Goal: Task Accomplishment & Management: Use online tool/utility

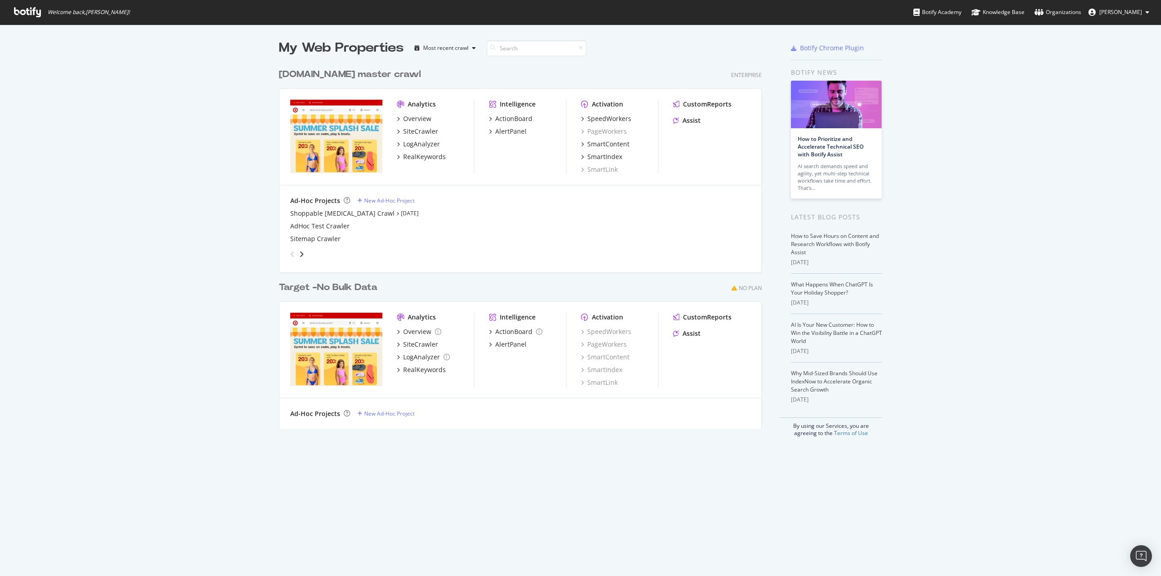
scroll to position [570, 1147]
click at [419, 133] on div "SiteCrawler" at bounding box center [420, 131] width 35 height 9
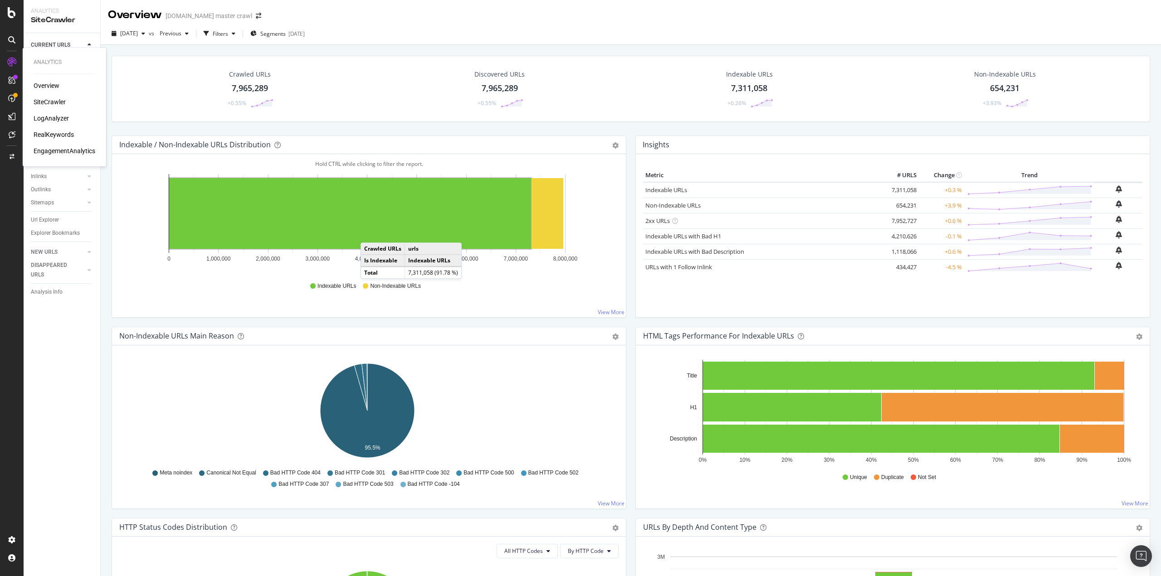
click at [64, 117] on div "LogAnalyzer" at bounding box center [51, 118] width 35 height 9
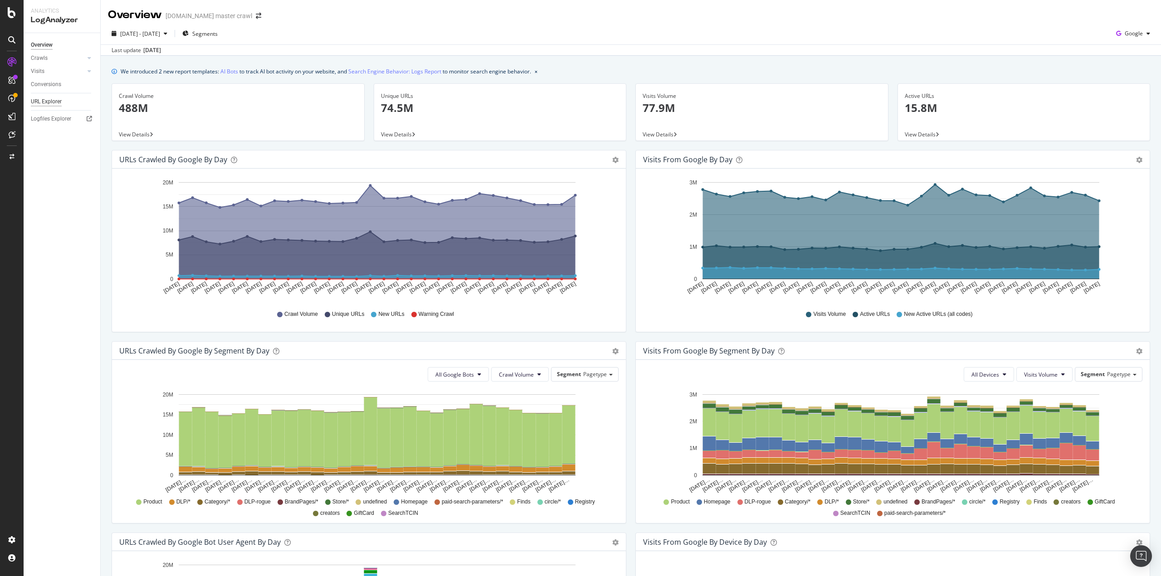
click at [50, 100] on div "URL Explorer" at bounding box center [46, 102] width 31 height 10
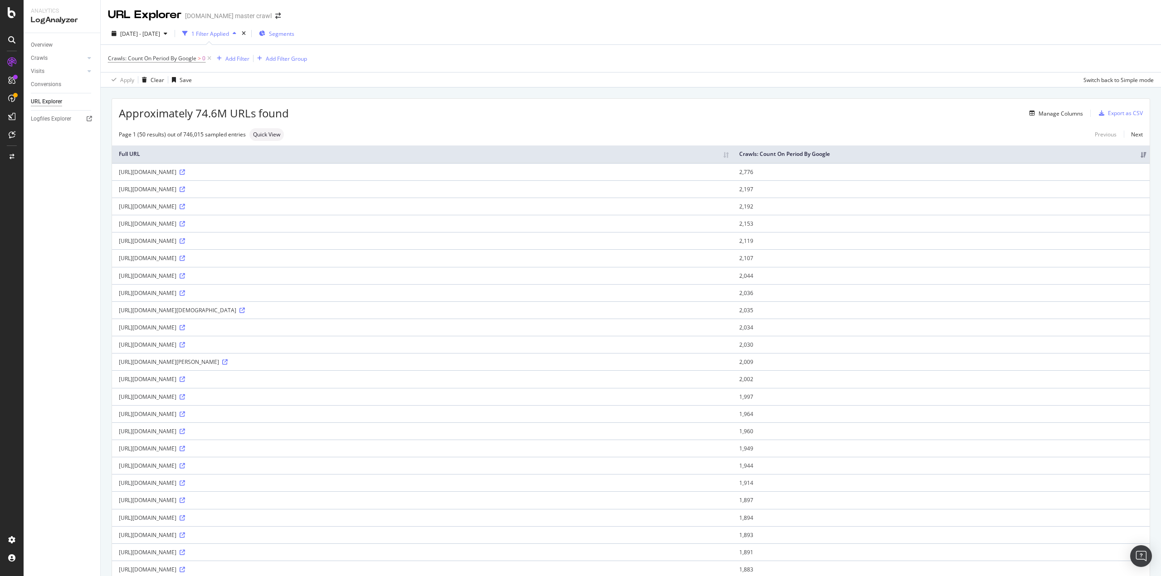
click at [294, 40] on div "Segments" at bounding box center [276, 34] width 35 height 14
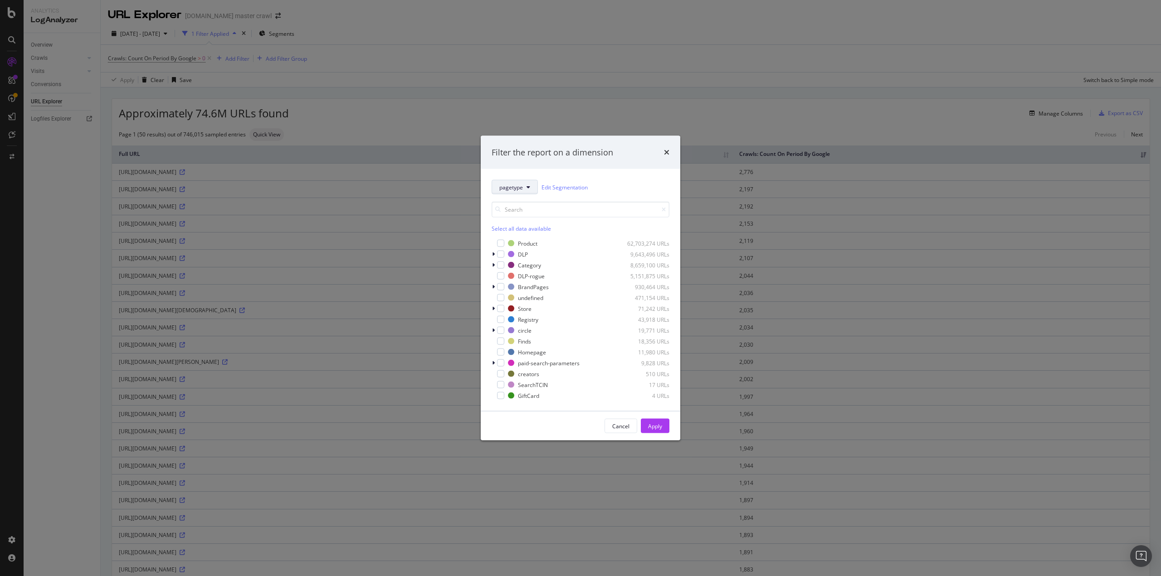
click at [518, 190] on span "pagetype" at bounding box center [511, 187] width 24 height 8
click at [520, 313] on span "dlpAItest1" at bounding box center [532, 312] width 66 height 8
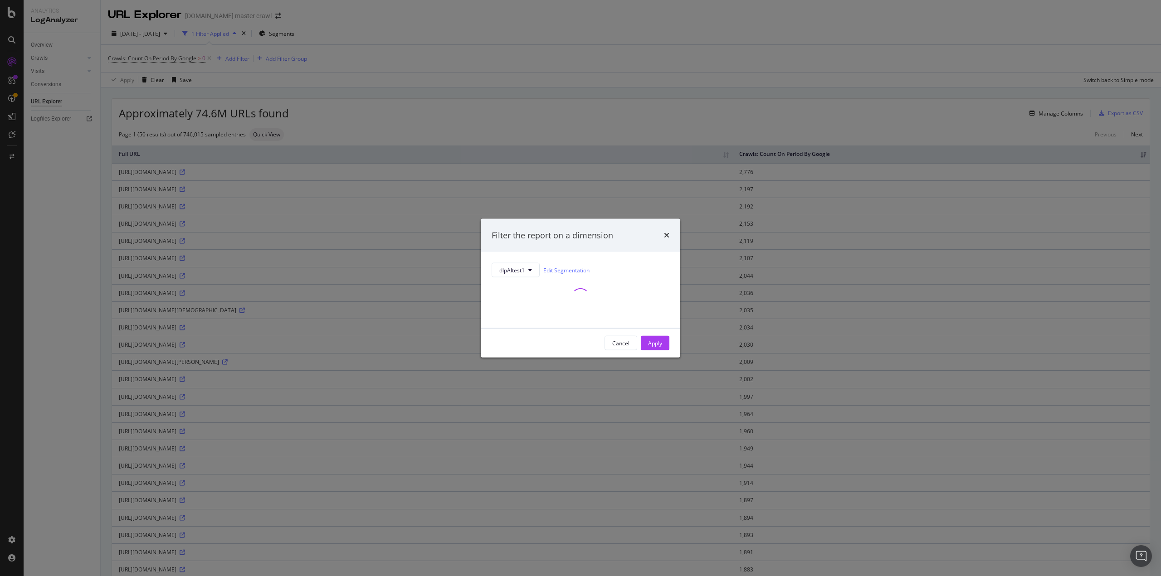
click at [651, 342] on div "Apply" at bounding box center [655, 343] width 14 height 8
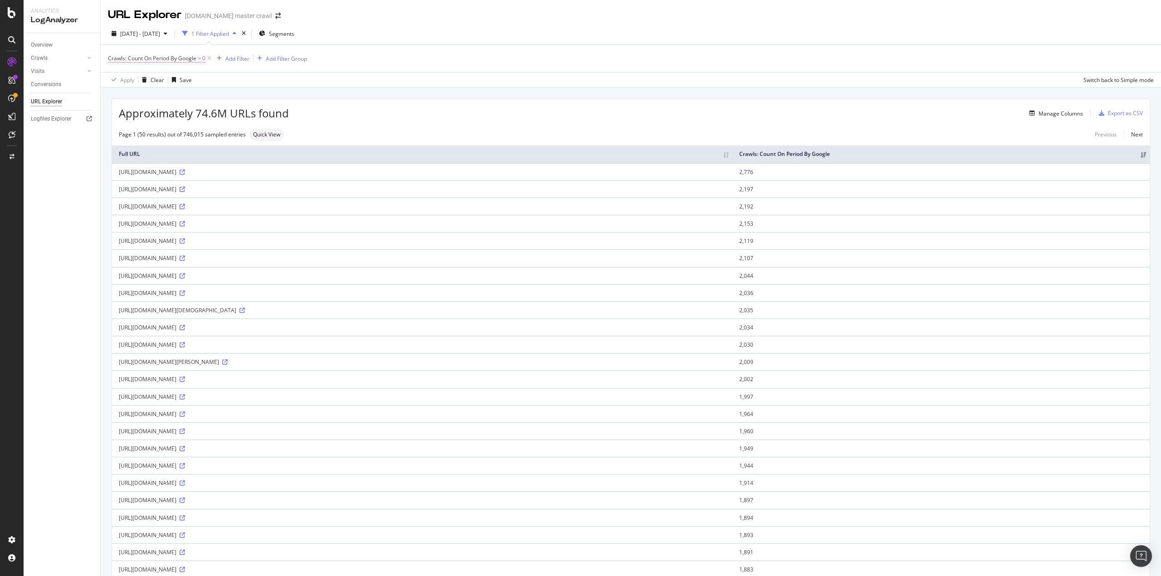
click at [132, 60] on span "Crawls: Count On Period By Google" at bounding box center [152, 58] width 88 height 8
click at [355, 96] on div "Approximately 74.6M URLs found Manage Columns Export as CSV Page 1 (50 results)…" at bounding box center [631, 580] width 1060 height 985
click at [190, 59] on span "Crawls: Count On Period By Google" at bounding box center [152, 58] width 88 height 8
click at [129, 81] on span "By Google" at bounding box center [129, 80] width 26 height 8
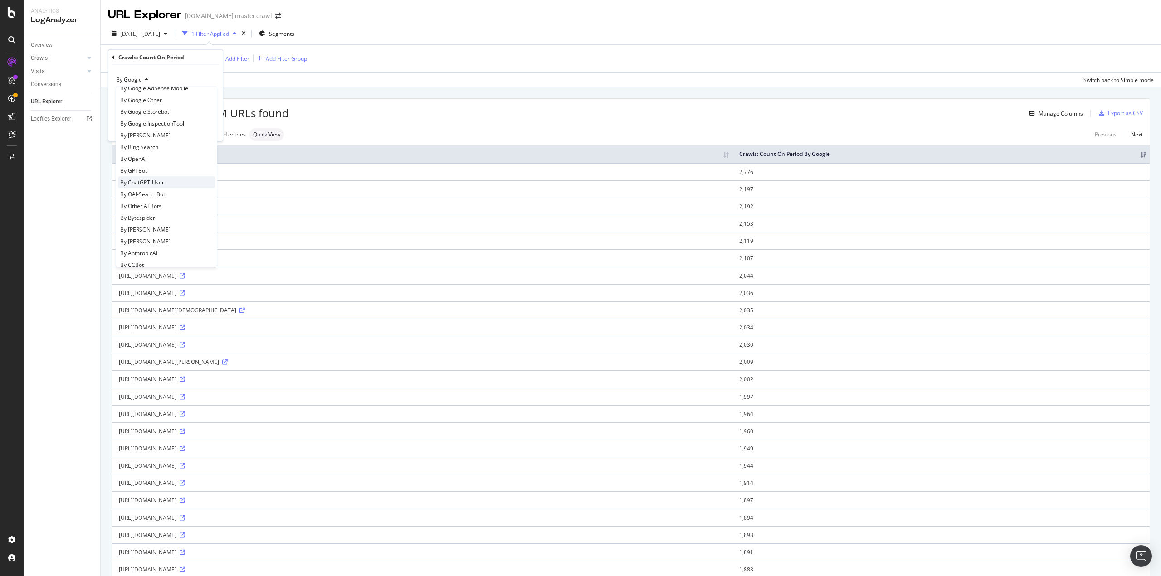
click at [156, 180] on span "By ChatGPT-User" at bounding box center [142, 182] width 44 height 8
click at [203, 129] on div "Apply" at bounding box center [208, 130] width 14 height 8
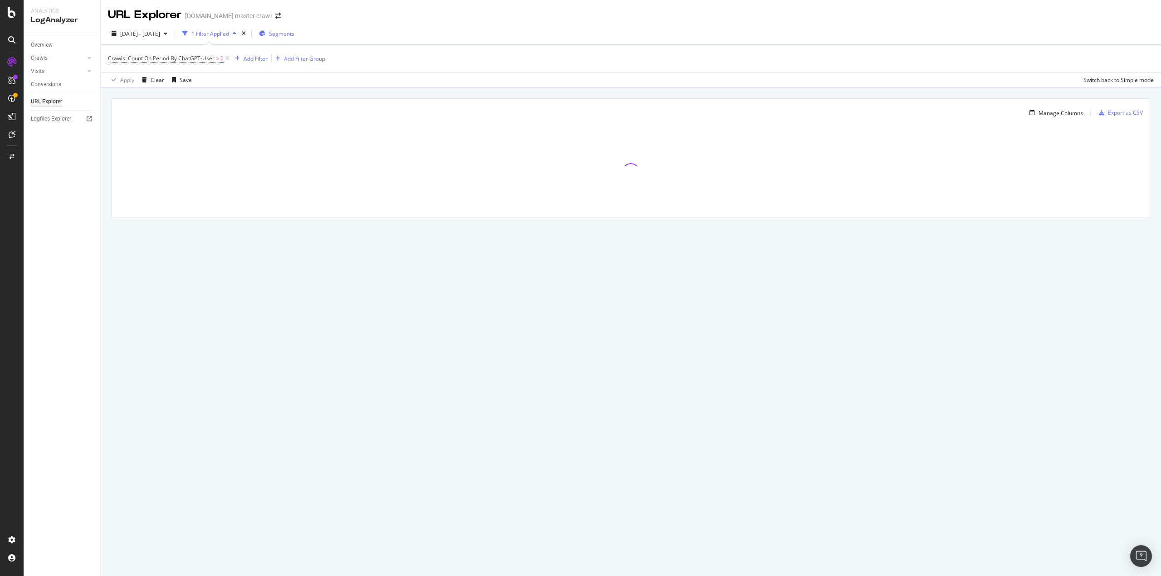
click at [294, 31] on span "Segments" at bounding box center [281, 34] width 25 height 8
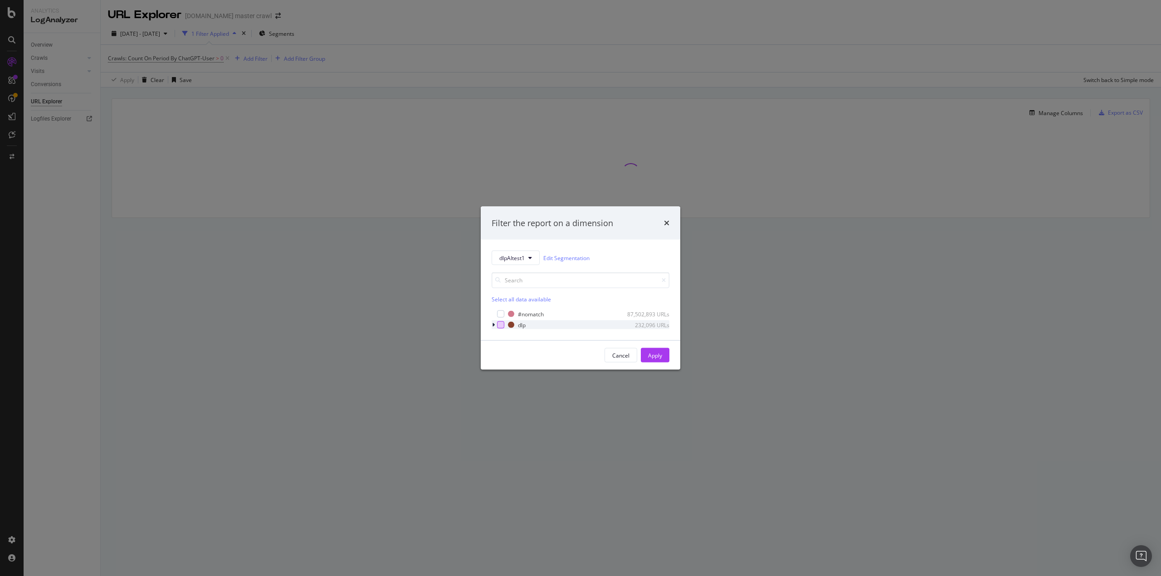
click at [500, 325] on div "modal" at bounding box center [500, 325] width 7 height 7
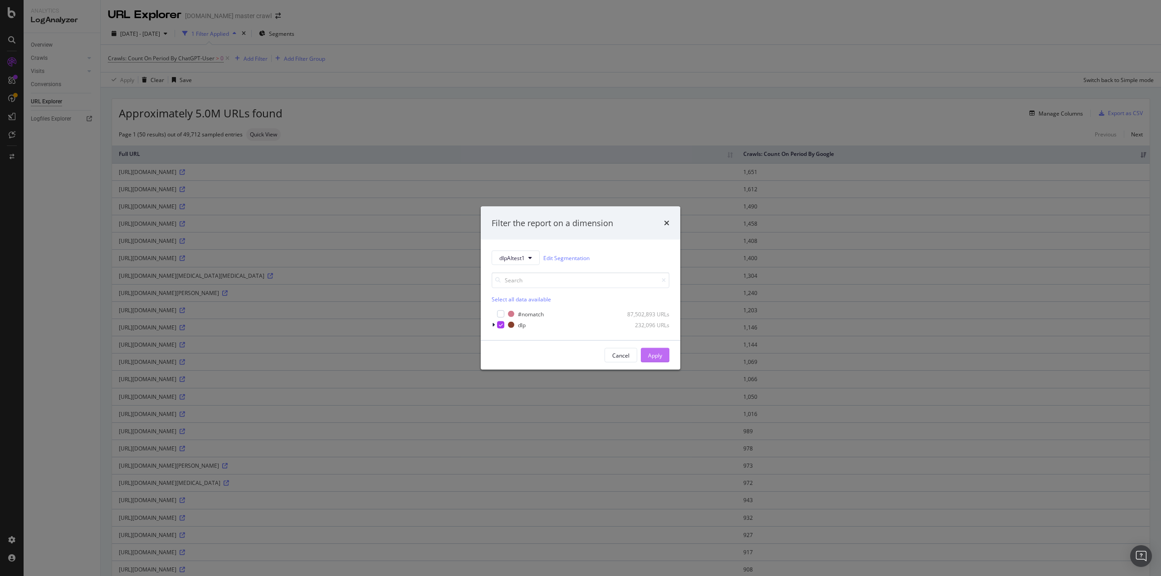
click at [651, 360] on div "Apply" at bounding box center [655, 356] width 14 height 14
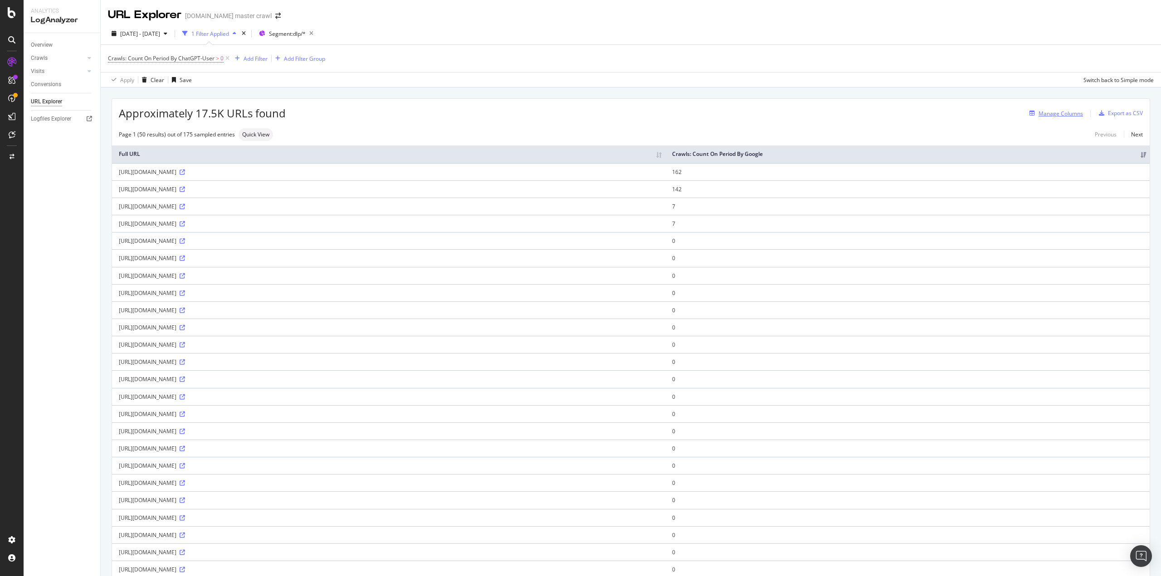
click at [1047, 116] on div "Manage Columns" at bounding box center [1061, 114] width 44 height 8
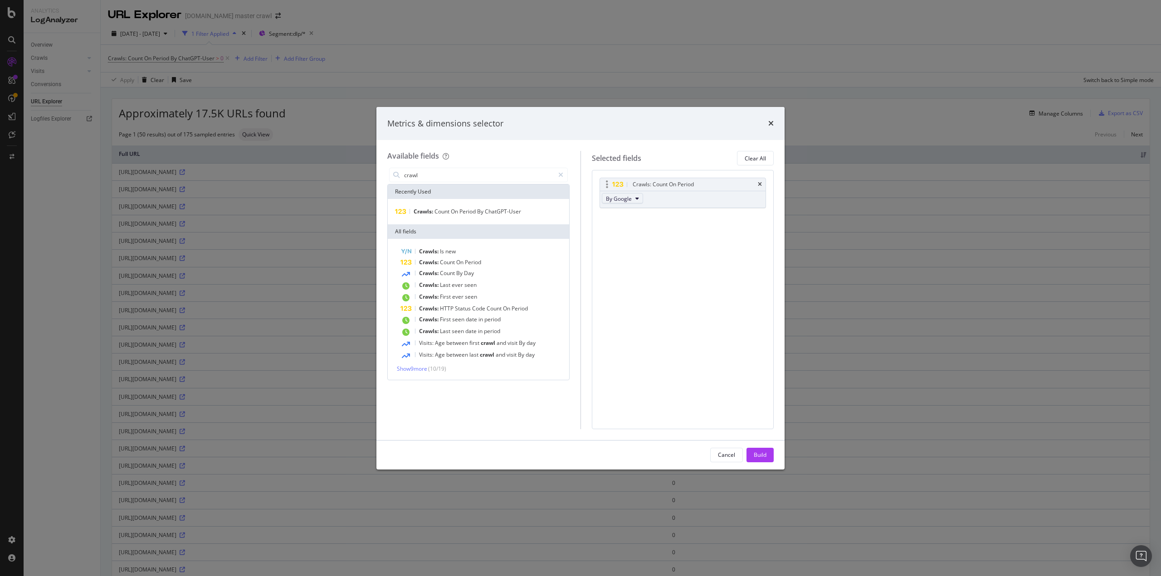
click at [625, 200] on span "By Google" at bounding box center [619, 199] width 26 height 8
click at [629, 224] on span "By OpenAI" at bounding box center [645, 223] width 72 height 8
click at [436, 174] on input "crawl" at bounding box center [478, 175] width 151 height 14
type input "s"
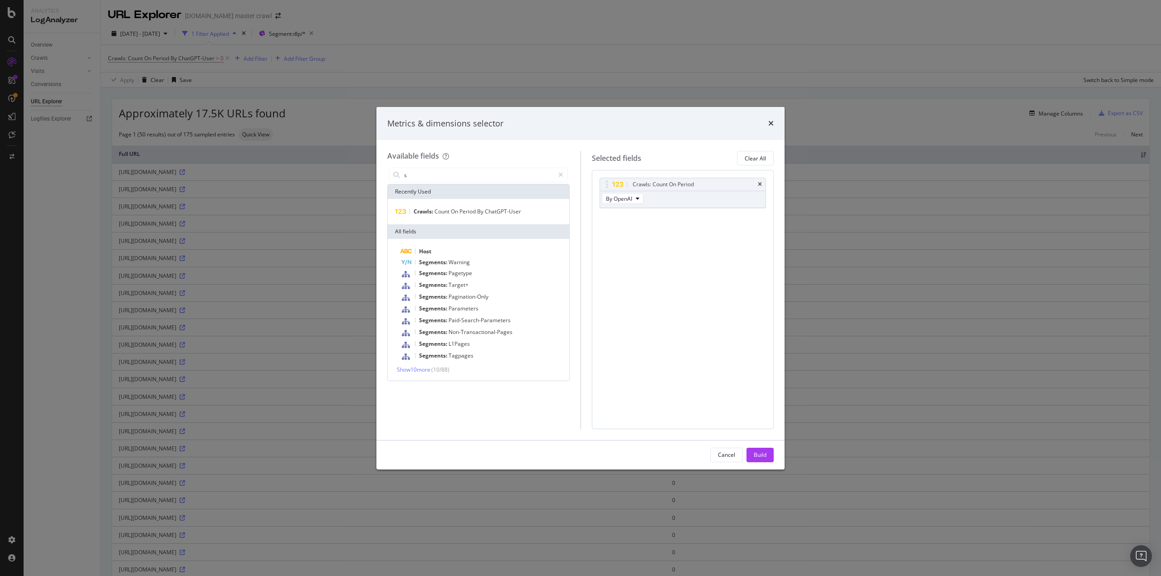
click at [720, 344] on div "Crawls: Count On Period By OpenAI You can use this field as a To pick up a drag…" at bounding box center [683, 299] width 182 height 259
click at [457, 215] on div "Crawls: Count On Period By ChatGPT-User" at bounding box center [479, 211] width 178 height 11
click at [615, 233] on span "By Google" at bounding box center [619, 233] width 26 height 8
click at [649, 264] on span "By OAI-SearchBot" at bounding box center [645, 263] width 72 height 8
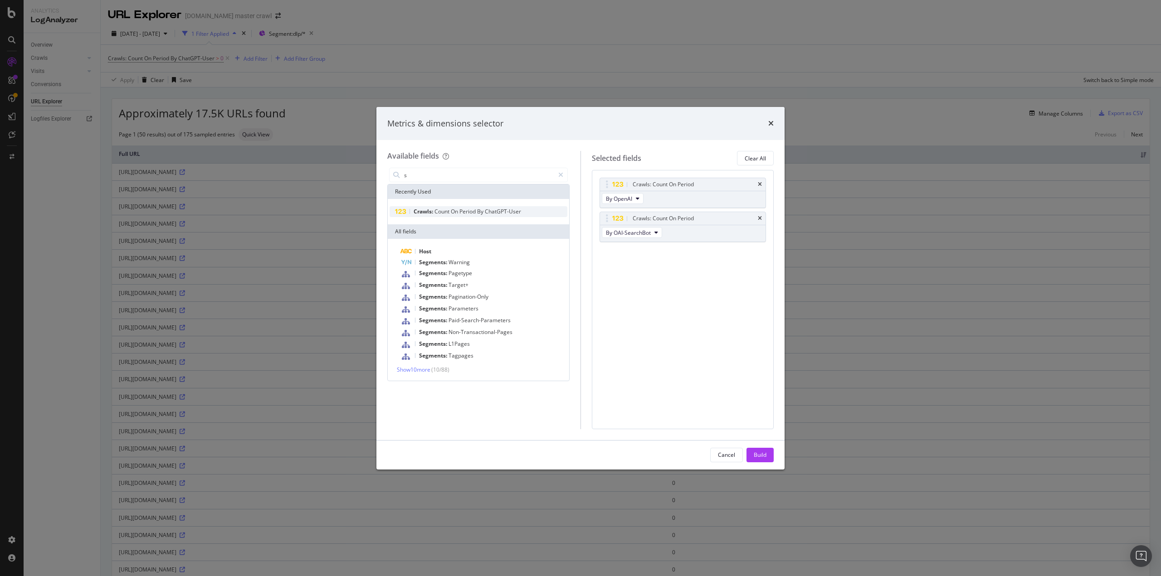
click at [438, 215] on div "Crawls: Count On Period By ChatGPT-User" at bounding box center [479, 211] width 178 height 11
click at [629, 270] on button "By Google" at bounding box center [622, 266] width 41 height 11
click at [648, 318] on div "By ChatGPT-User" at bounding box center [645, 323] width 86 height 13
click at [443, 207] on div "Crawls: Count On Period By ChatGPT-User" at bounding box center [479, 211] width 178 height 11
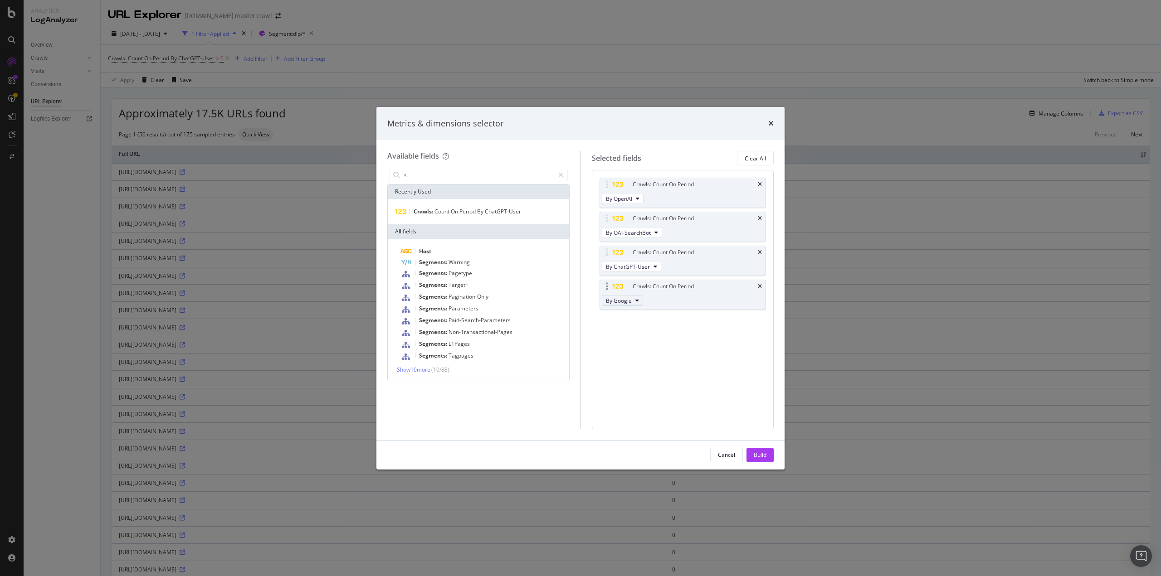
click at [624, 303] on span "By Google" at bounding box center [619, 301] width 26 height 8
click at [734, 393] on div "Crawls: Count On Period By OpenAI Crawls: Count On Period By OAI-SearchBot Craw…" at bounding box center [683, 299] width 182 height 259
click at [761, 284] on icon "times" at bounding box center [760, 286] width 4 height 5
drag, startPoint x: 616, startPoint y: 252, endPoint x: 610, endPoint y: 183, distance: 68.7
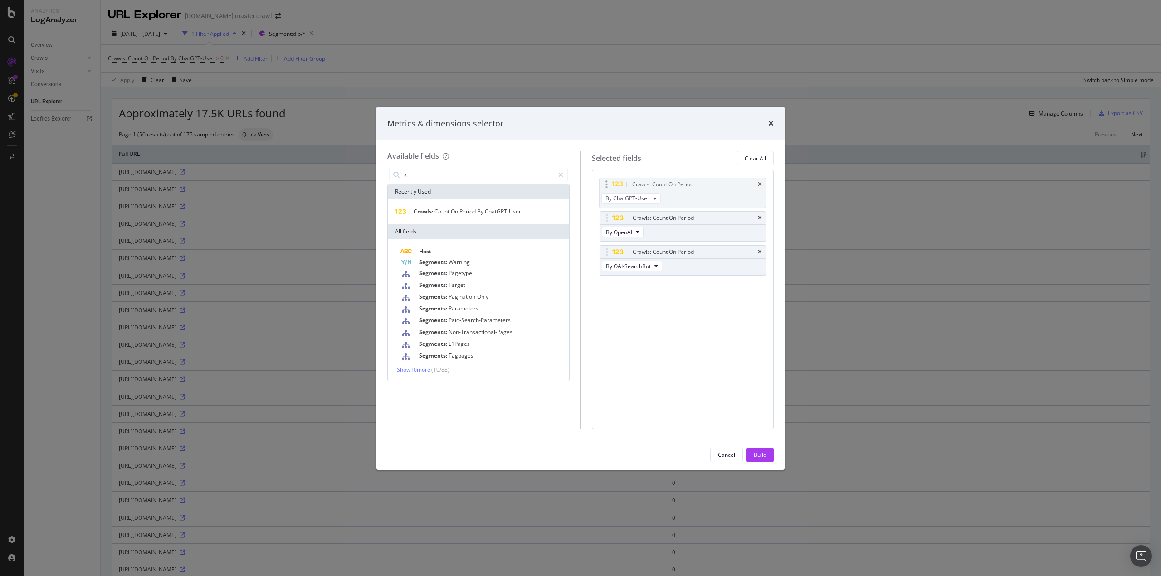
click at [610, 183] on body "Analytics LogAnalyzer Overview Crawls Daily Distribution Segments Distribution …" at bounding box center [580, 288] width 1161 height 576
click at [769, 457] on button "Build" at bounding box center [760, 455] width 27 height 15
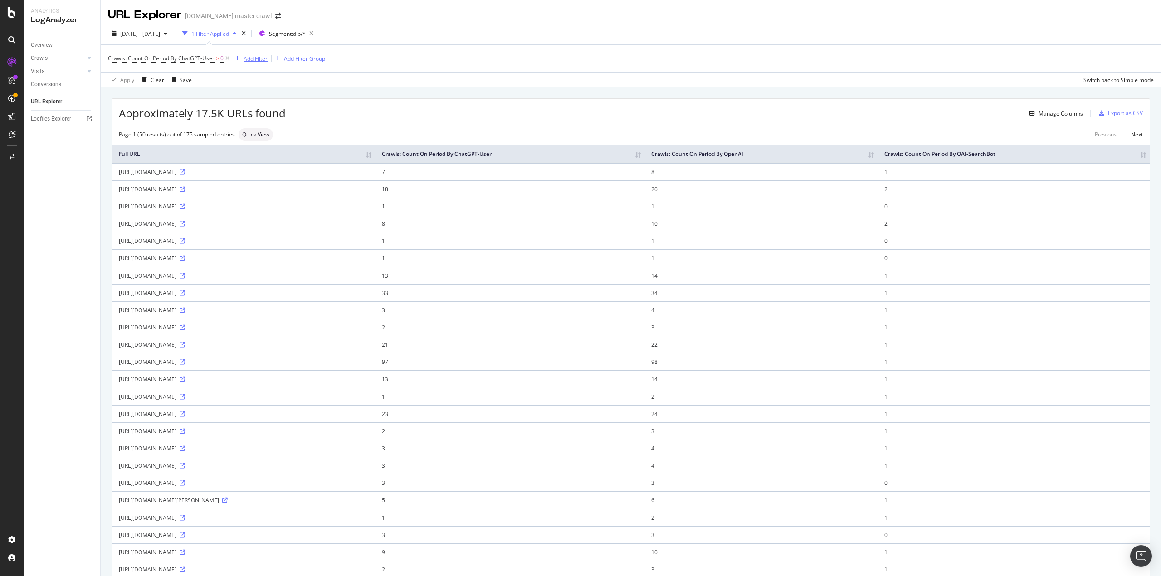
click at [253, 59] on div "Add Filter" at bounding box center [256, 59] width 24 height 8
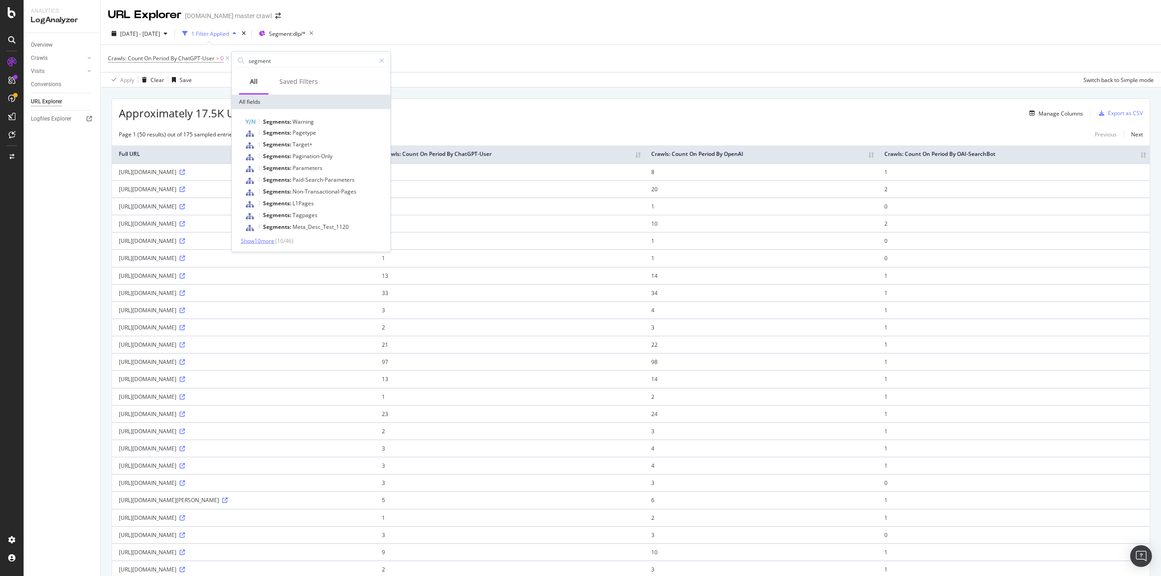
type input "segment"
click at [264, 244] on span "Show 10 more" at bounding box center [258, 241] width 34 height 8
click at [271, 273] on div "Show 10 more ( 20 / 46 )" at bounding box center [311, 270] width 155 height 8
click at [271, 267] on span "Show 10 more" at bounding box center [258, 270] width 34 height 8
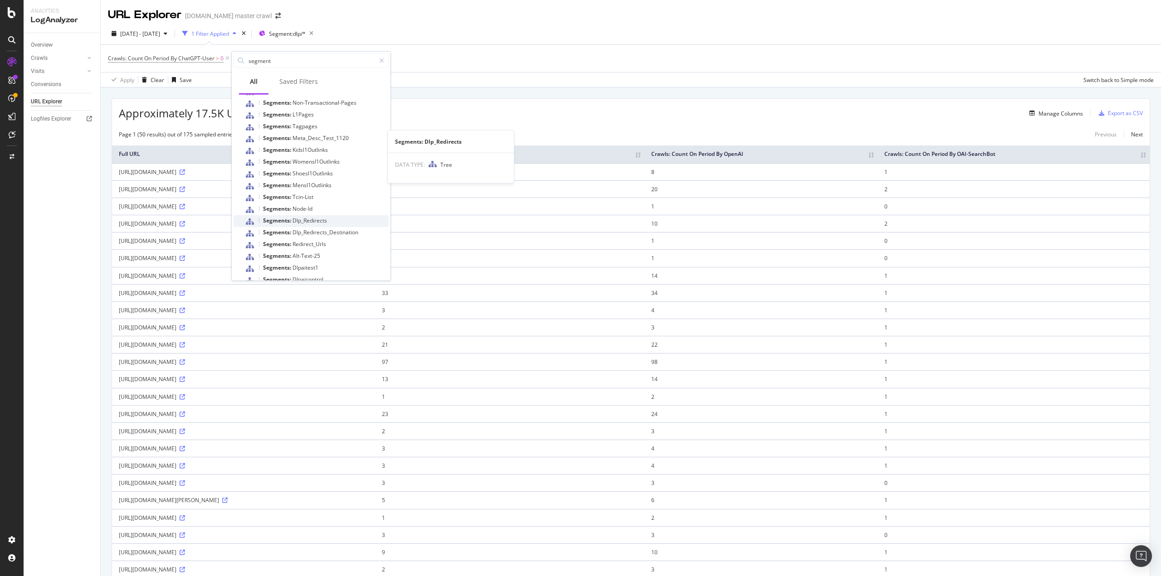
scroll to position [180, 0]
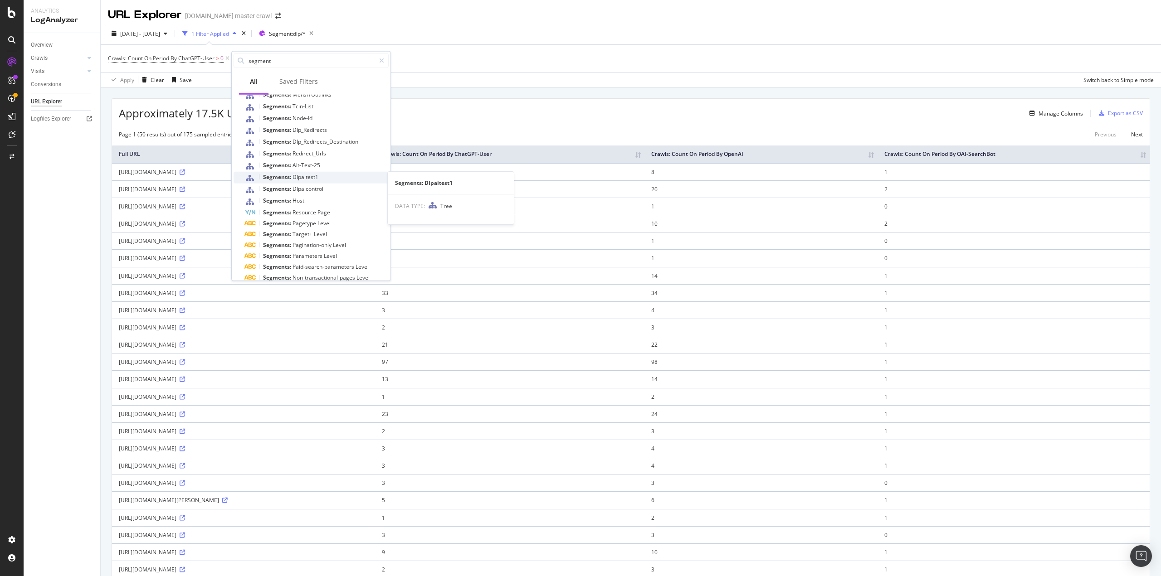
click at [290, 172] on div "Segments: Dlpaitest1" at bounding box center [316, 178] width 144 height 12
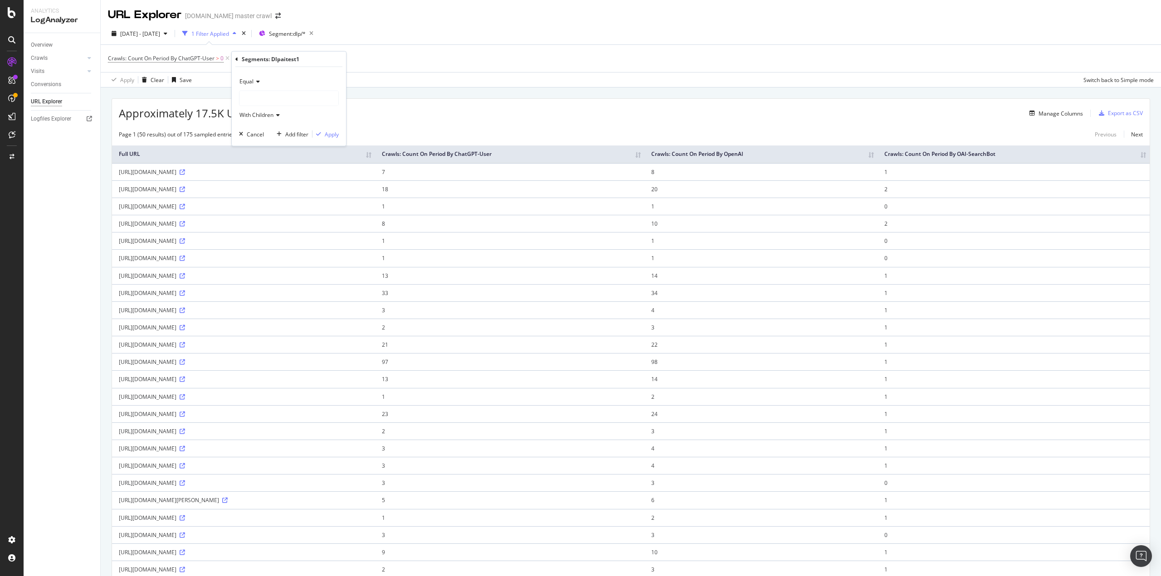
click at [256, 91] on div at bounding box center [288, 98] width 99 height 15
click at [75, 173] on div "Overview Crawls Daily Distribution Segments Distribution HTTP Codes Resources V…" at bounding box center [62, 304] width 77 height 543
click at [190, 77] on div "Save" at bounding box center [186, 80] width 12 height 8
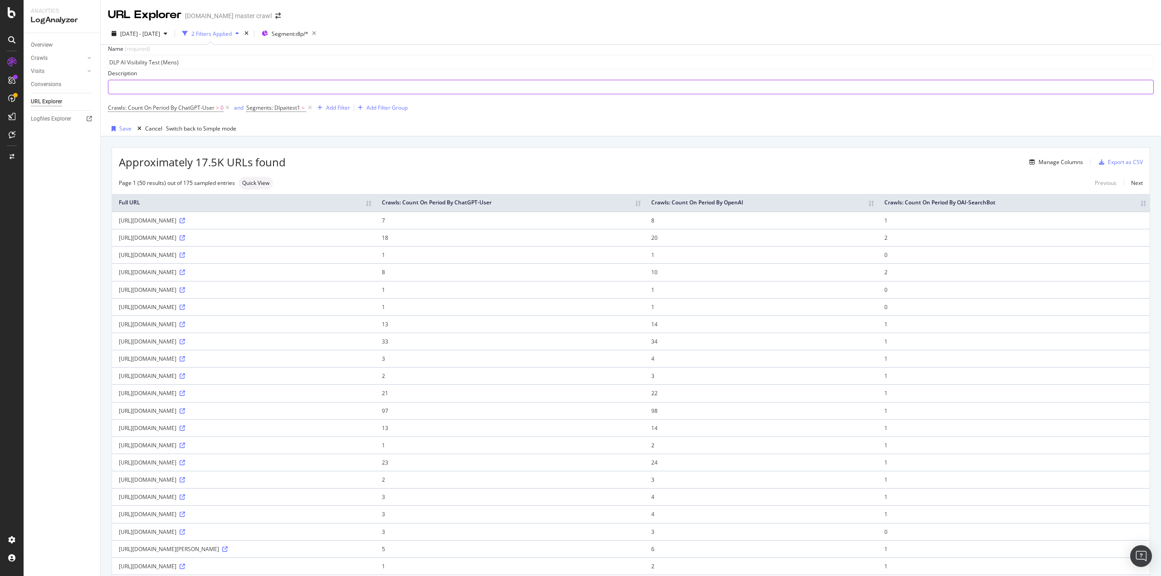
type input "DLP AI Visibility Test (Mens)"
click at [260, 87] on input "text" at bounding box center [630, 87] width 1045 height 14
type input "U"
type input "L"
type input "DLP URLs that Contain mens"
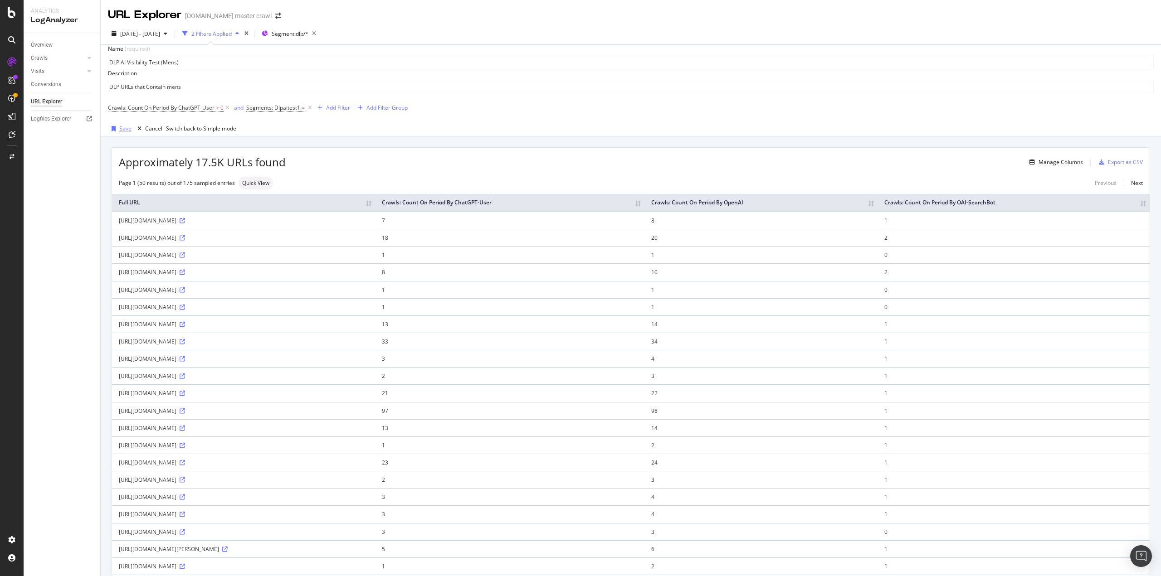
click at [118, 132] on div "button" at bounding box center [113, 128] width 11 height 5
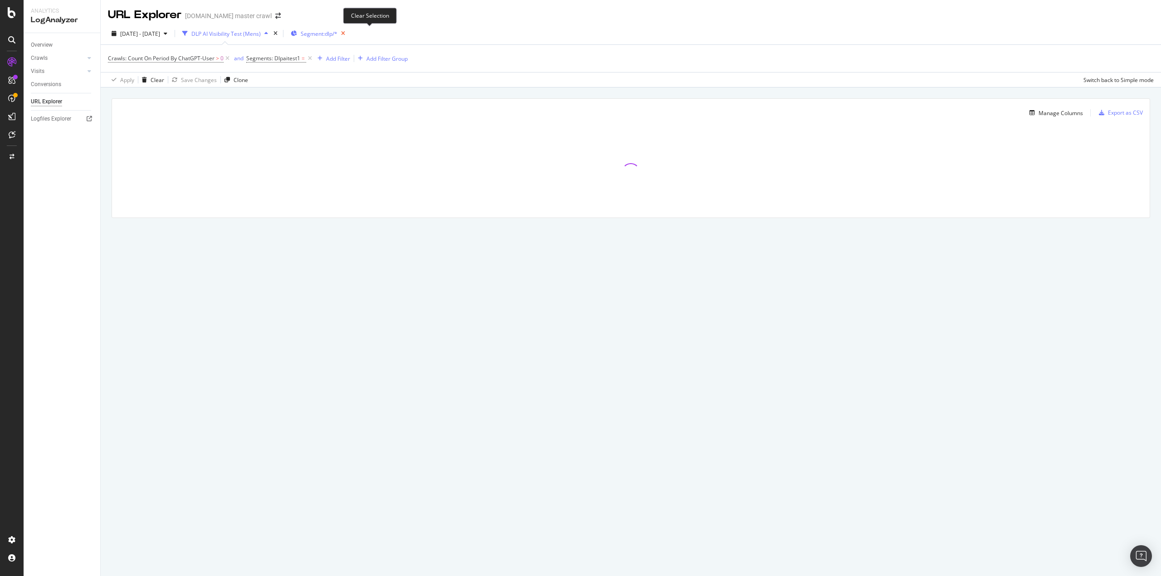
click at [349, 35] on icon "button" at bounding box center [342, 33] width 11 height 13
click at [217, 209] on div at bounding box center [631, 172] width 1038 height 91
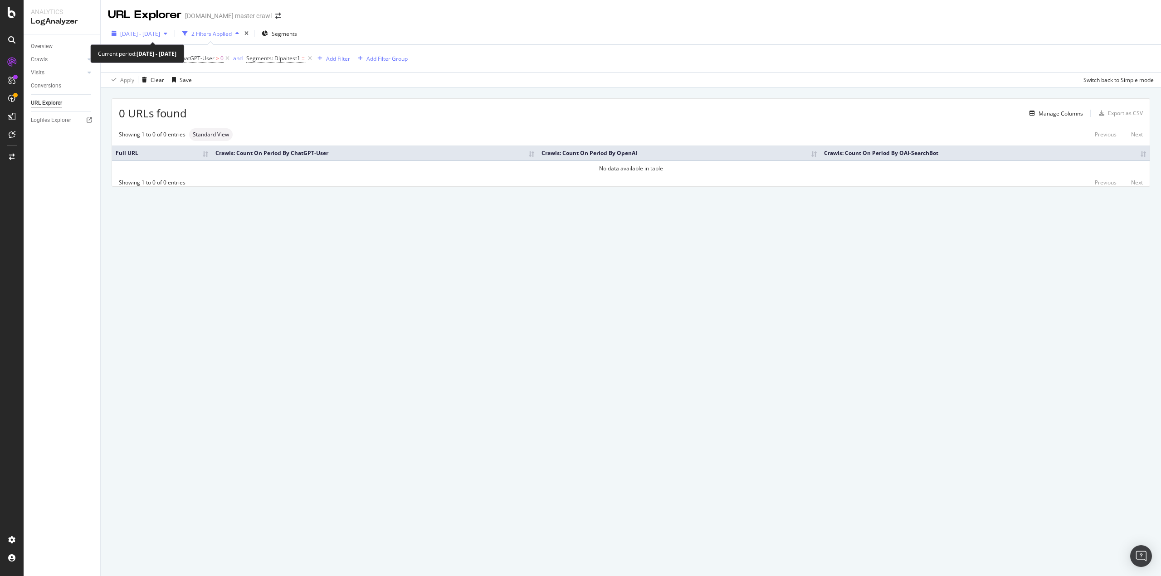
click at [171, 38] on div "[DATE] - [DATE]" at bounding box center [139, 34] width 63 height 14
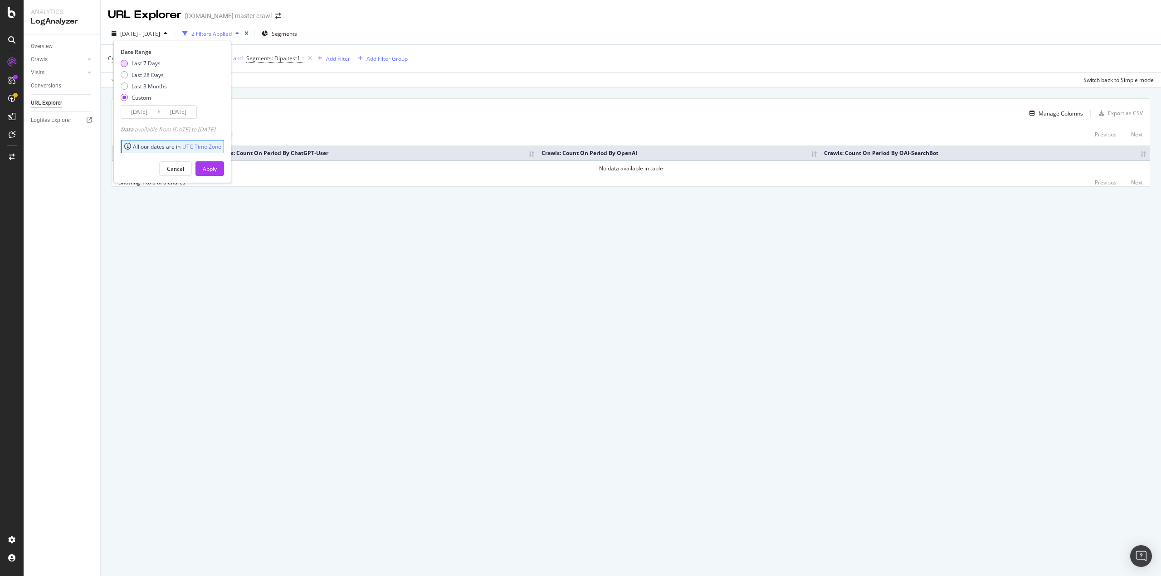
click at [143, 61] on div "Last 7 Days" at bounding box center [146, 63] width 29 height 8
type input "2025/09/07"
click at [217, 163] on div "Apply" at bounding box center [210, 169] width 14 height 14
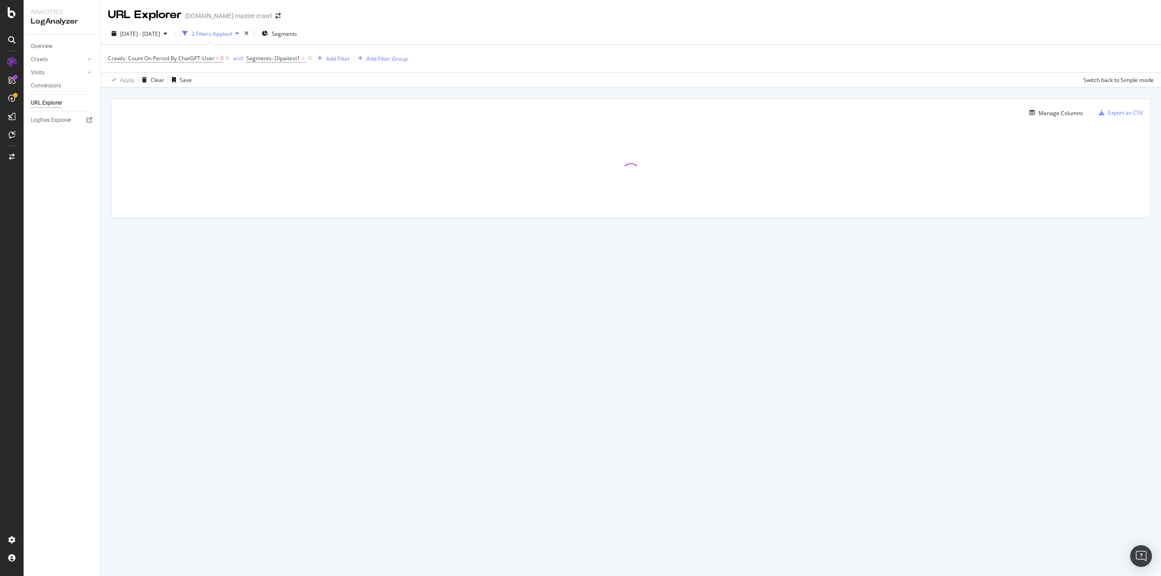
click at [270, 62] on span "Segments: Dlpaitest1 =" at bounding box center [280, 58] width 68 height 13
click at [272, 57] on span "Segments: Dlpaitest1" at bounding box center [273, 58] width 54 height 8
click at [274, 92] on div at bounding box center [303, 96] width 99 height 15
drag, startPoint x: 556, startPoint y: 192, endPoint x: 556, endPoint y: 187, distance: 5.0
click at [560, 192] on div at bounding box center [631, 172] width 1038 height 91
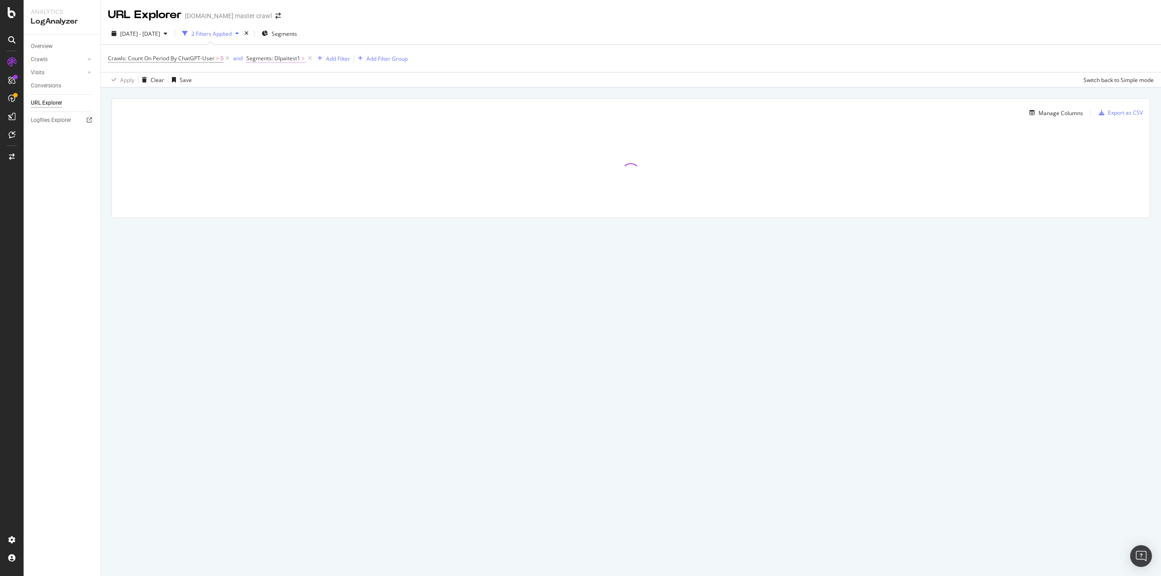
click at [269, 60] on span "Segments: Dlpaitest1" at bounding box center [273, 58] width 54 height 8
click at [225, 215] on div at bounding box center [631, 172] width 1038 height 91
click at [297, 63] on span "Segments: Dlpaitest1 =" at bounding box center [280, 58] width 68 height 13
click at [294, 59] on span "Segments: Dlpaitest1" at bounding box center [273, 58] width 54 height 8
click at [268, 91] on div at bounding box center [303, 96] width 99 height 15
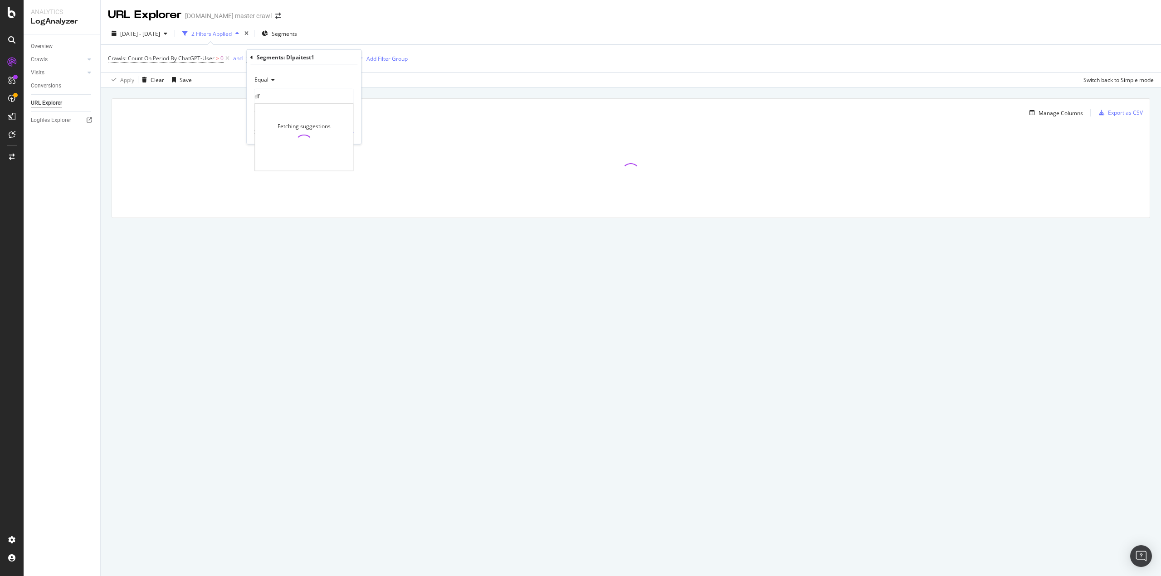
type input "d"
click at [451, 135] on div at bounding box center [631, 172] width 1038 height 91
click at [291, 61] on span "Segments: Dlpaitest1" at bounding box center [273, 58] width 54 height 8
click at [282, 92] on div at bounding box center [303, 96] width 99 height 15
click at [780, 293] on div "URL Explorer target.com master crawl 2025 Sep. 7th - Sep. 13th 2 Filters Applie…" at bounding box center [631, 288] width 1060 height 576
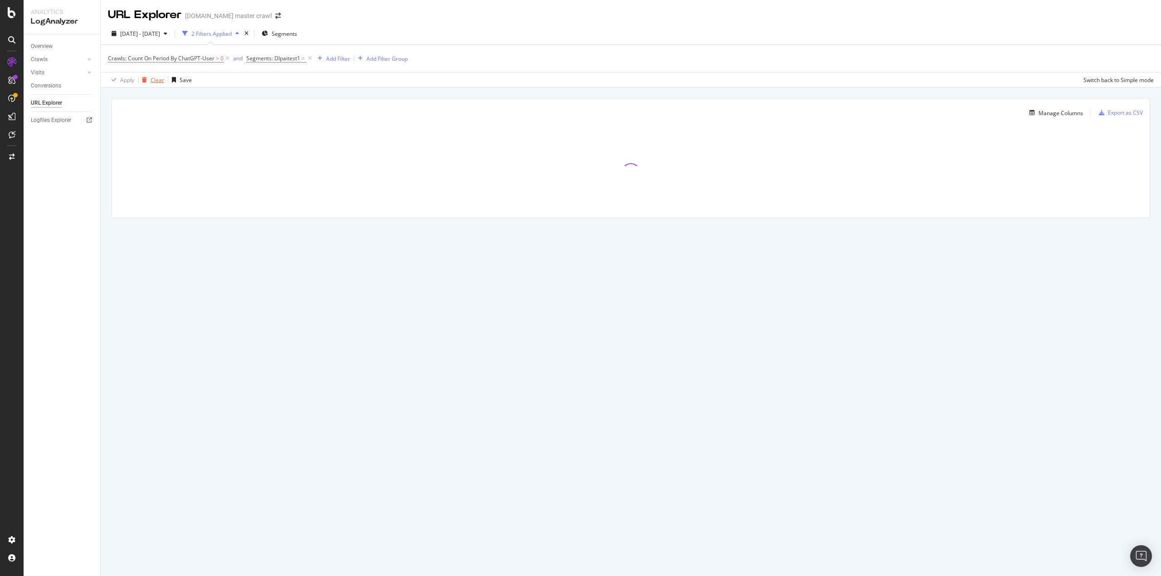
click at [151, 80] on div "Clear" at bounding box center [158, 80] width 14 height 8
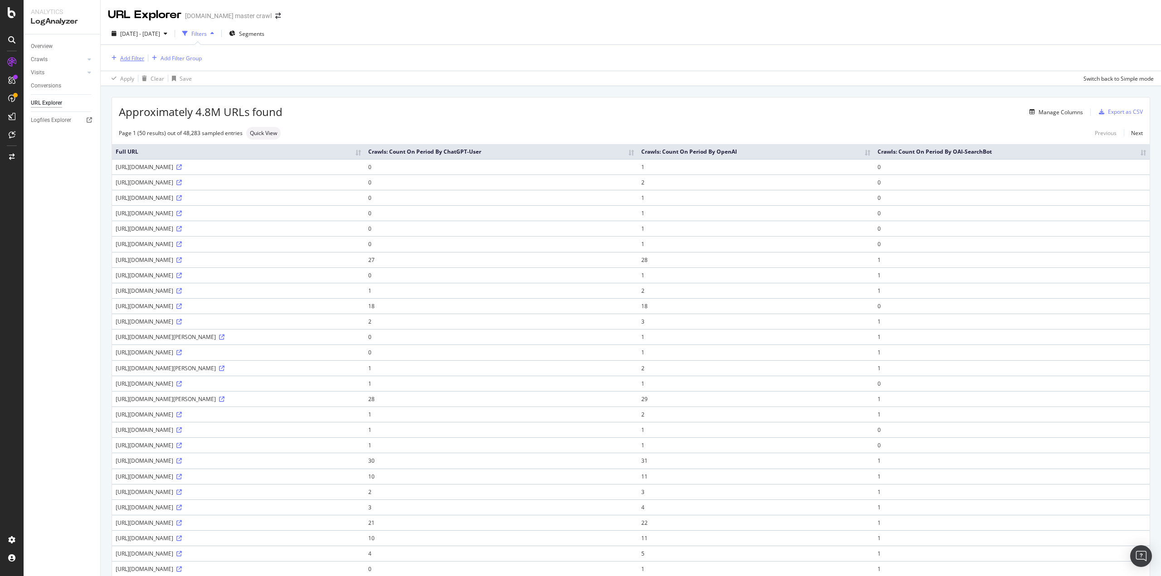
click at [130, 59] on div "Add Filter" at bounding box center [132, 58] width 24 height 8
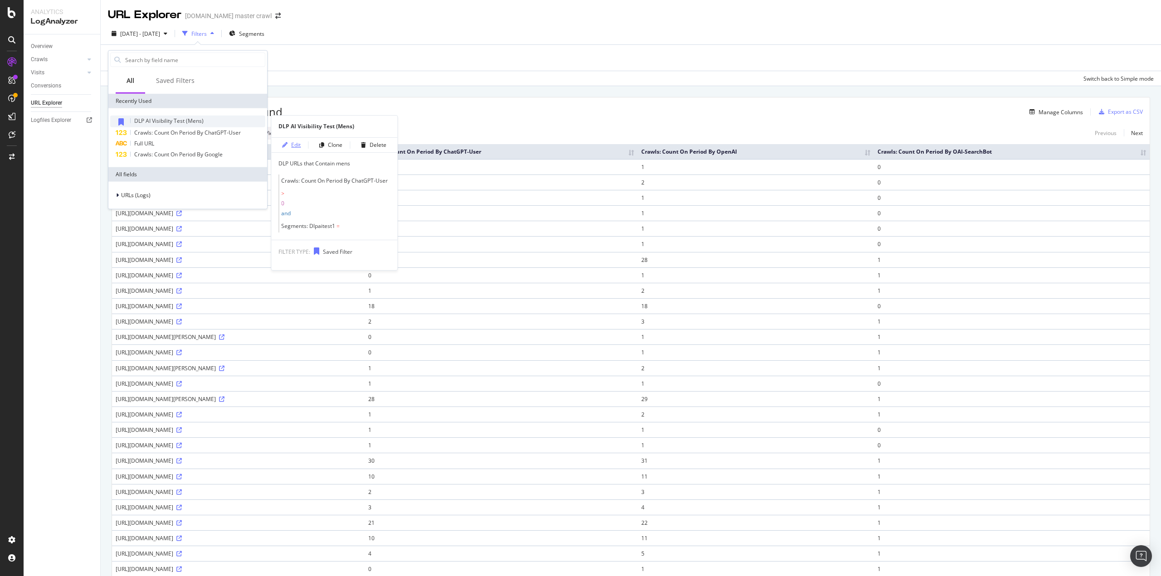
click at [300, 145] on div "Edit" at bounding box center [296, 145] width 10 height 8
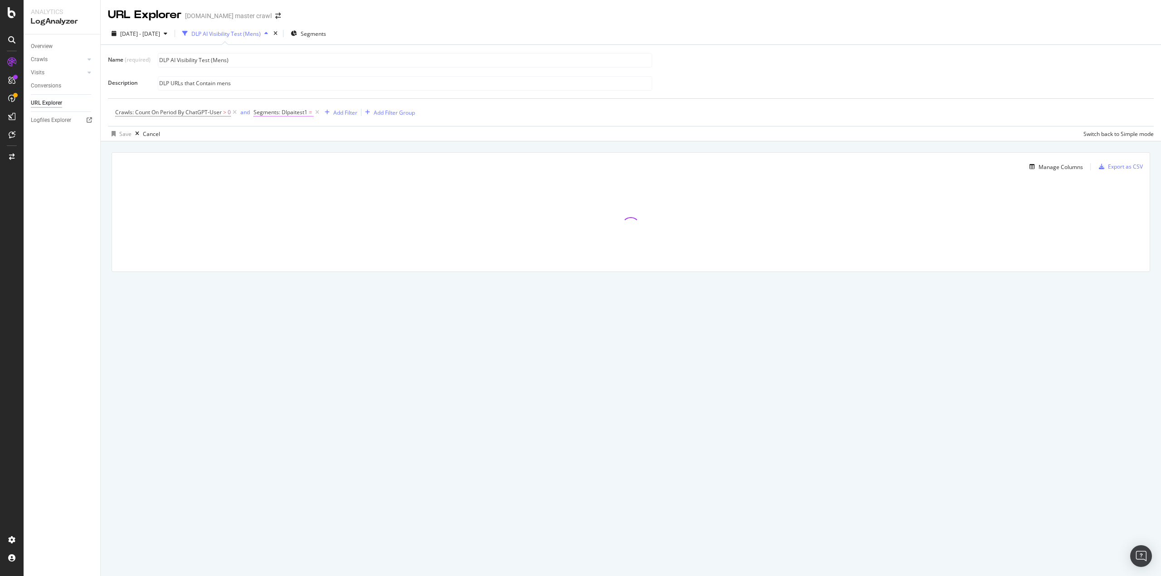
click at [287, 113] on span "Segments: Dlpaitest1" at bounding box center [281, 112] width 54 height 8
click at [286, 142] on div at bounding box center [311, 149] width 100 height 15
click at [286, 146] on div at bounding box center [311, 150] width 99 height 15
click at [288, 179] on span "115,767 URLS" at bounding box center [299, 180] width 37 height 8
click at [331, 177] on span "Select" at bounding box center [330, 180] width 16 height 8
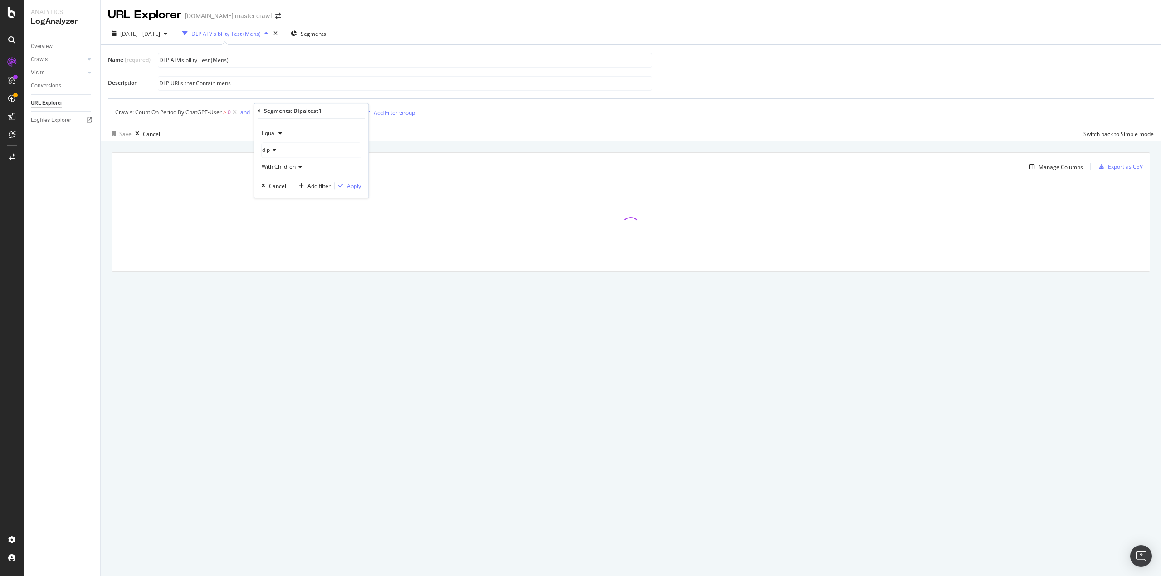
click at [349, 185] on div "Apply" at bounding box center [354, 186] width 14 height 8
click at [124, 134] on div "Save" at bounding box center [125, 134] width 12 height 8
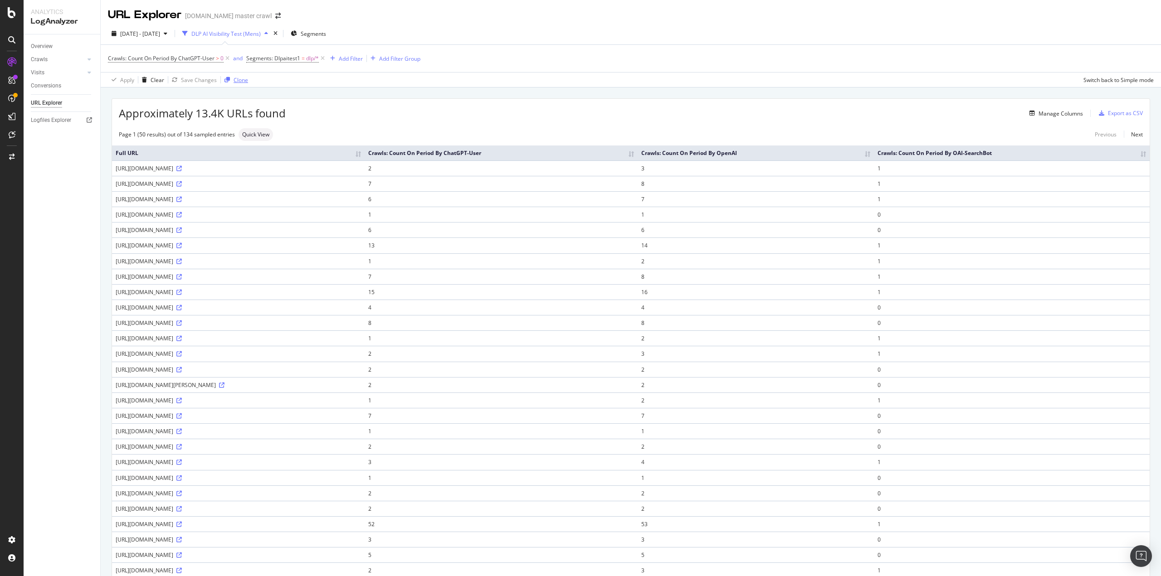
click at [236, 80] on div "Clone" at bounding box center [241, 80] width 15 height 8
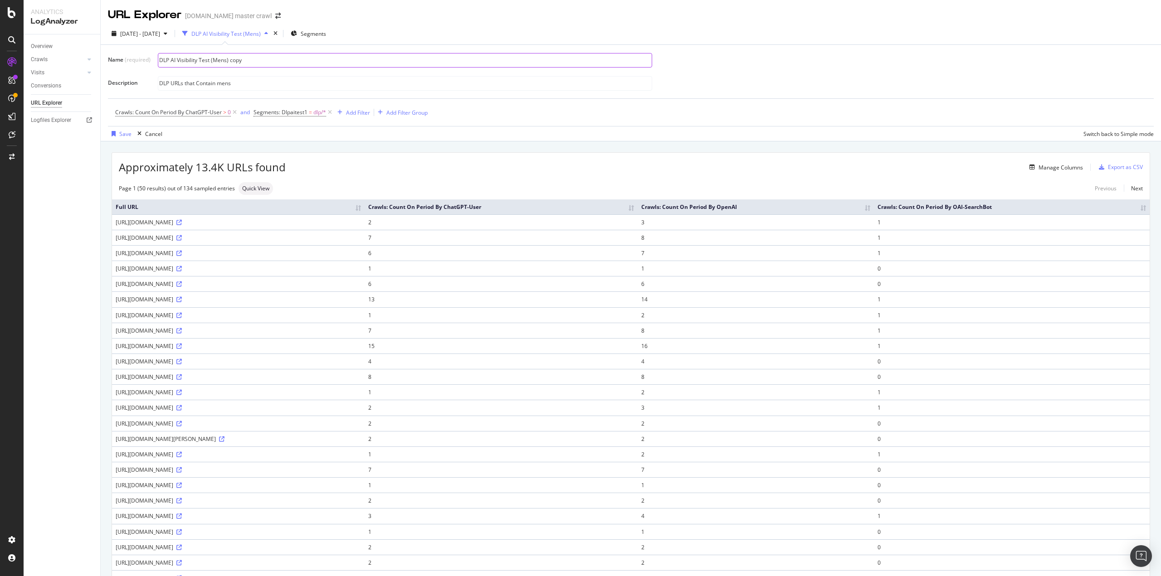
click at [253, 63] on input "DLP AI Visibility Test (Mens) copy" at bounding box center [404, 61] width 493 height 14
type input "DLP AI Visibility Control"
click at [249, 88] on input "DLP URLs that Contain mens" at bounding box center [404, 84] width 493 height 14
click at [249, 87] on input "DLP URLs that Contain mens" at bounding box center [404, 84] width 493 height 14
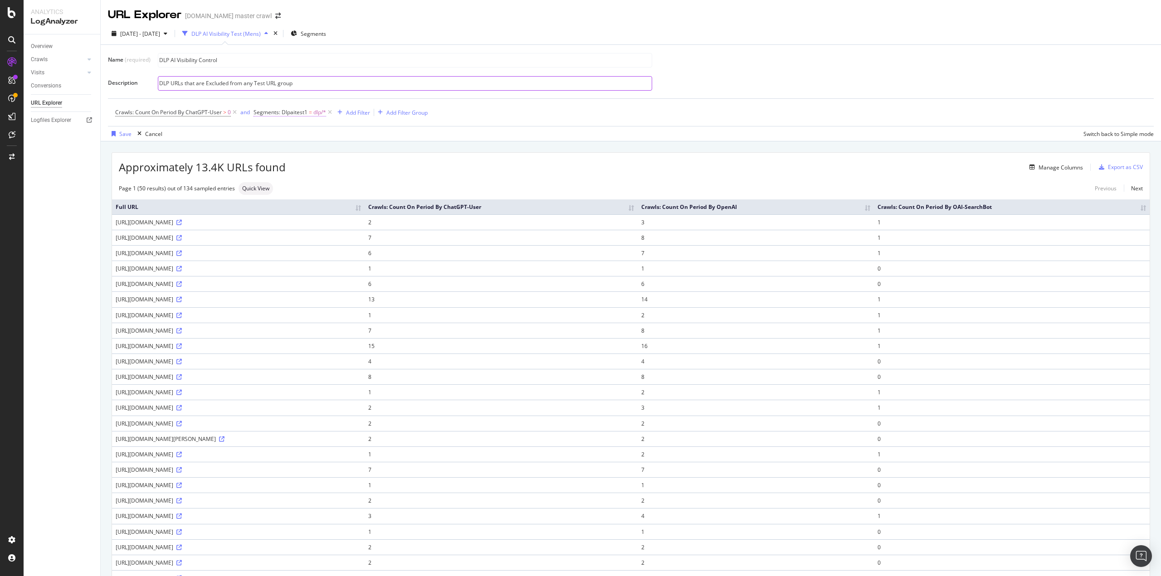
type input "DLP URLs that are Excluded from any Test URL group"
click at [278, 114] on span "Segments: Dlpaitest1" at bounding box center [281, 112] width 54 height 8
click at [259, 111] on icon at bounding box center [259, 110] width 3 height 5
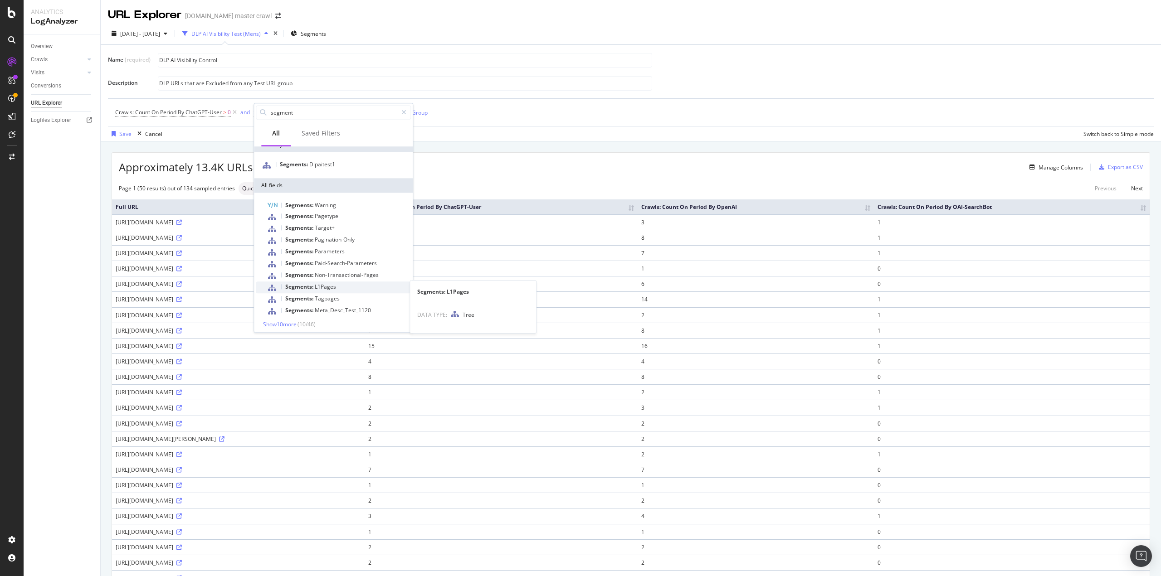
scroll to position [12, 0]
type input "segment"
click at [285, 322] on span "Show 10 more" at bounding box center [280, 322] width 34 height 8
click at [281, 322] on span "Show 10 more" at bounding box center [280, 322] width 34 height 8
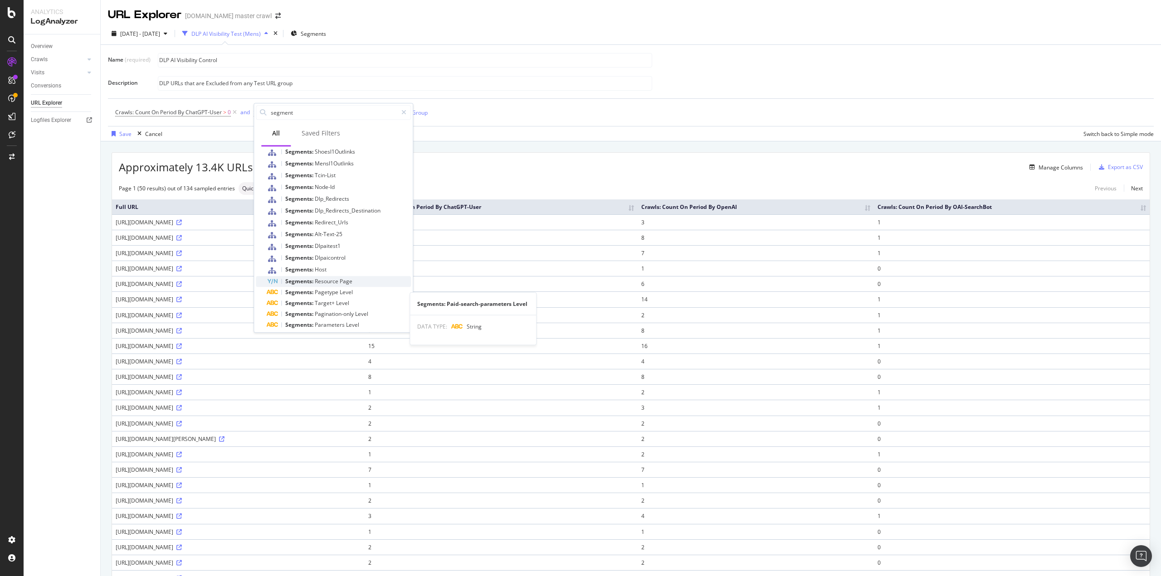
scroll to position [241, 0]
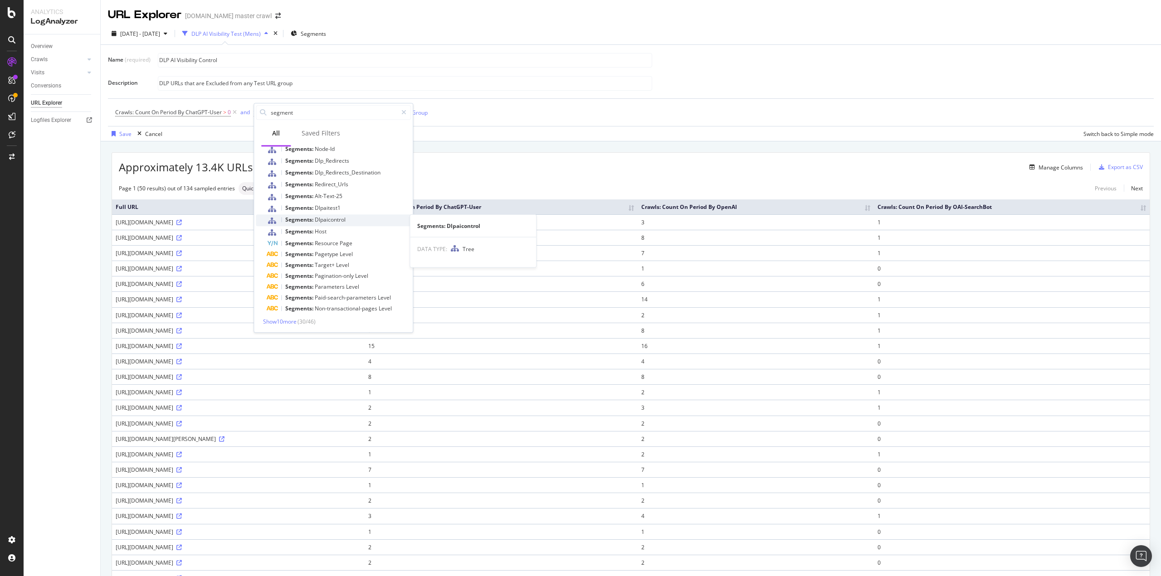
click at [325, 220] on span "Dlpaicontrol" at bounding box center [330, 220] width 31 height 8
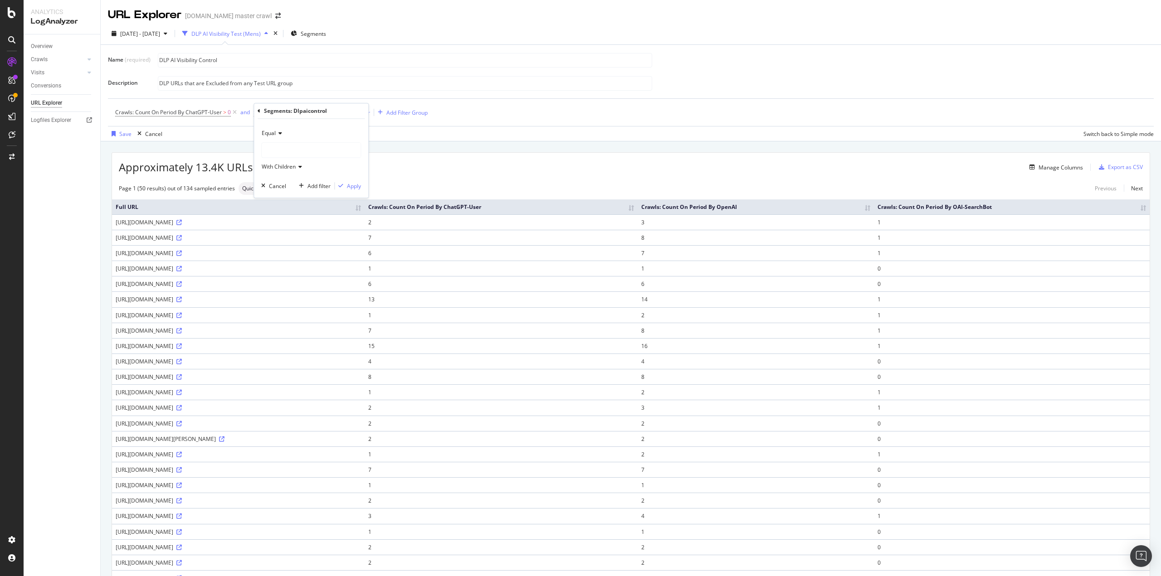
click at [295, 145] on div at bounding box center [311, 150] width 99 height 15
click at [335, 178] on span "Select" at bounding box center [335, 180] width 16 height 8
click at [354, 190] on button "Apply" at bounding box center [348, 185] width 26 height 9
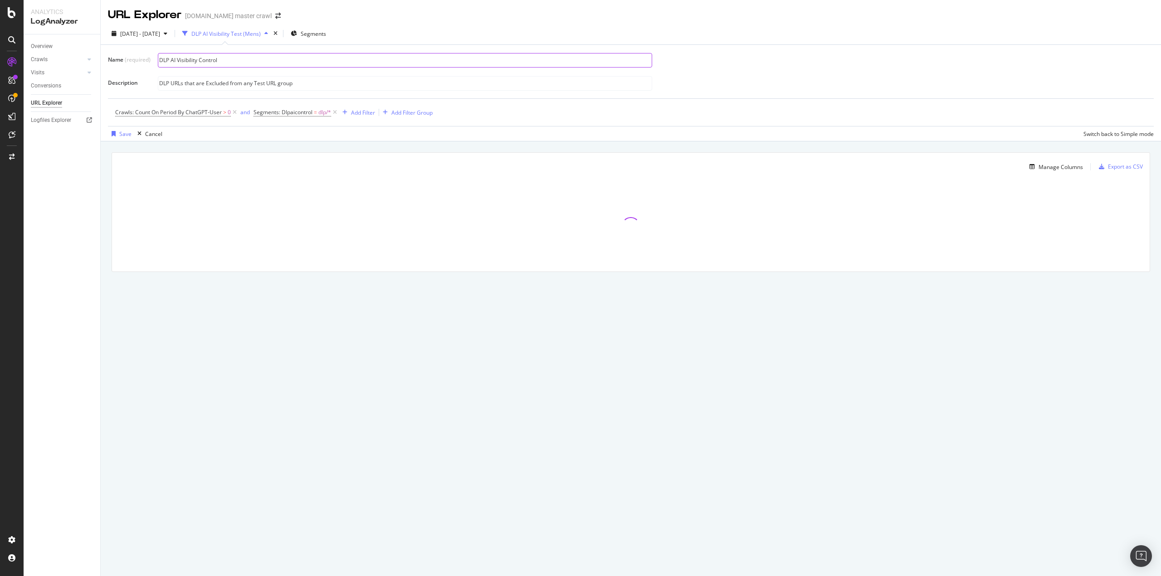
click at [242, 56] on input "DLP AI Visibility Control" at bounding box center [404, 61] width 493 height 14
click at [242, 57] on input "DLP AI Visibility Control" at bounding box center [404, 61] width 493 height 14
click at [242, 59] on input "DLP AI Visibility Control" at bounding box center [404, 61] width 493 height 14
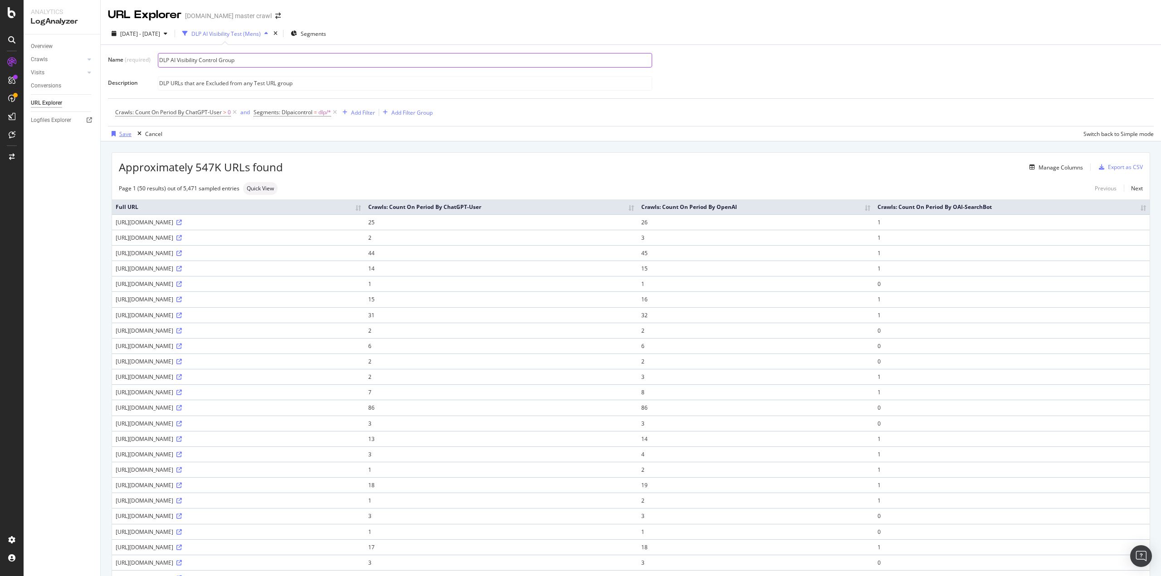
type input "DLP AI Visibility Control Group"
drag, startPoint x: 124, startPoint y: 133, endPoint x: 127, endPoint y: 145, distance: 12.5
click at [127, 147] on div "URL Explorer target.com master crawl 2025 Sep. 7th - Sep. 13th DLP AI Visibilit…" at bounding box center [631, 288] width 1060 height 576
click at [122, 134] on div "Save" at bounding box center [125, 134] width 12 height 8
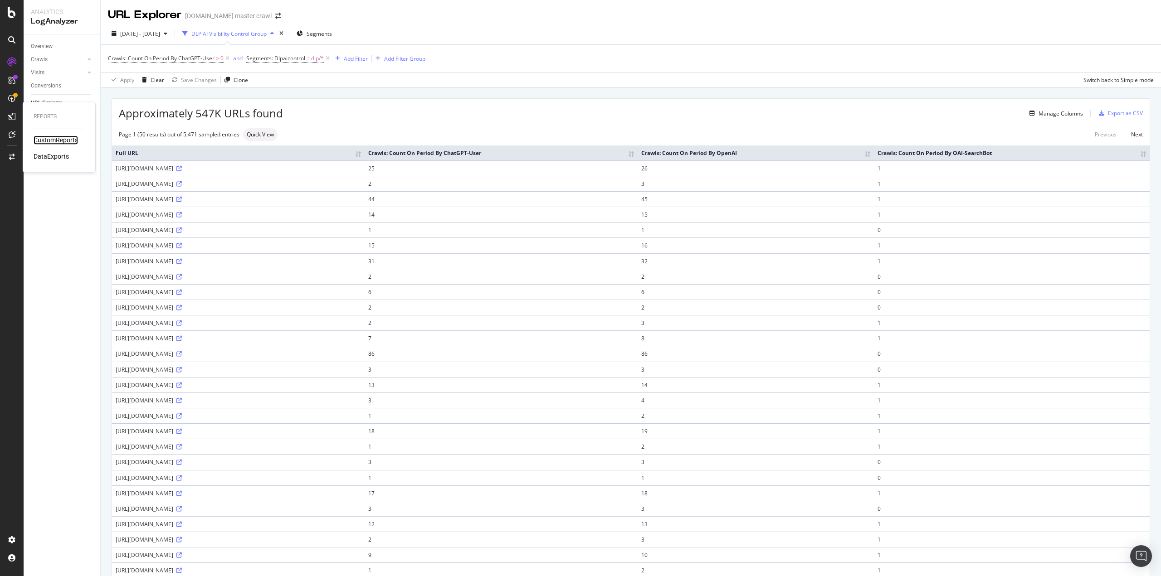
click at [52, 140] on div "CustomReports" at bounding box center [56, 140] width 44 height 9
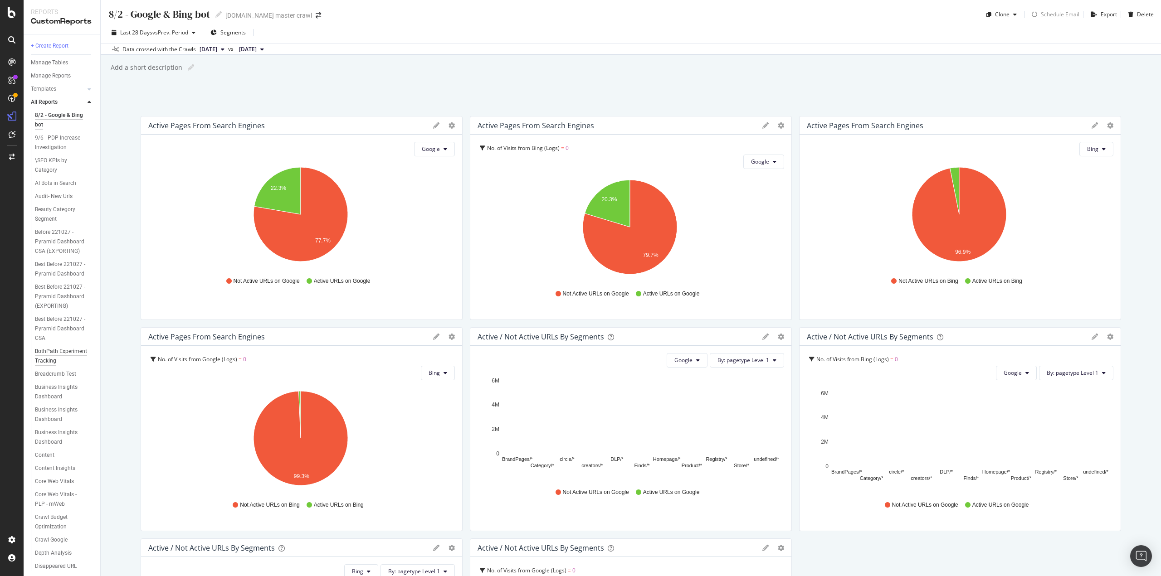
scroll to position [45, 0]
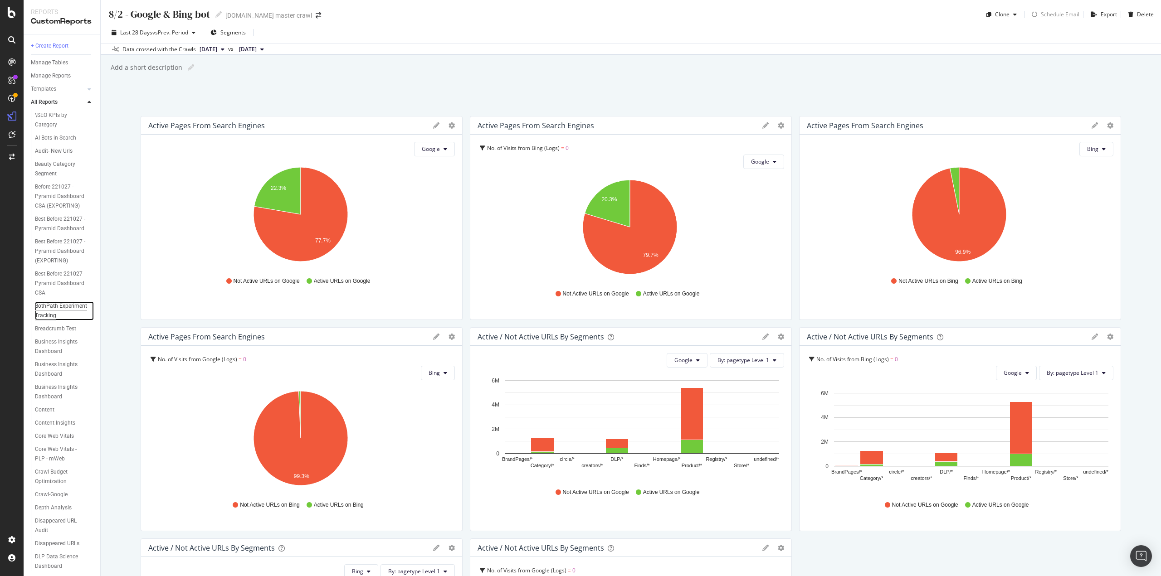
click at [52, 321] on div "BothPath Experiment Tracking" at bounding box center [61, 311] width 53 height 19
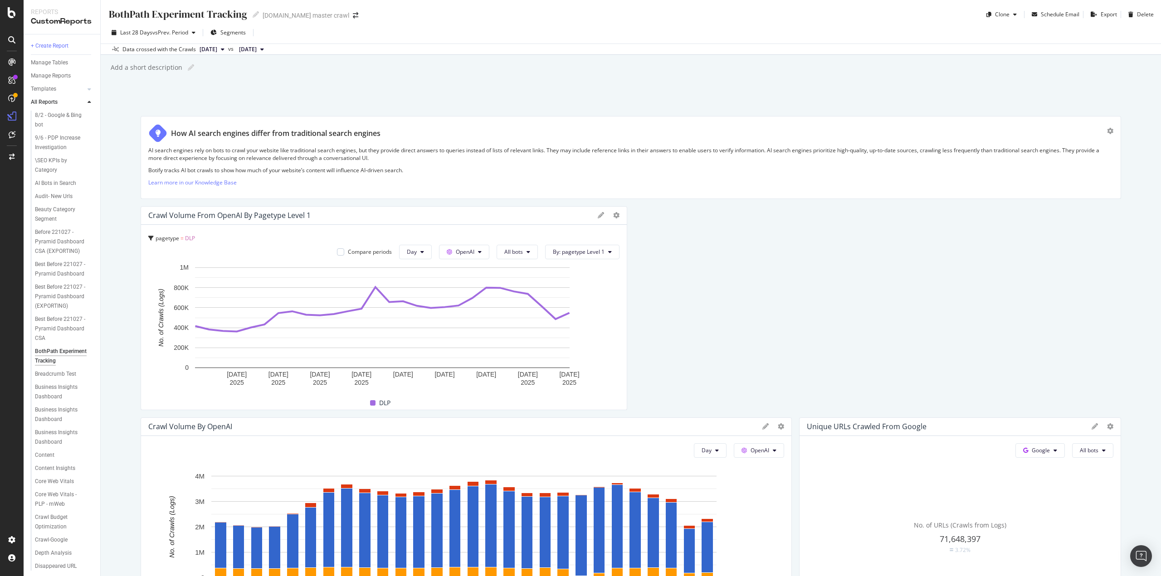
click at [166, 239] on span "pagetype" at bounding box center [168, 238] width 24 height 8
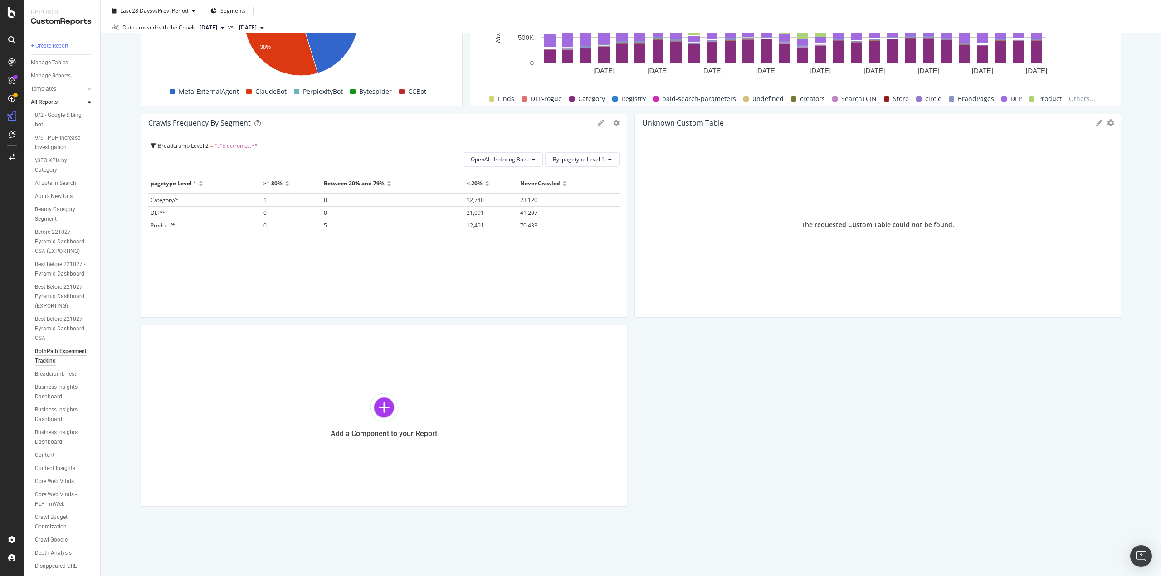
scroll to position [1830, 0]
click at [425, 392] on div "Add a Component to your Report" at bounding box center [384, 415] width 487 height 181
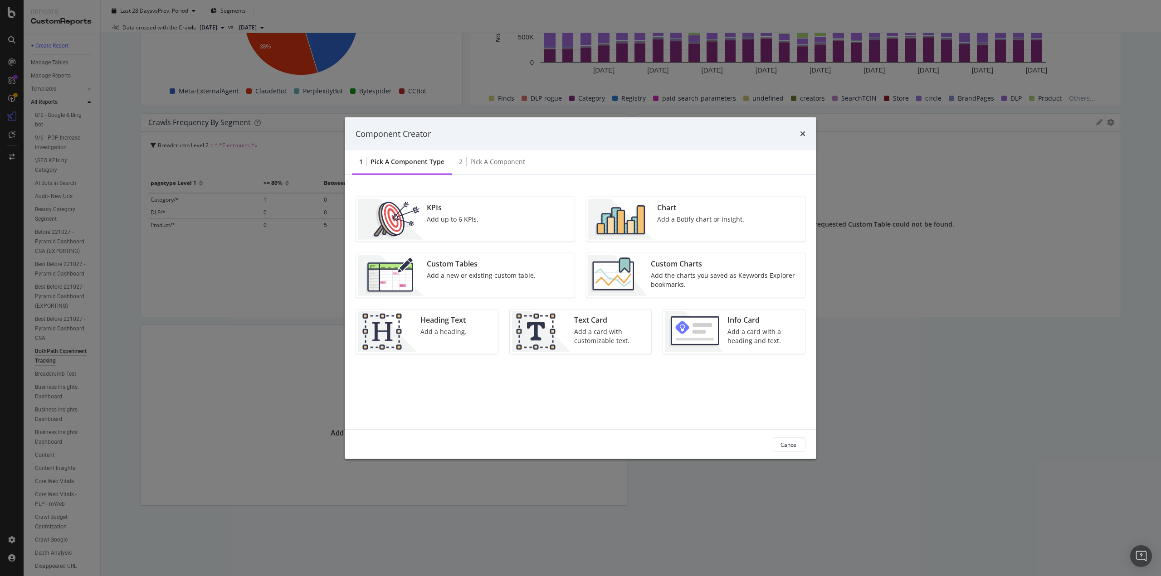
click at [622, 214] on img "modal" at bounding box center [620, 219] width 65 height 41
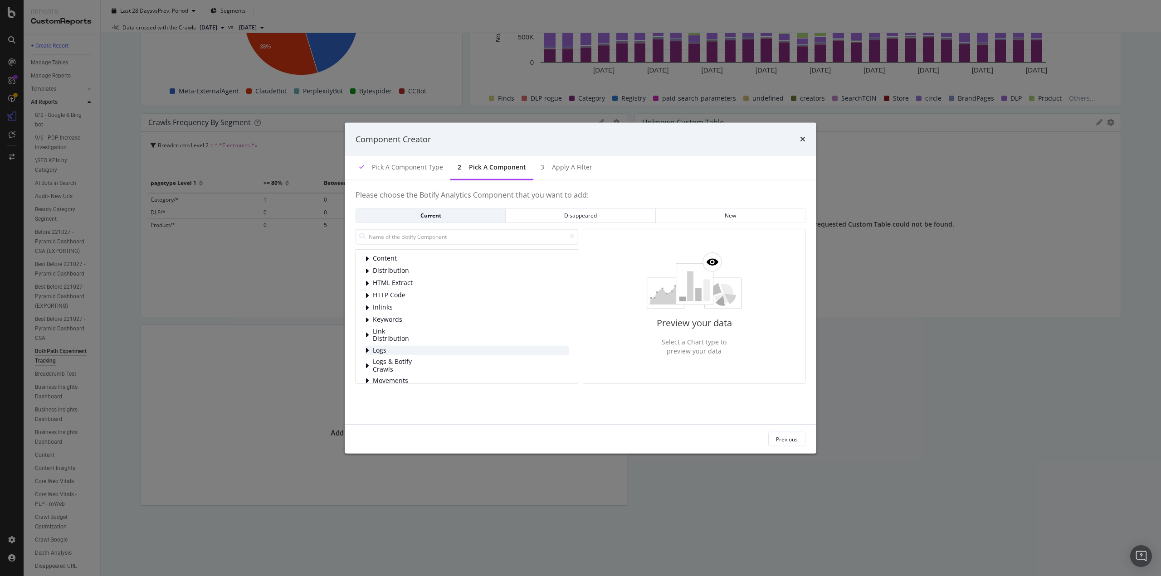
click at [380, 352] on span "Logs" at bounding box center [393, 351] width 40 height 8
click at [390, 320] on span "Logs & Botify Crawls" at bounding box center [393, 324] width 40 height 15
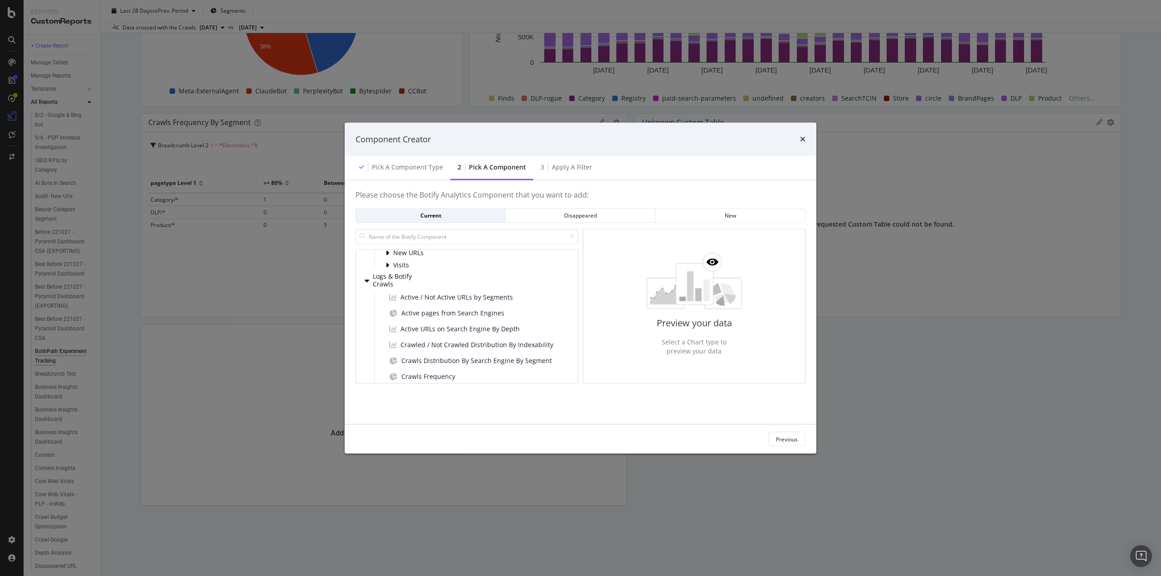
scroll to position [0, 0]
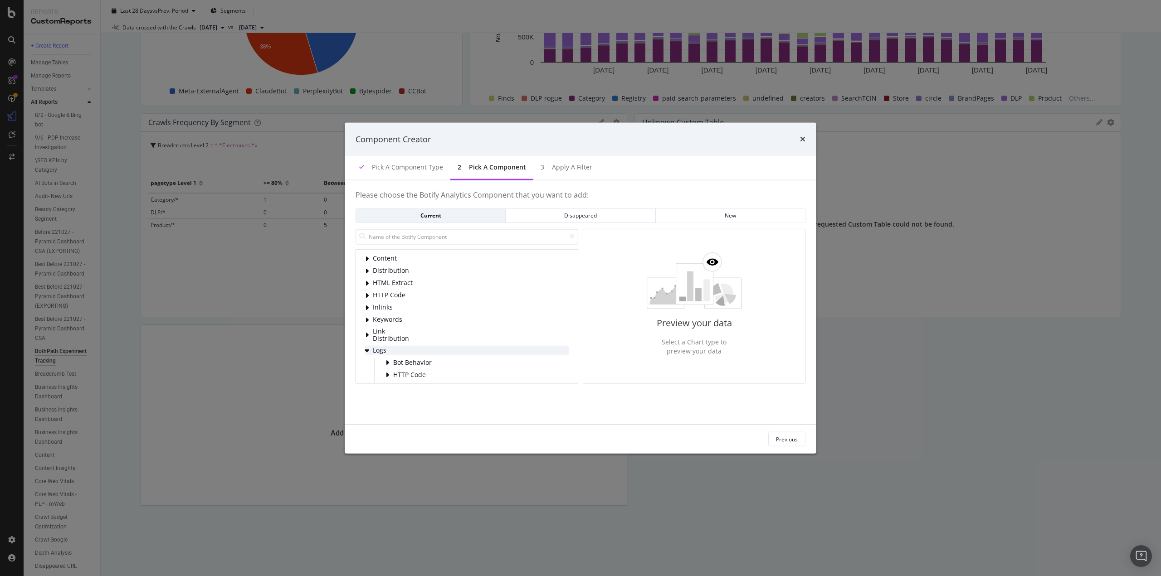
click at [366, 350] on icon "modal" at bounding box center [367, 350] width 5 height 7
click at [365, 348] on icon "modal" at bounding box center [367, 350] width 4 height 7
click at [388, 269] on icon "modal" at bounding box center [388, 272] width 4 height 7
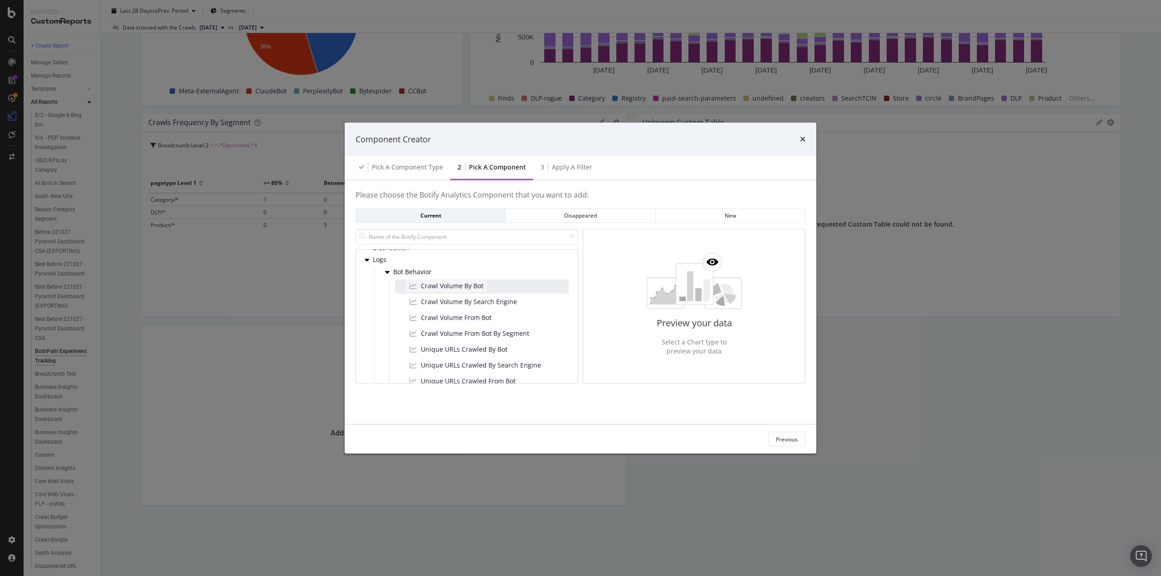
click at [435, 289] on span "Crawl Volume By Bot" at bounding box center [452, 286] width 63 height 9
click at [792, 237] on icon "modal" at bounding box center [794, 238] width 6 height 6
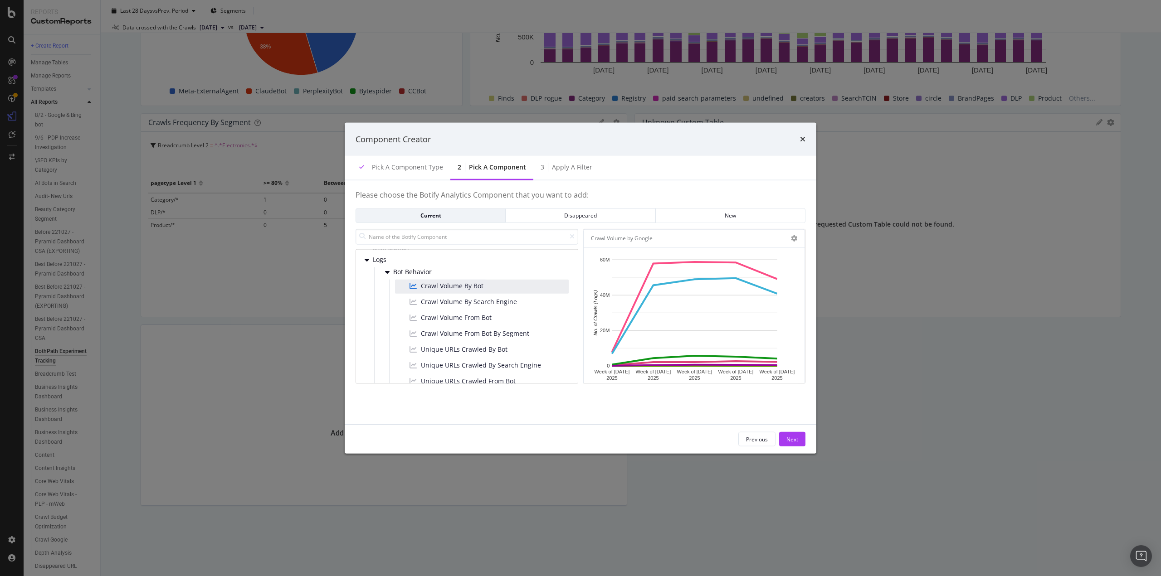
click at [764, 181] on div "Please choose the Botify Analytics Component that you want to add: Current Disa…" at bounding box center [581, 303] width 472 height 244
click at [804, 140] on icon "times" at bounding box center [802, 139] width 5 height 7
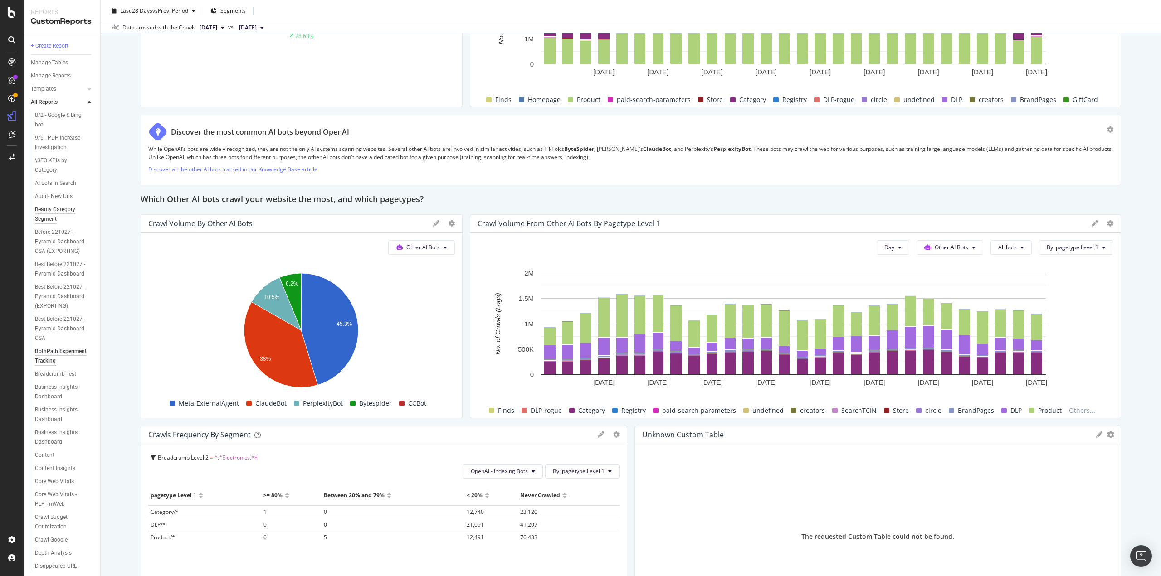
scroll to position [1513, 0]
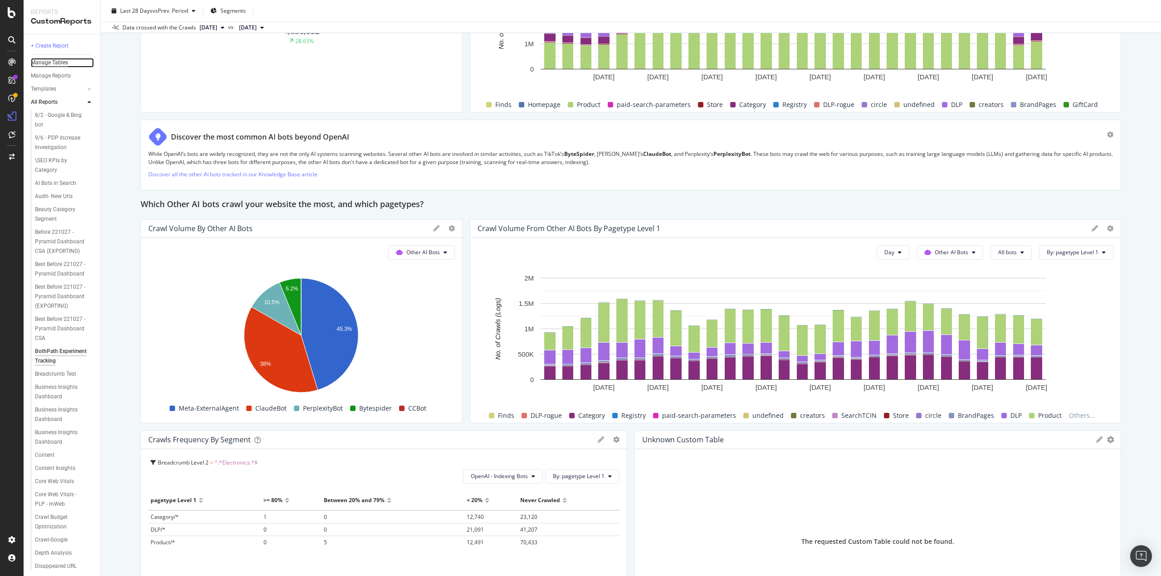
click at [54, 63] on div "Manage Tables" at bounding box center [49, 63] width 37 height 10
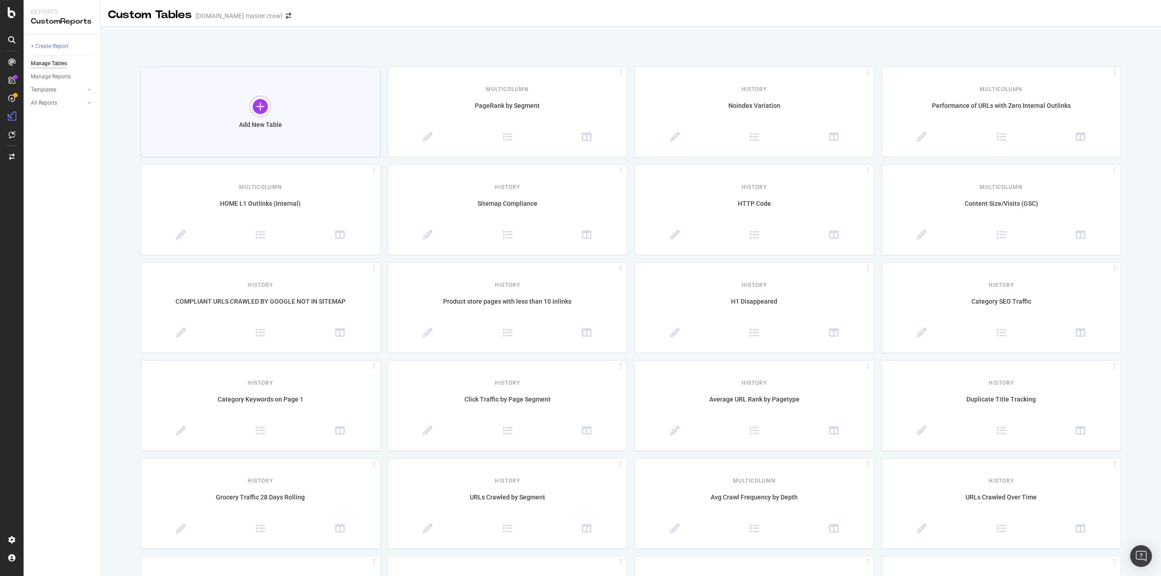
click at [283, 109] on div "Add New Table" at bounding box center [261, 112] width 240 height 91
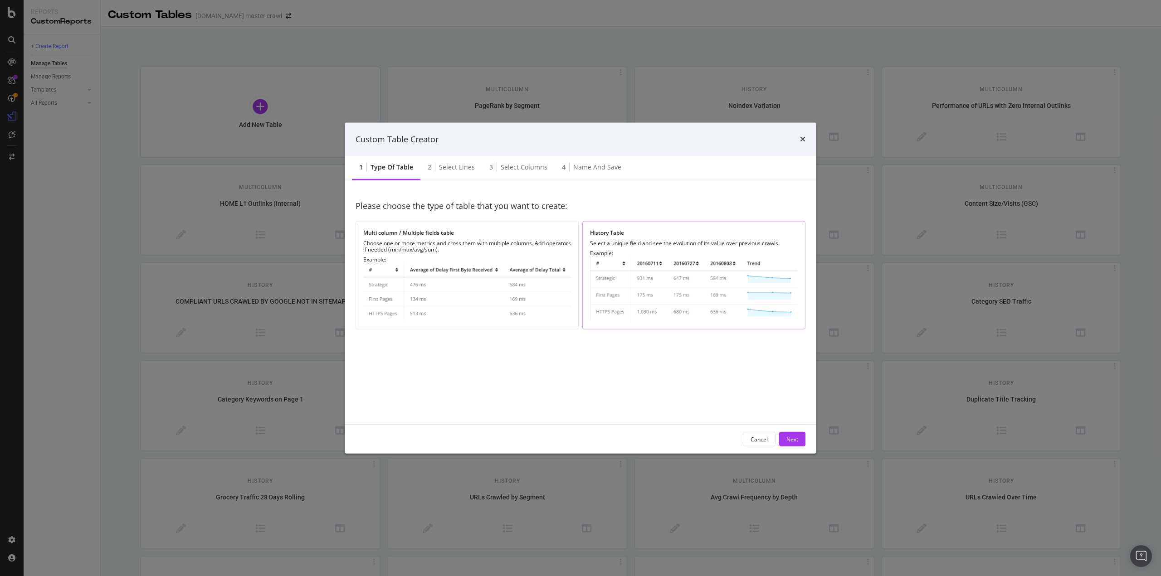
click at [675, 248] on div "History Table Select a unique field and see the evolution of its value over pre…" at bounding box center [693, 275] width 223 height 108
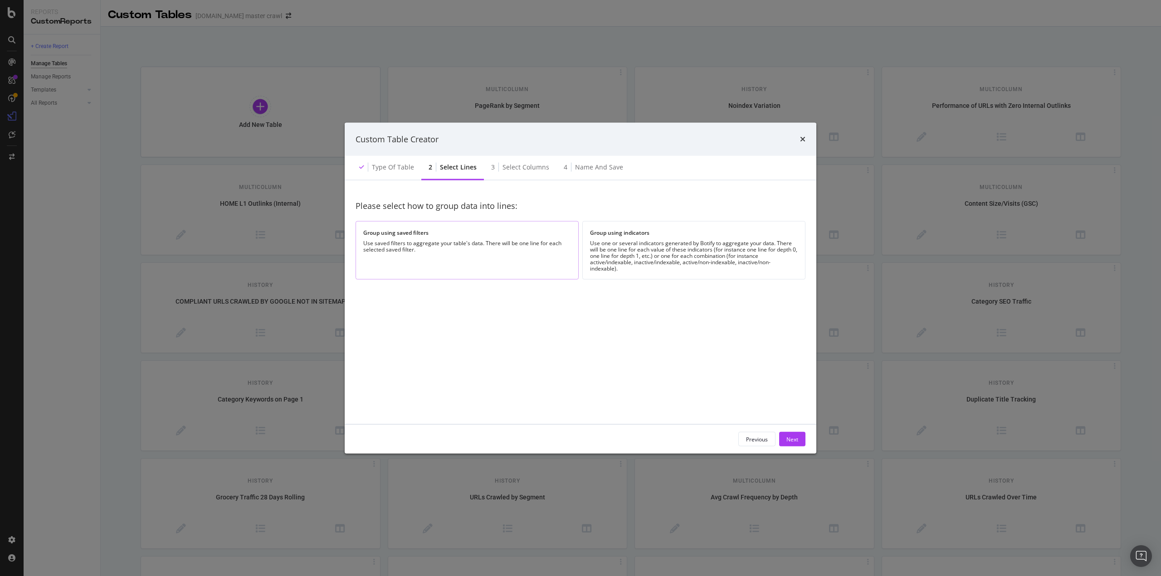
click at [481, 232] on div "Group using saved filters" at bounding box center [467, 233] width 208 height 8
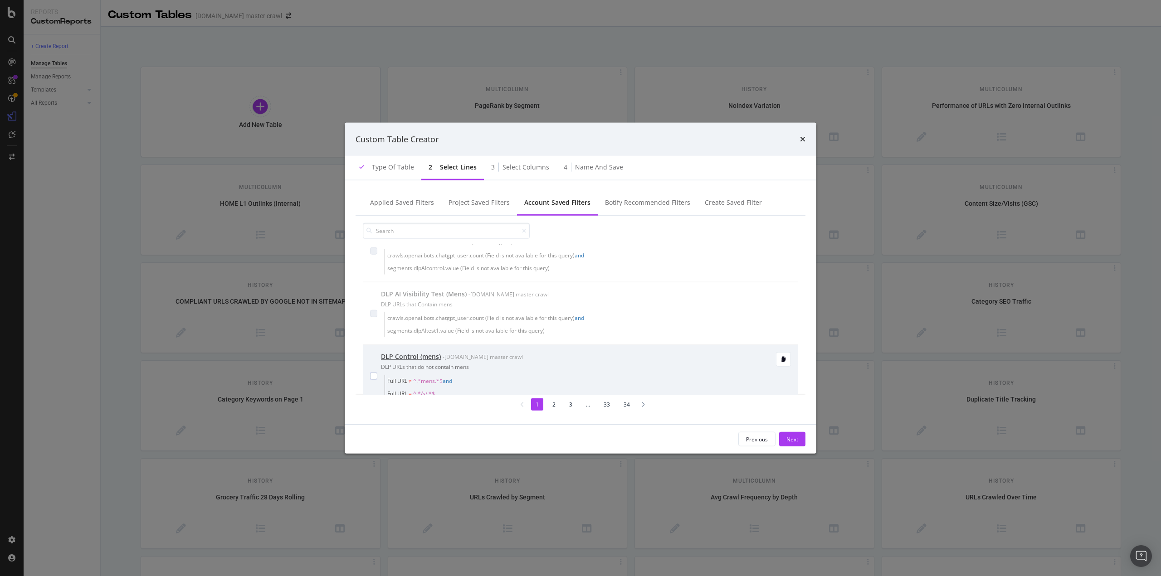
scroll to position [45, 0]
click at [370, 363] on div "modal" at bounding box center [373, 362] width 7 height 7
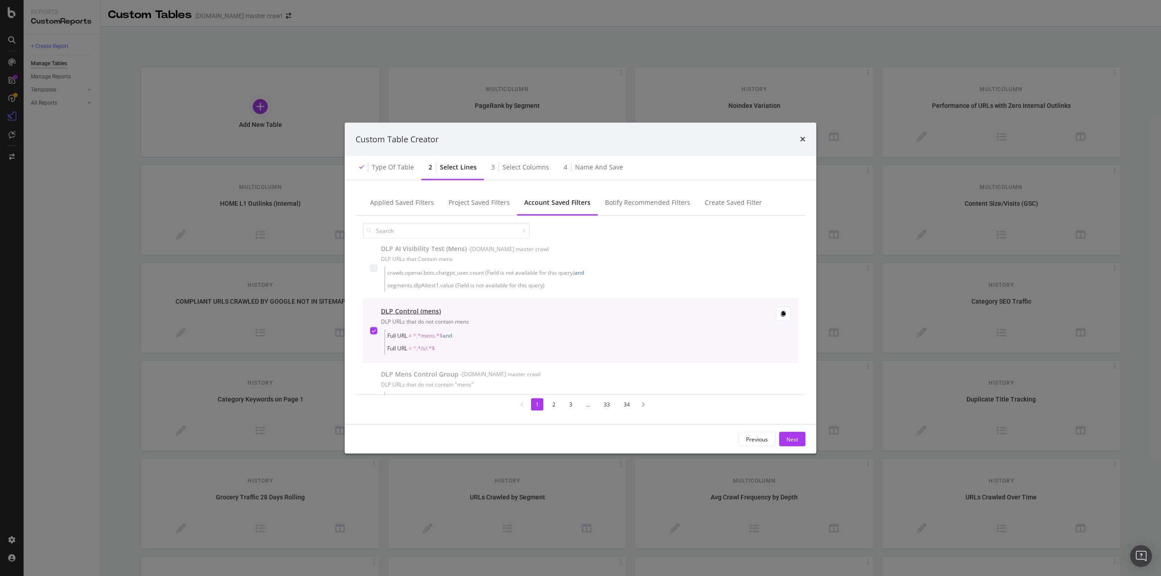
scroll to position [91, 0]
click at [377, 316] on div "modal" at bounding box center [373, 317] width 7 height 7
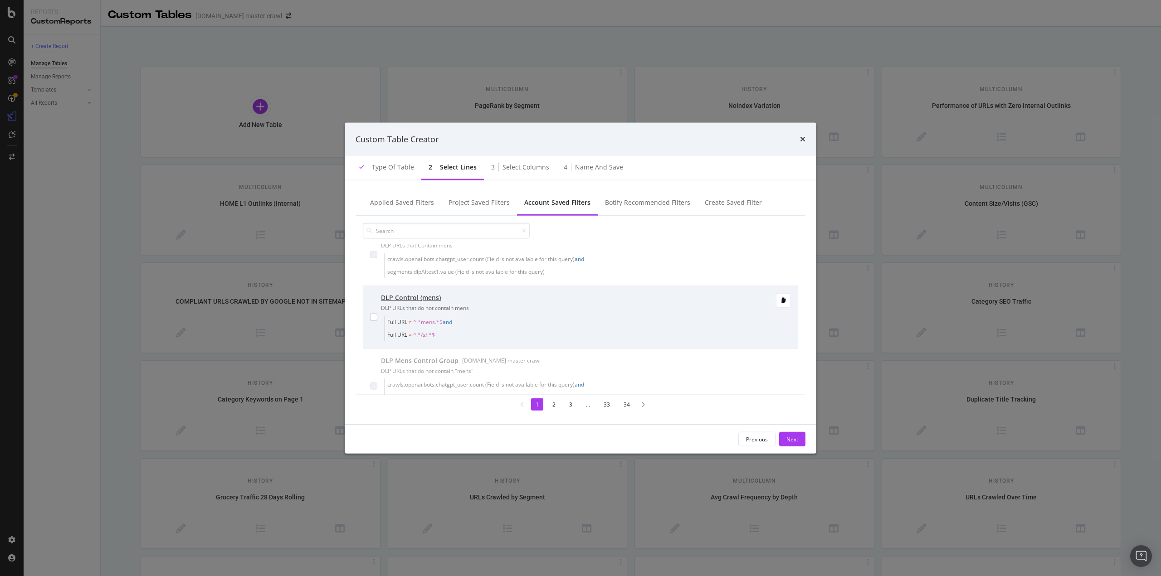
scroll to position [0, 0]
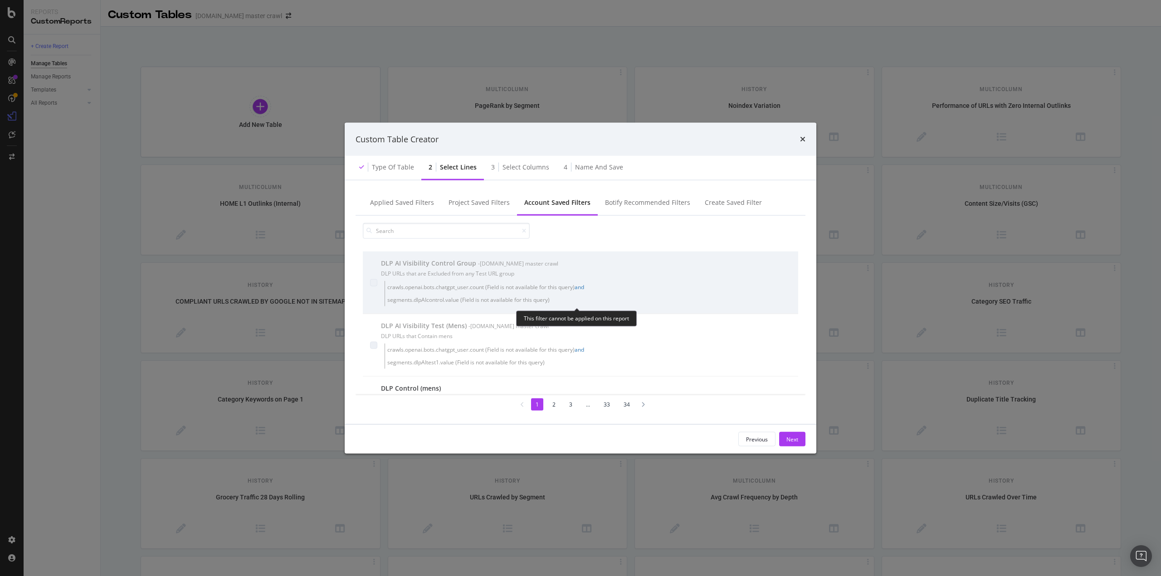
click at [424, 280] on div "DLP AI Visibility Control Group - target.com master crawl DLP URLs that are Exc…" at bounding box center [586, 283] width 410 height 48
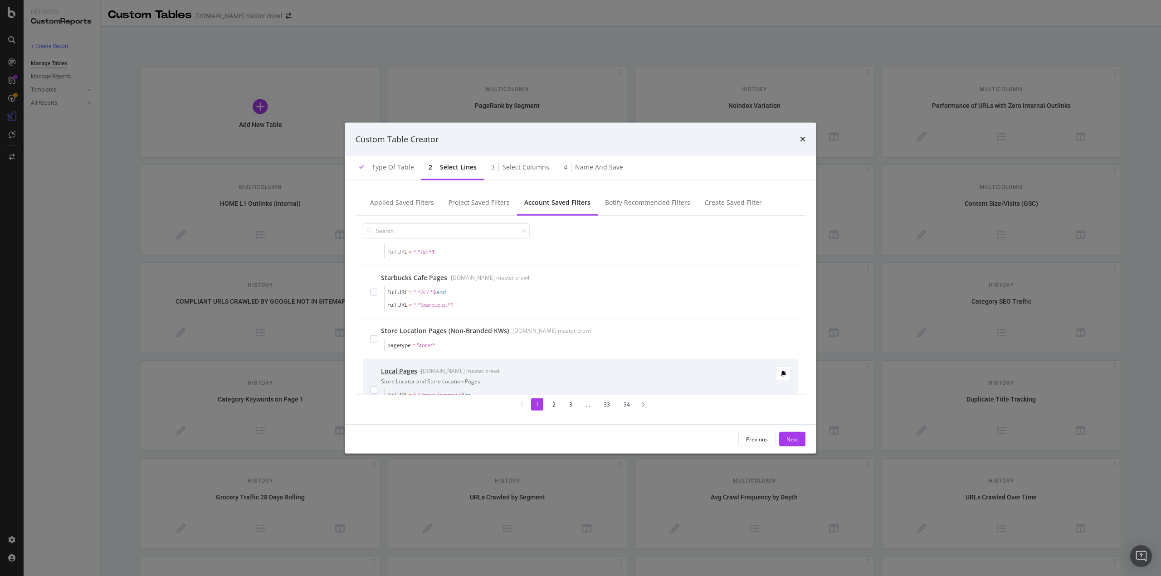
scroll to position [297, 0]
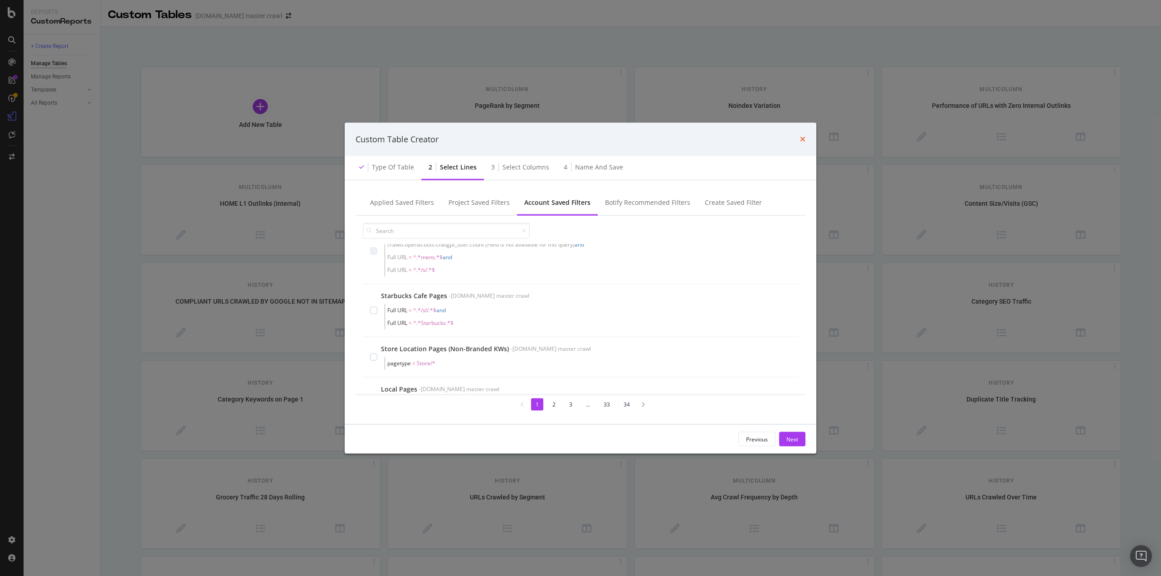
click at [804, 141] on icon "times" at bounding box center [802, 139] width 5 height 7
click at [800, 138] on icon "times" at bounding box center [802, 139] width 5 height 7
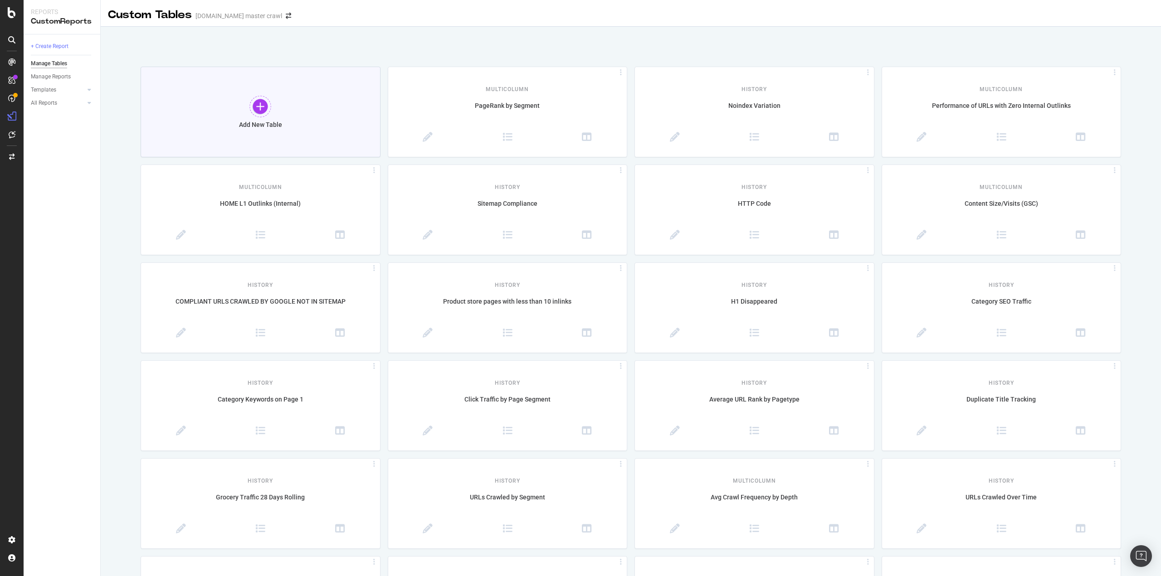
click at [181, 135] on div "Add New Table" at bounding box center [261, 112] width 240 height 91
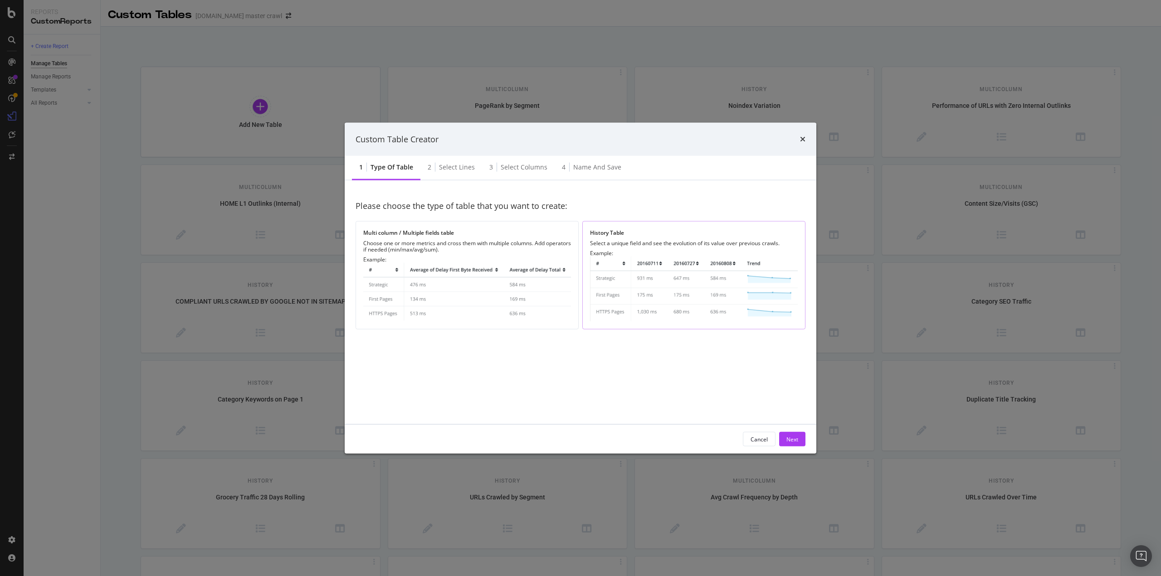
click at [631, 300] on img "modal" at bounding box center [694, 289] width 208 height 65
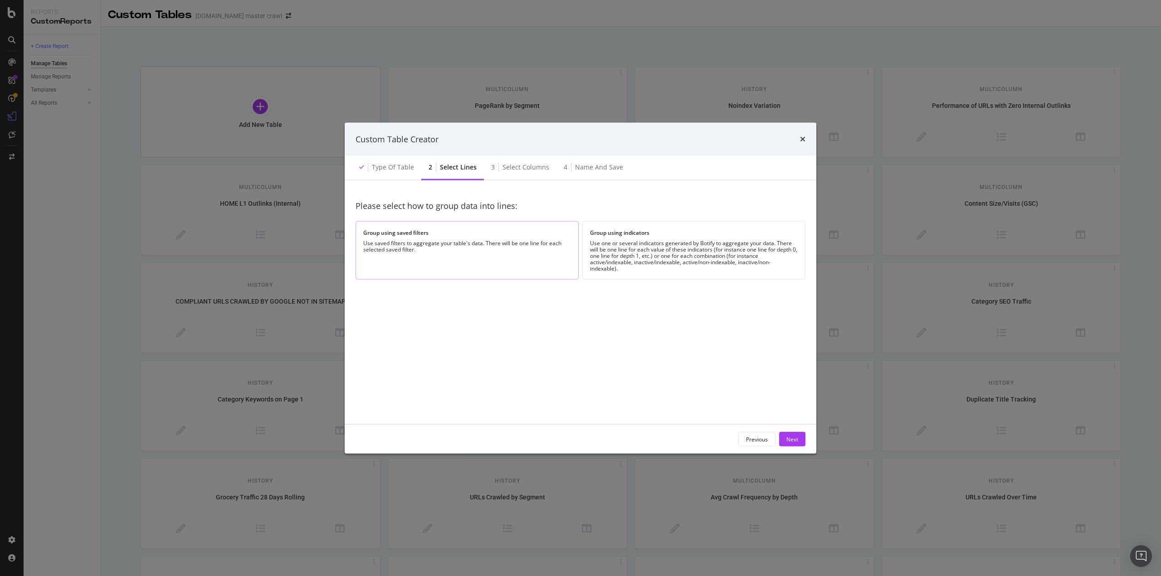
click at [441, 256] on div "Group using saved filters Use saved filters to aggregate your table's data. The…" at bounding box center [467, 250] width 223 height 59
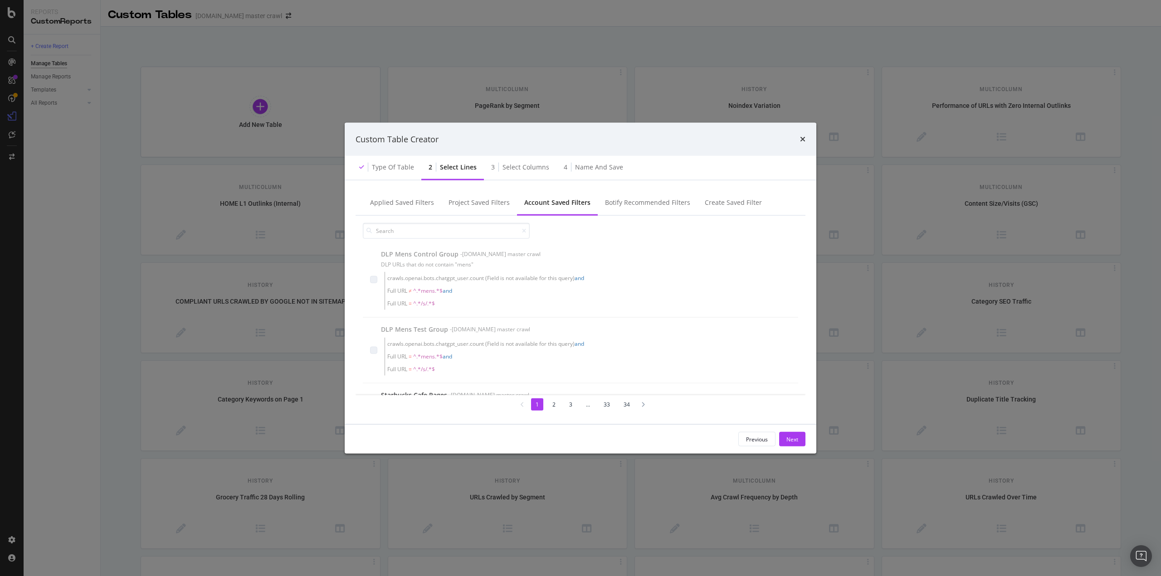
scroll to position [0, 0]
click at [802, 136] on icon "times" at bounding box center [802, 139] width 5 height 7
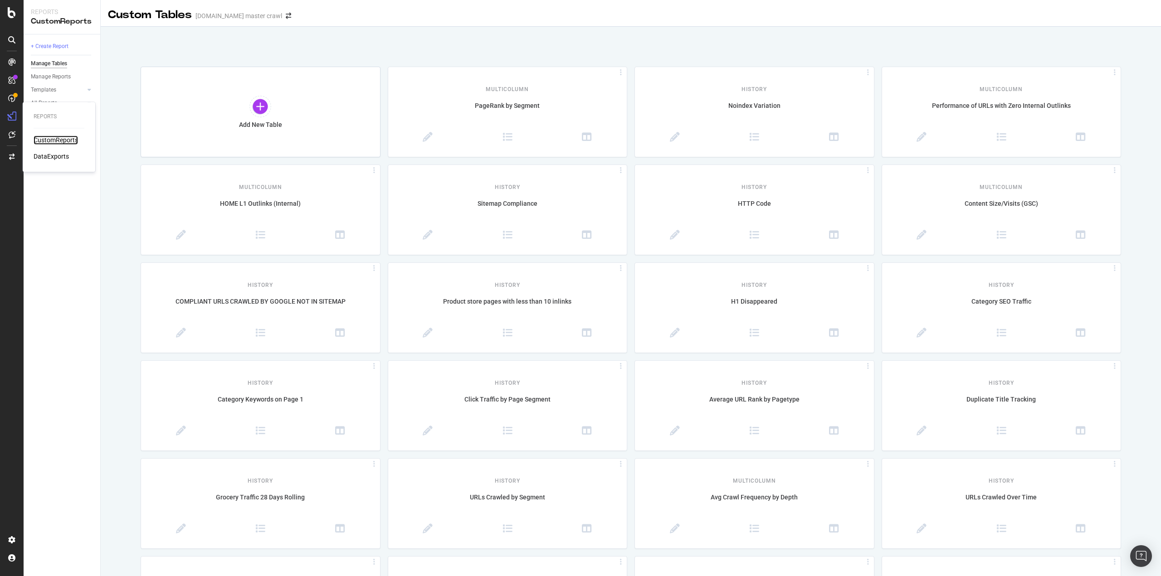
click at [45, 136] on div "CustomReports" at bounding box center [56, 140] width 44 height 9
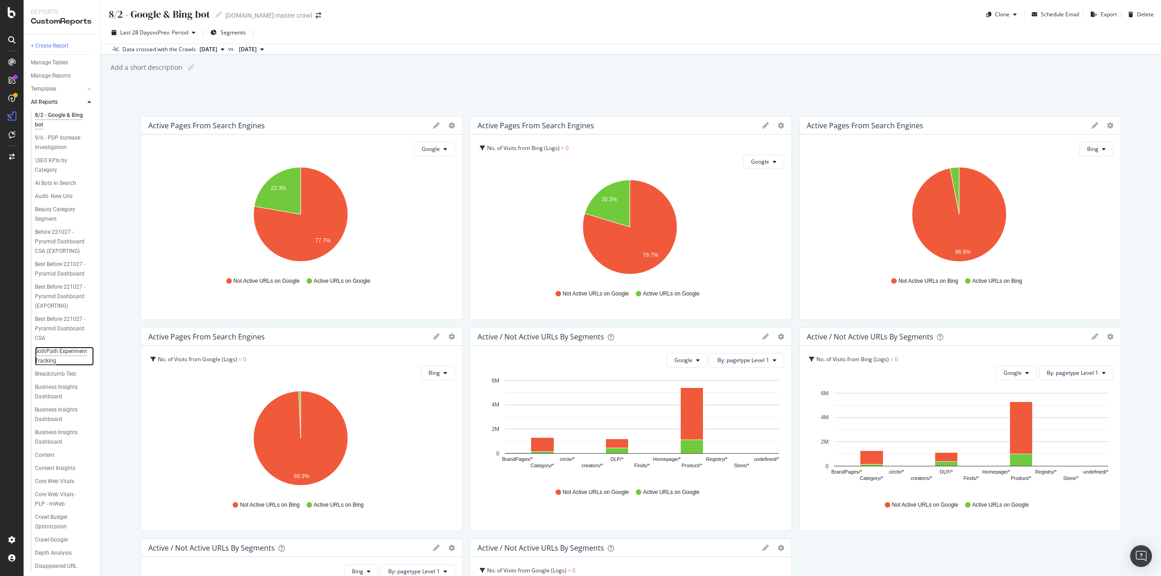
click at [49, 366] on div "BothPath Experiment Tracking" at bounding box center [61, 356] width 53 height 19
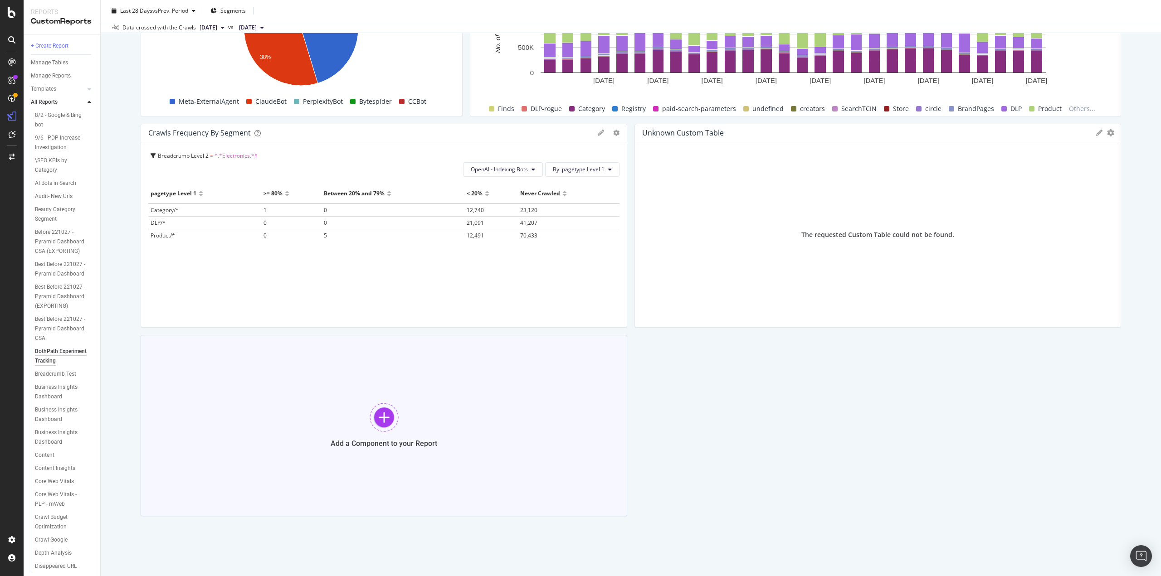
scroll to position [1830, 0]
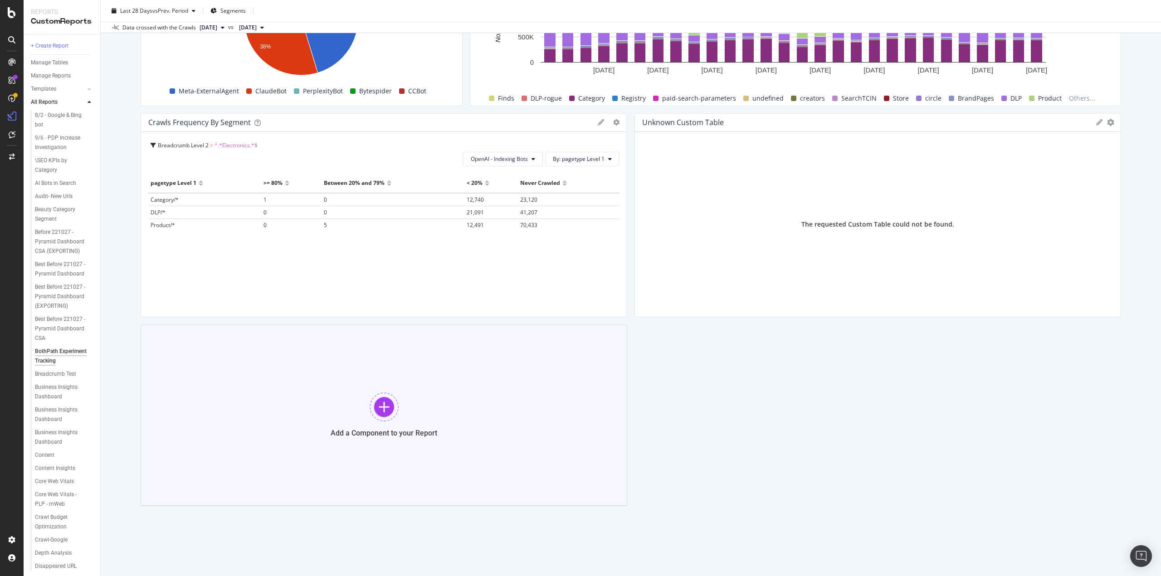
click at [404, 418] on div "Add a Component to your Report" at bounding box center [384, 415] width 487 height 181
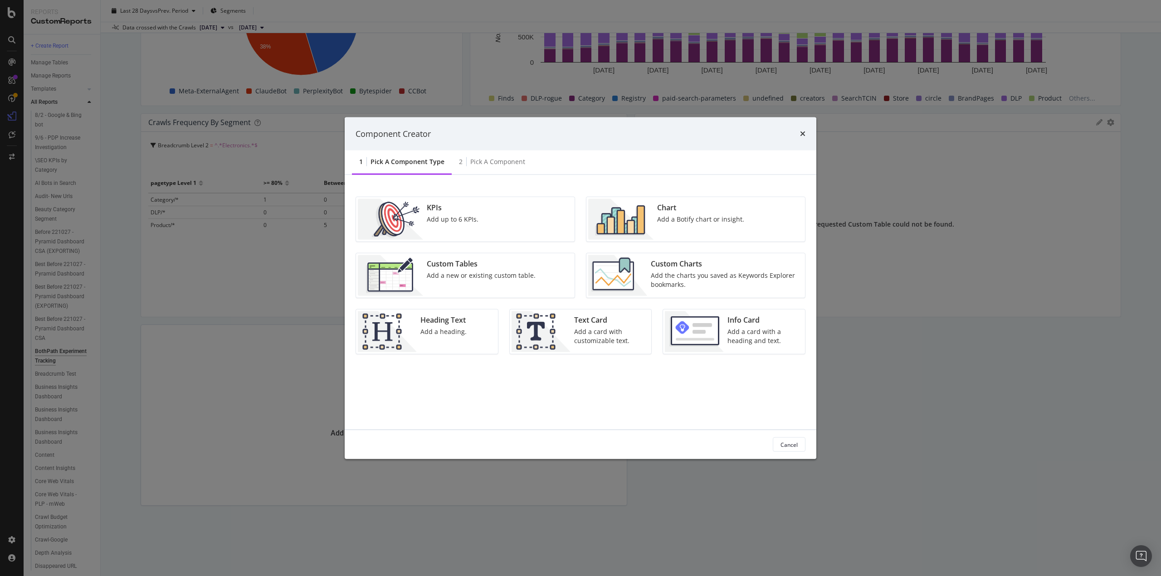
click at [678, 213] on div "Chart" at bounding box center [700, 208] width 87 height 10
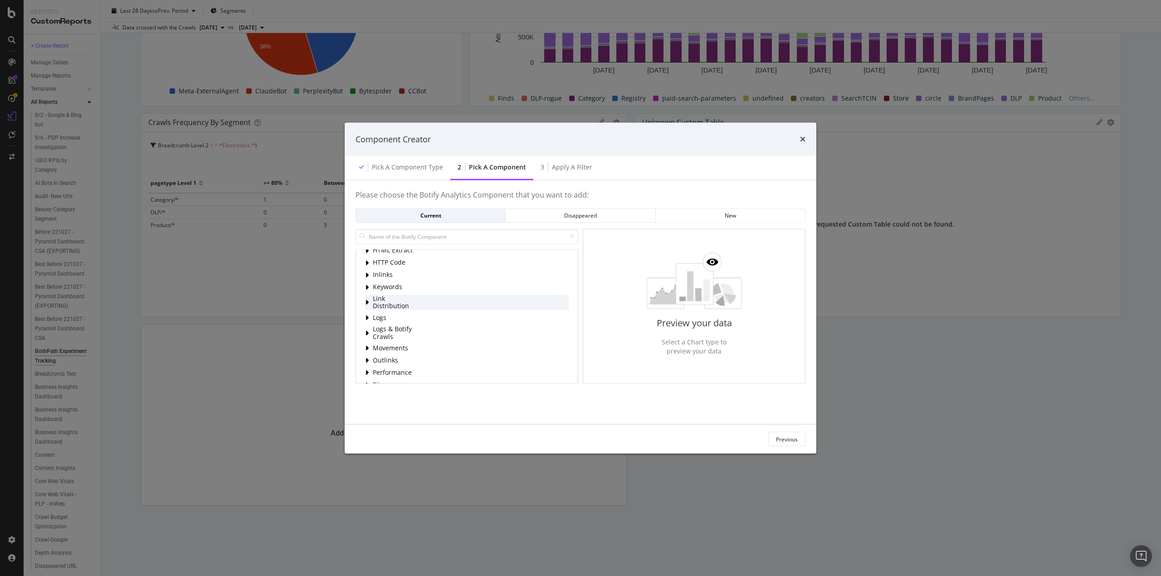
scroll to position [45, 0]
click at [366, 305] on icon "modal" at bounding box center [367, 305] width 4 height 7
click at [389, 314] on div "modal" at bounding box center [388, 313] width 5 height 9
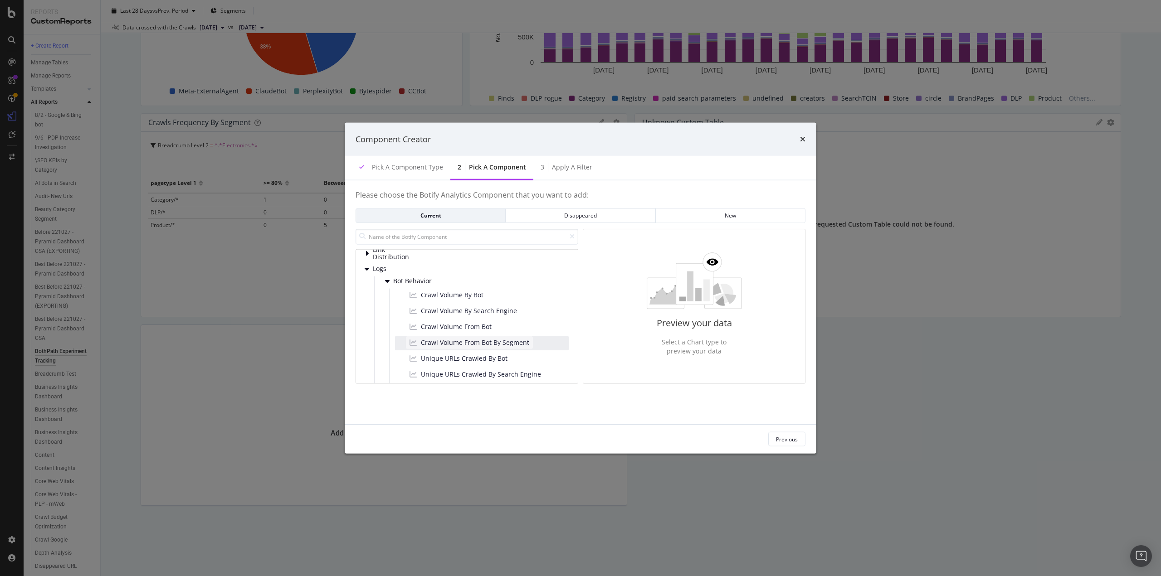
scroll to position [94, 0]
click at [495, 329] on span "Crawl Volume From Bot By Segment" at bounding box center [475, 330] width 108 height 9
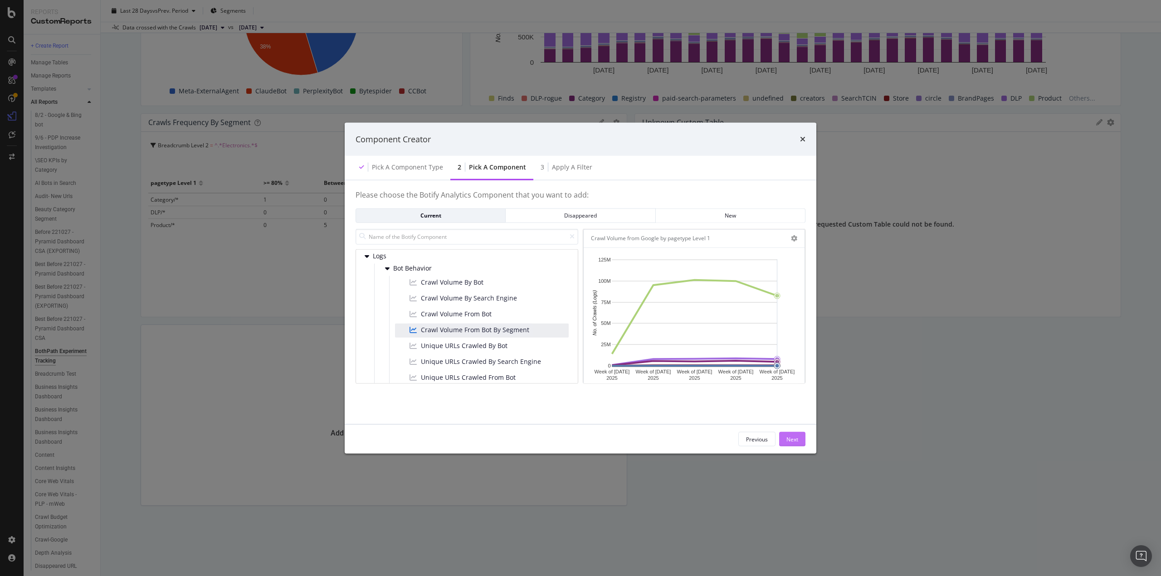
click at [796, 439] on div "Next" at bounding box center [792, 439] width 12 height 8
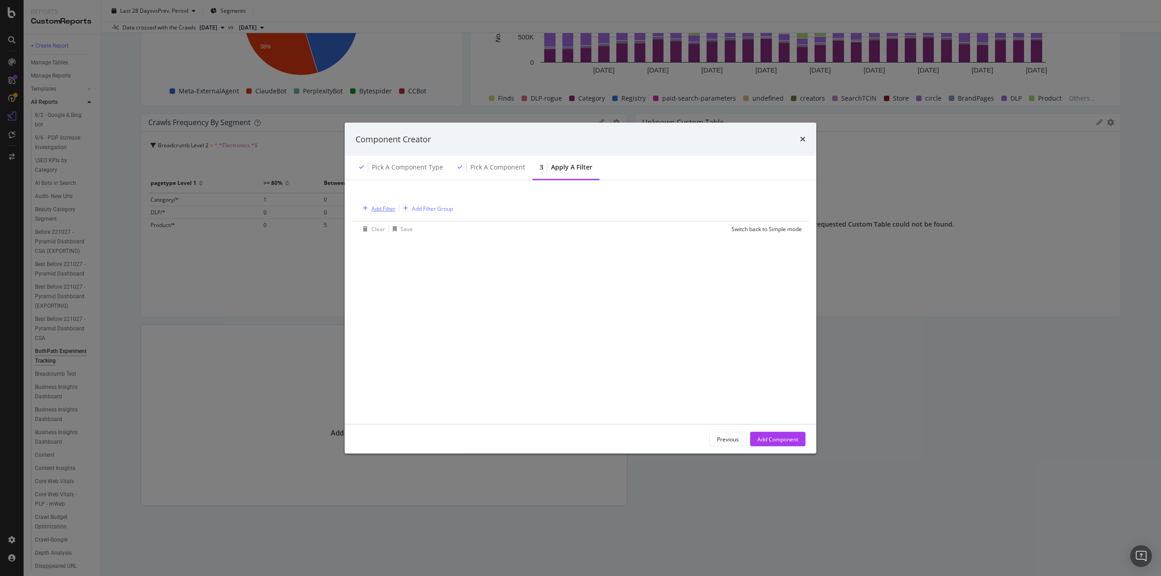
click at [381, 212] on div "Add Filter" at bounding box center [383, 209] width 24 height 8
click at [409, 236] on div "Saved Filters" at bounding box center [426, 231] width 60 height 25
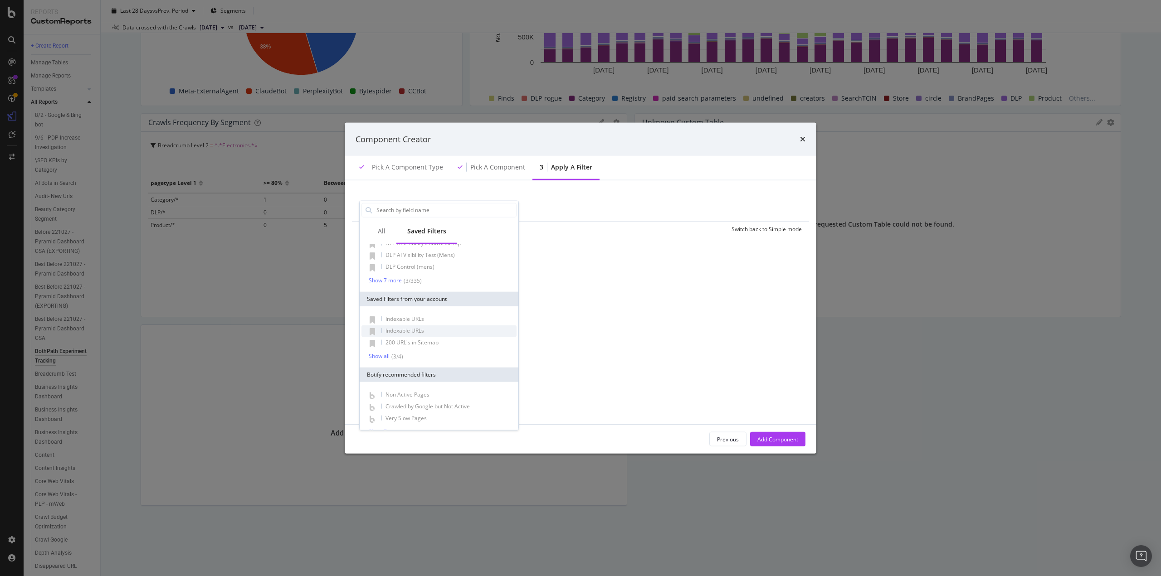
scroll to position [41, 0]
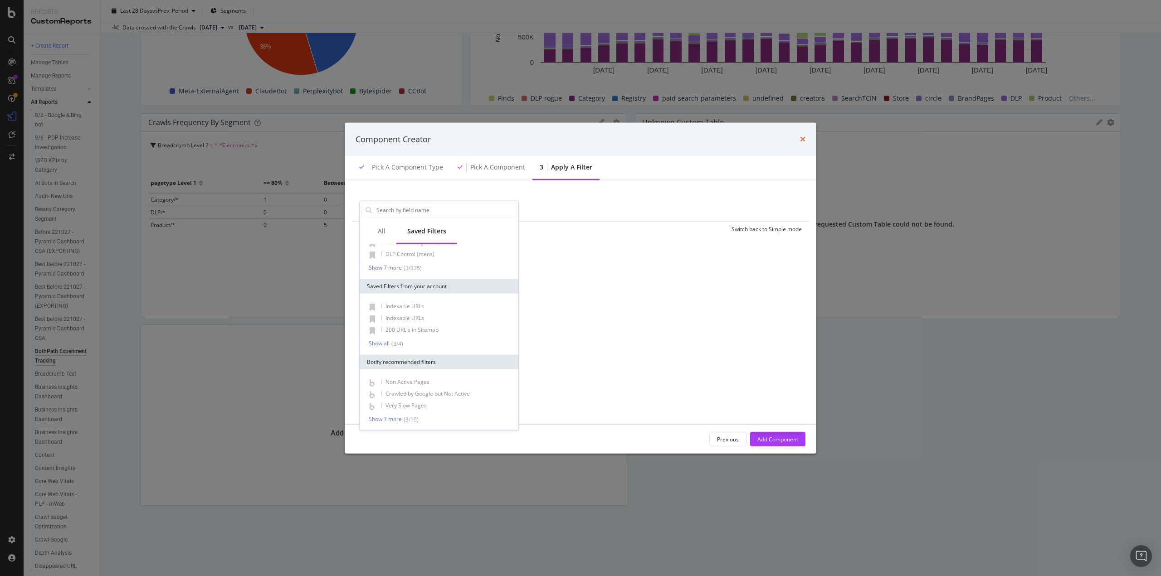
click at [805, 139] on icon "times" at bounding box center [802, 139] width 5 height 7
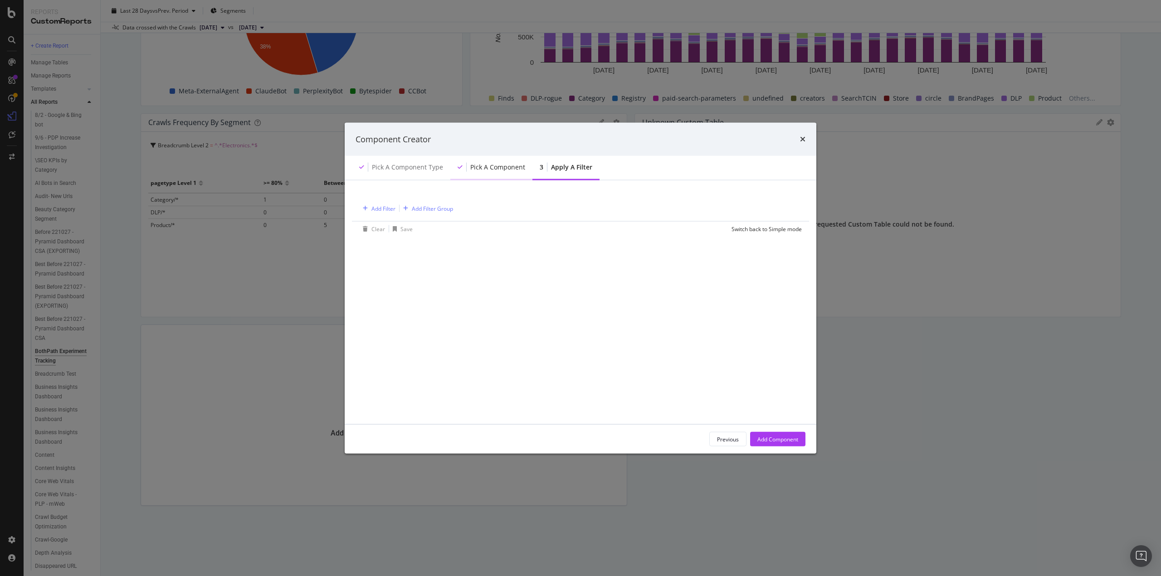
click at [494, 173] on div "Pick a Component" at bounding box center [491, 168] width 82 height 25
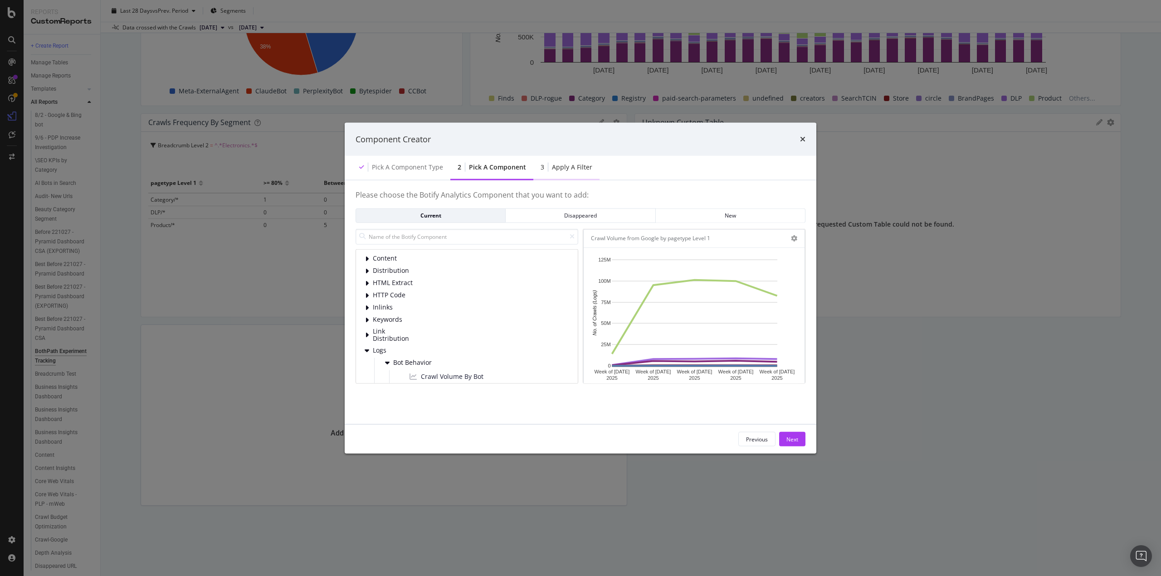
click at [557, 166] on div "Apply a Filter" at bounding box center [572, 167] width 40 height 9
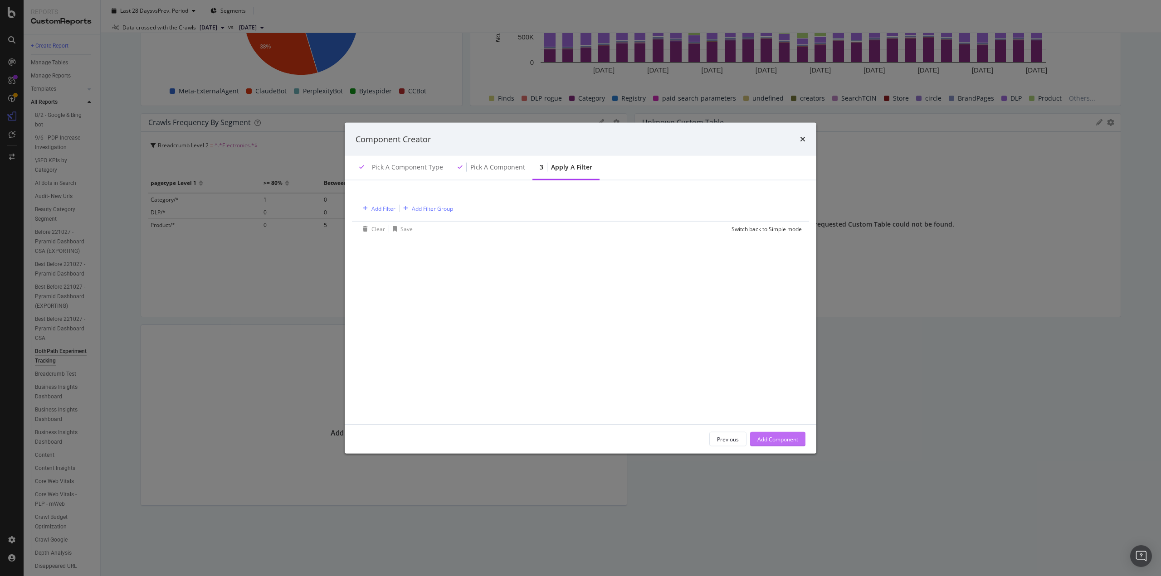
click at [779, 440] on div "Add Component" at bounding box center [777, 439] width 41 height 8
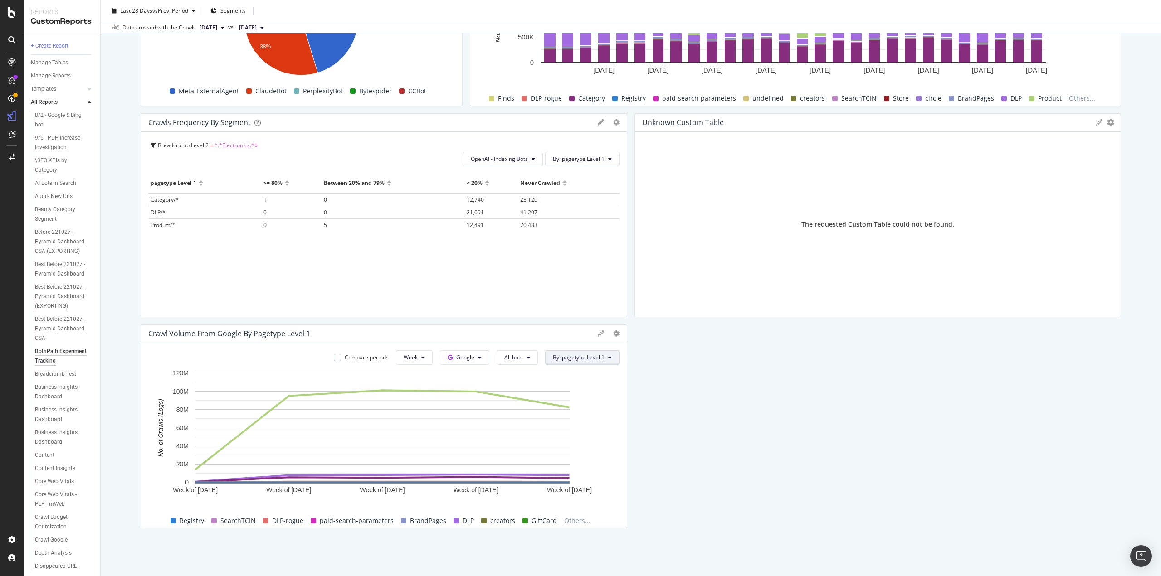
click at [573, 354] on span "By: pagetype Level 1" at bounding box center [579, 358] width 52 height 8
click at [585, 423] on div "Select a Segment" at bounding box center [573, 420] width 46 height 8
click at [573, 404] on span "Segments" at bounding box center [573, 406] width 25 height 8
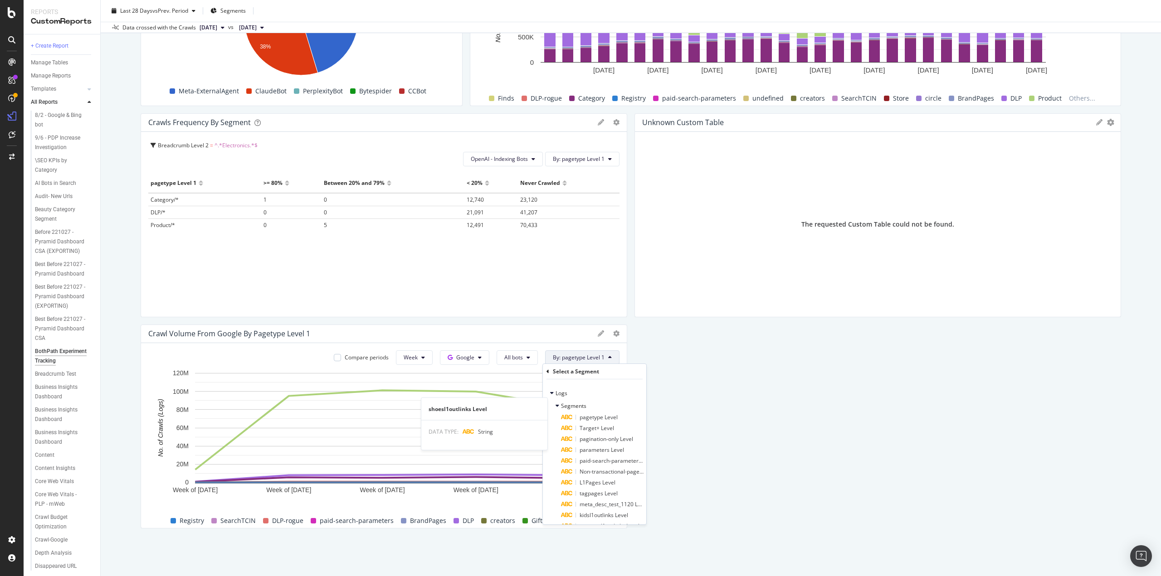
scroll to position [134, 0]
click at [600, 490] on span "dlpAItest1 Level" at bounding box center [600, 490] width 40 height 8
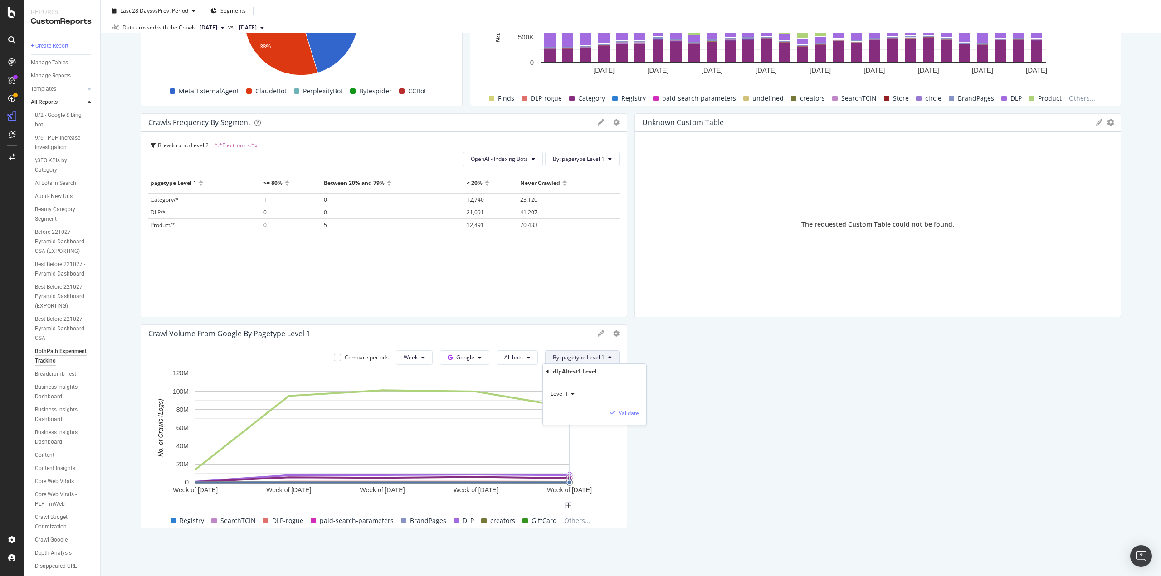
click at [621, 413] on div "Validate" at bounding box center [629, 414] width 20 height 8
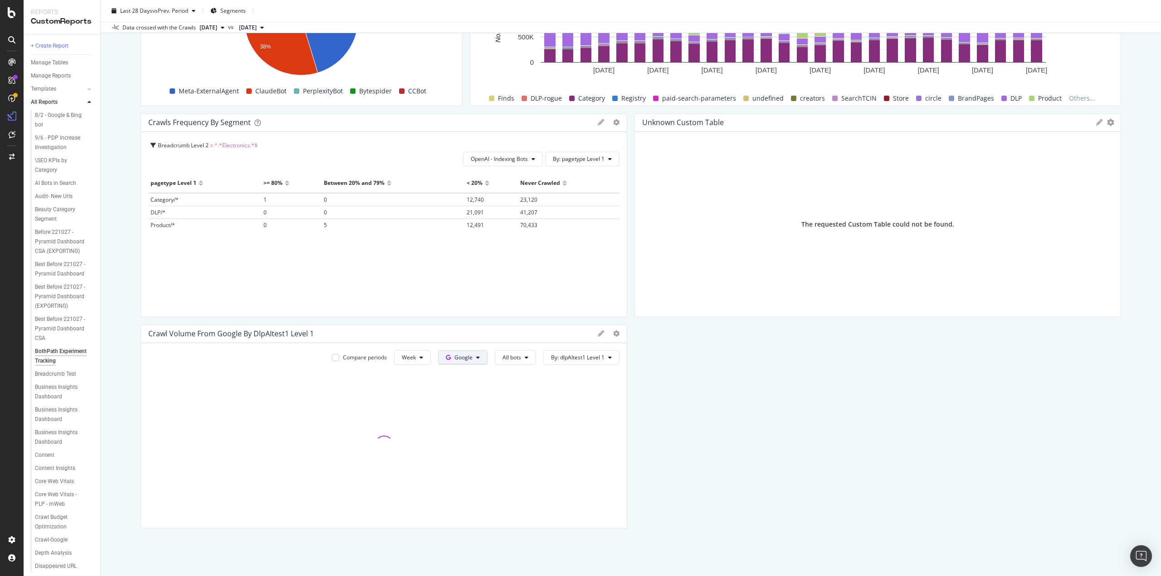
click at [466, 359] on span "Google" at bounding box center [463, 358] width 18 height 8
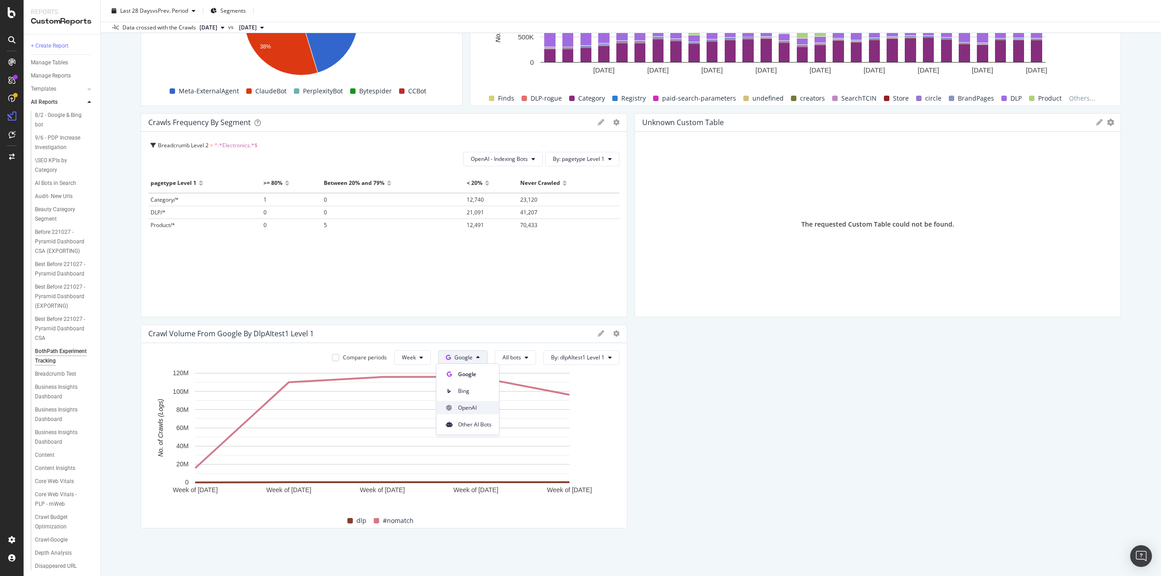
click at [474, 409] on span "OpenAI" at bounding box center [475, 408] width 34 height 8
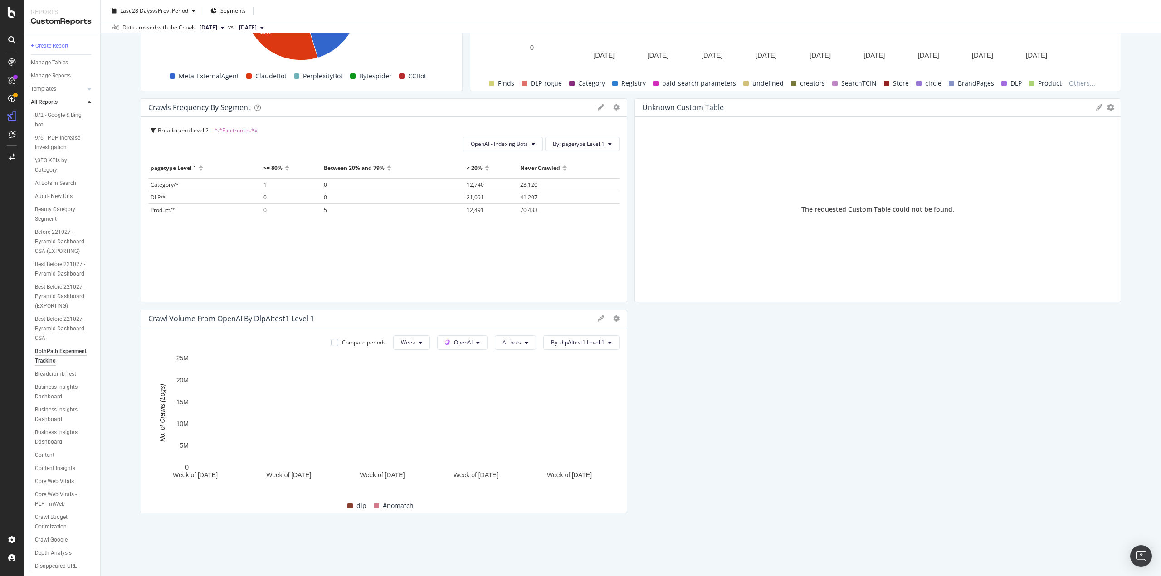
scroll to position [1853, 0]
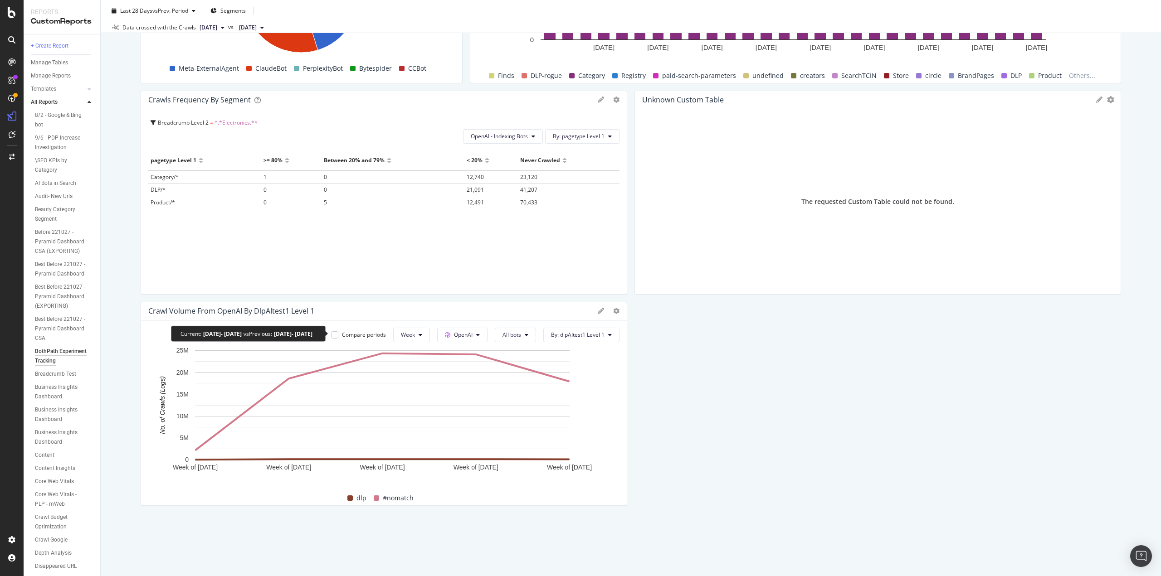
click at [339, 336] on div "Compare periods" at bounding box center [358, 335] width 55 height 8
click at [332, 332] on div at bounding box center [334, 335] width 7 height 7
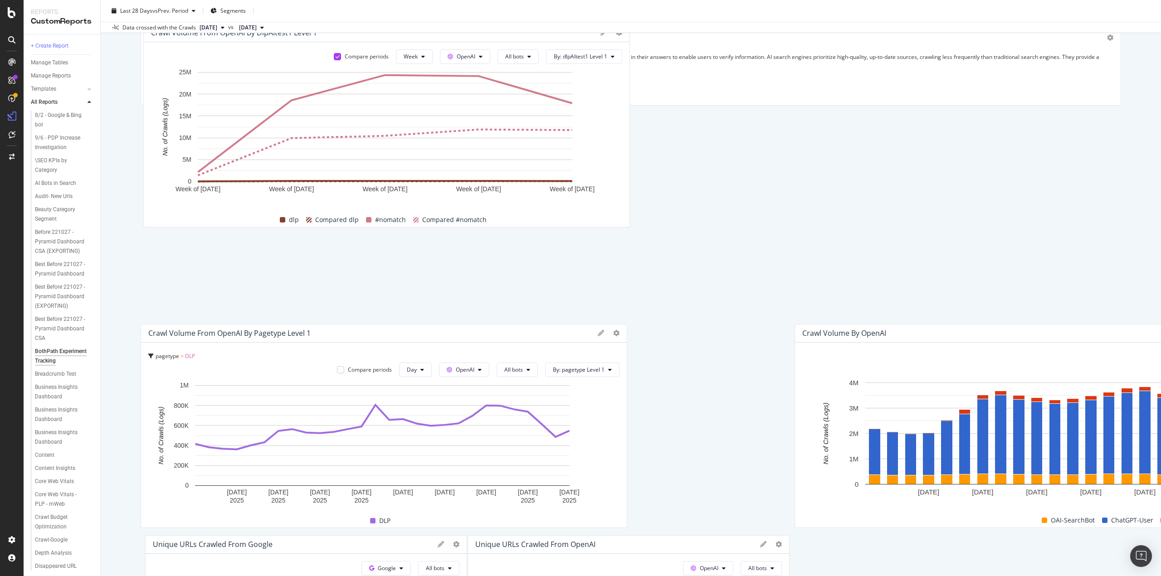
scroll to position [0, 0]
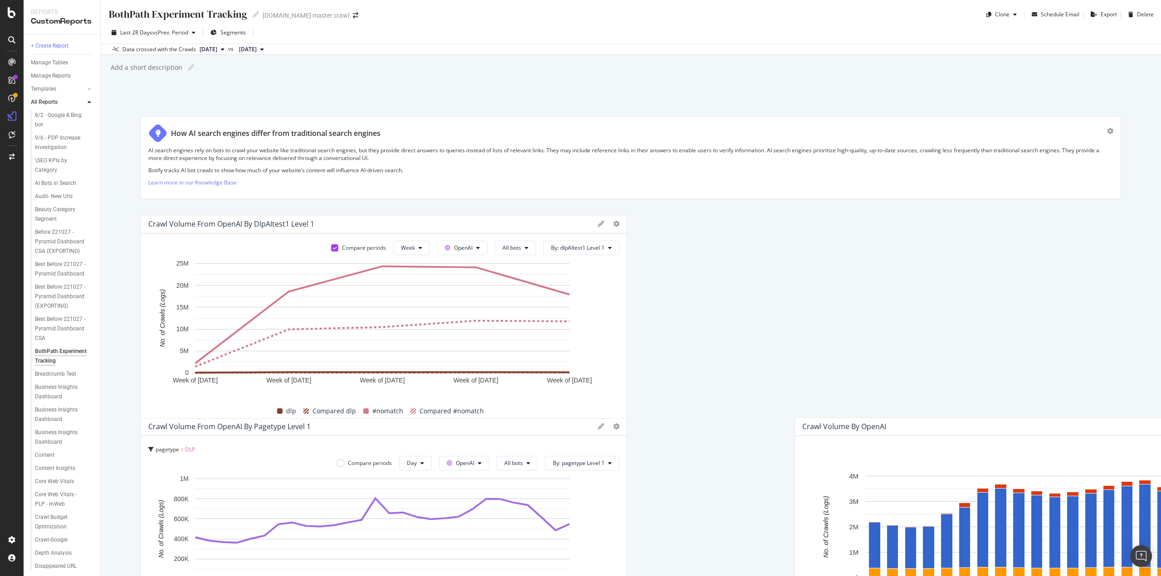
drag, startPoint x: 369, startPoint y: 312, endPoint x: 330, endPoint y: 225, distance: 95.4
click at [330, 225] on div "Crawl Volume from OpenAI by dlpAItest1 Level 1" at bounding box center [370, 224] width 445 height 9
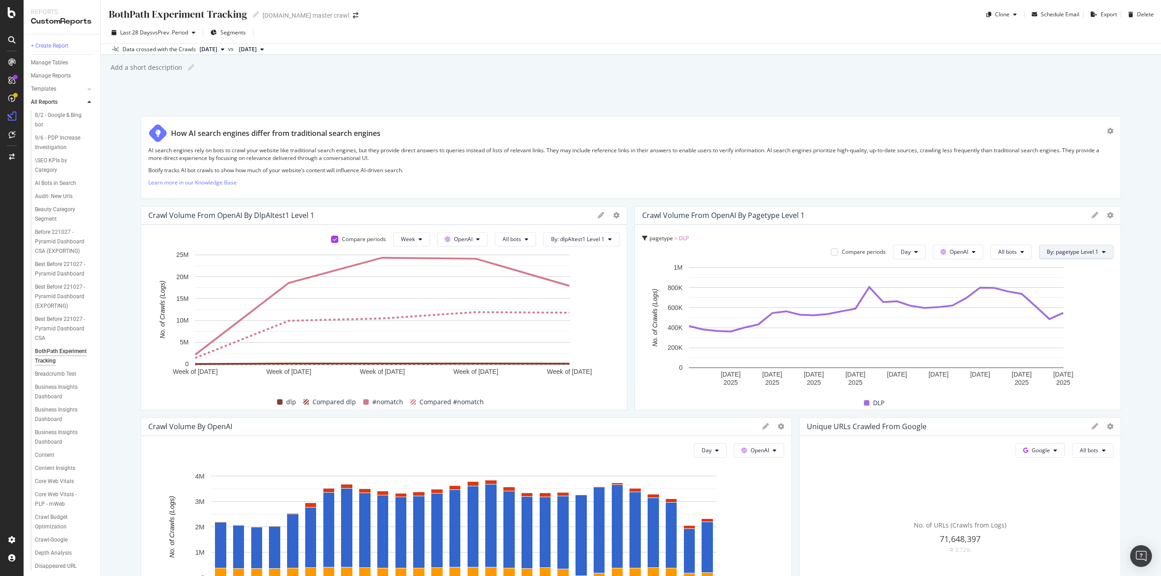
click at [1090, 252] on span "By: pagetype Level 1" at bounding box center [1073, 252] width 52 height 8
click at [1069, 333] on div "Select a Segment" at bounding box center [1063, 332] width 46 height 8
click at [895, 162] on div "AI search engines rely on bots to crawl your website like traditional search en…" at bounding box center [630, 168] width 965 height 45
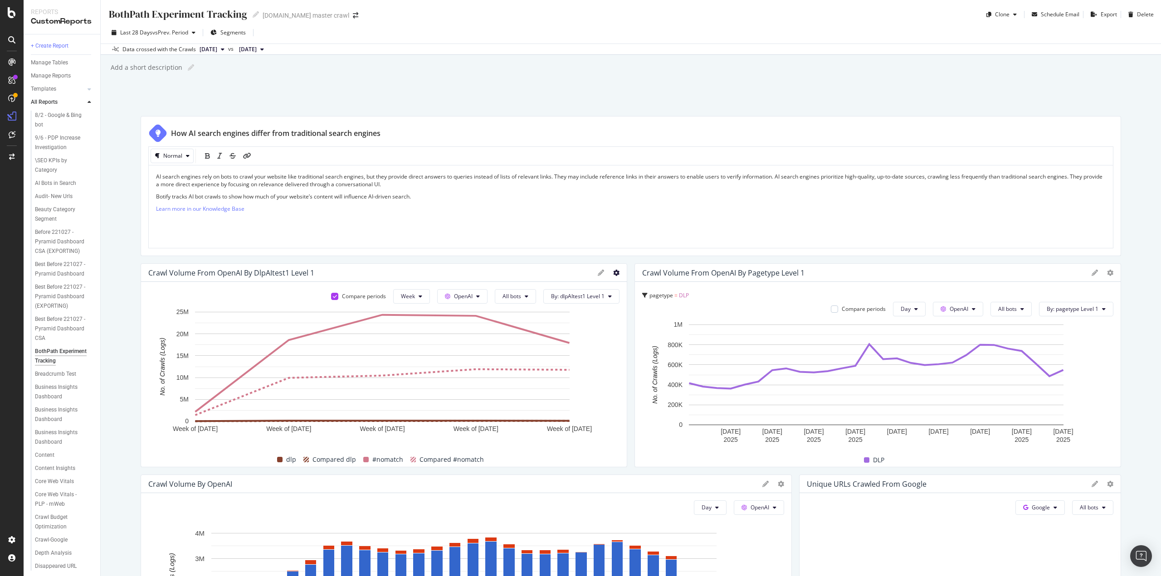
click at [613, 273] on icon at bounding box center [616, 273] width 6 height 6
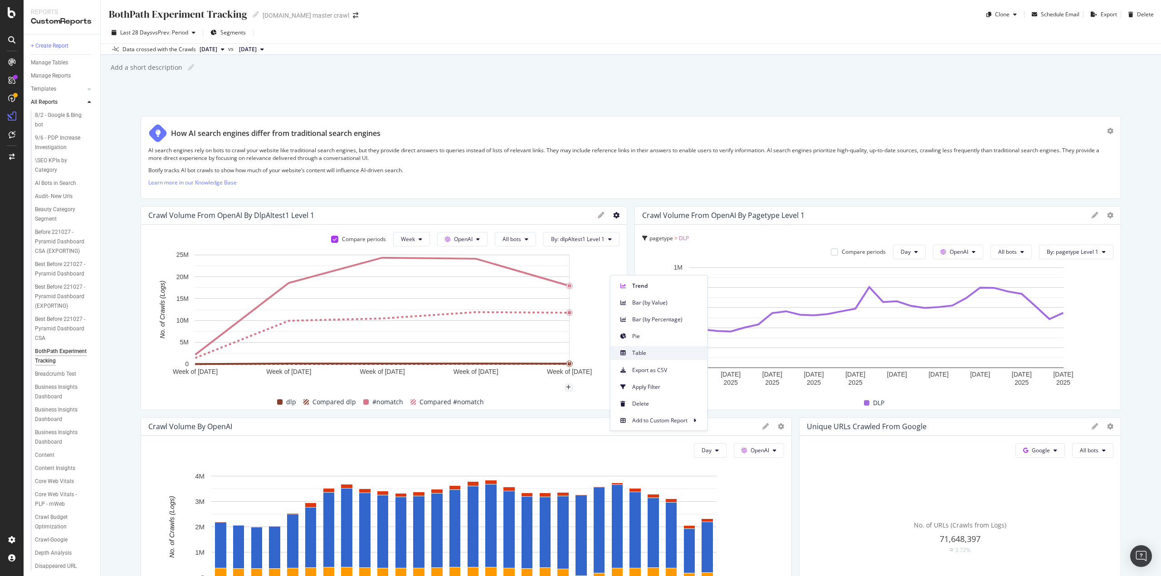
click at [637, 357] on div "Table" at bounding box center [658, 353] width 97 height 13
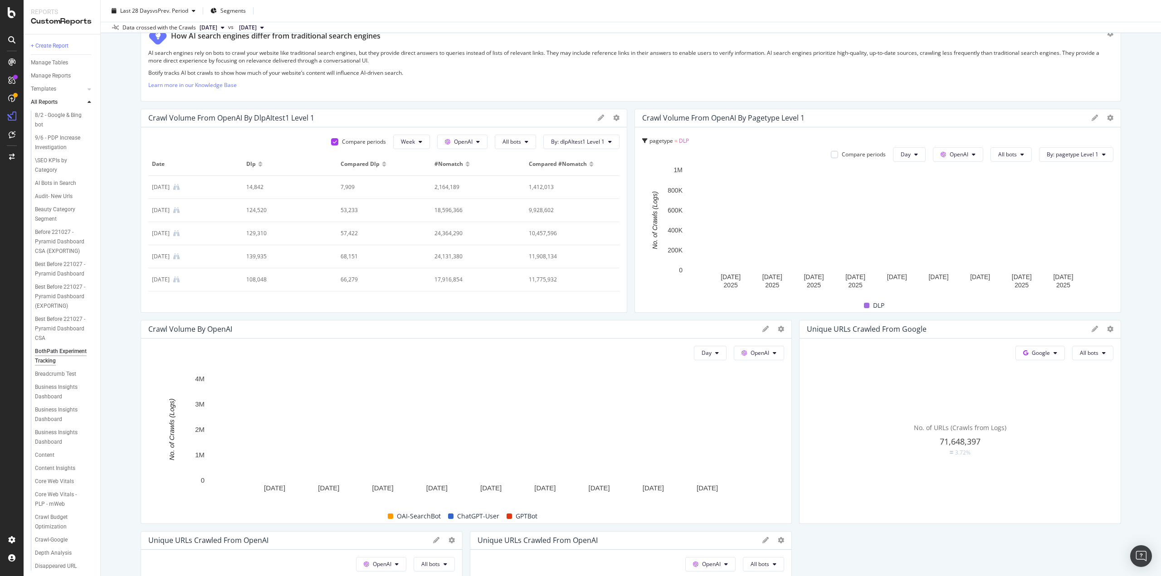
scroll to position [136, 0]
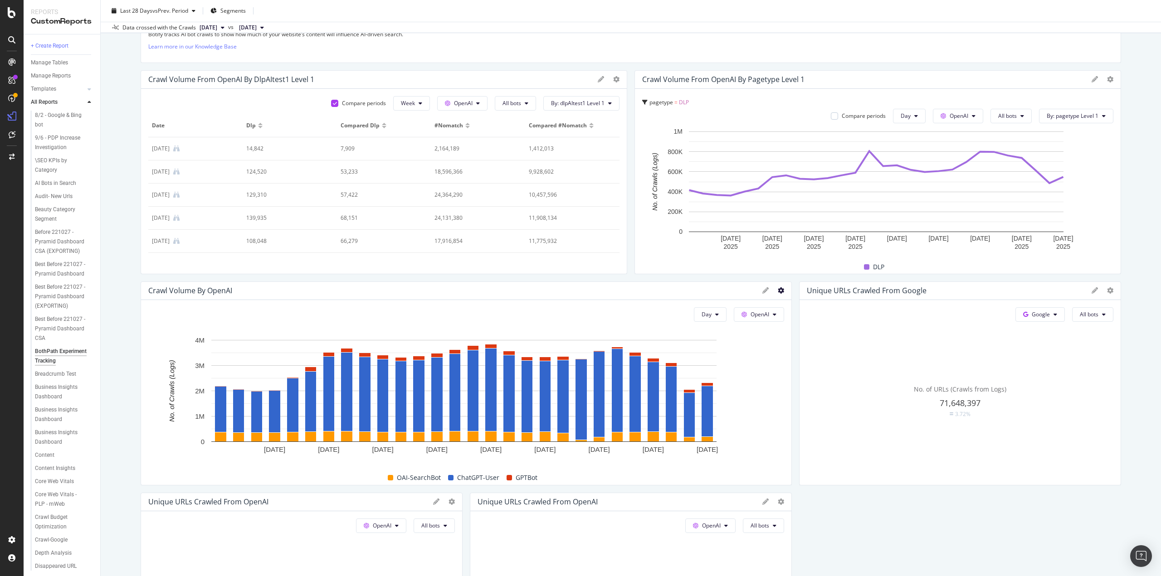
click at [778, 290] on icon at bounding box center [781, 291] width 6 height 6
click at [797, 408] on span "Apply Filter" at bounding box center [830, 405] width 68 height 8
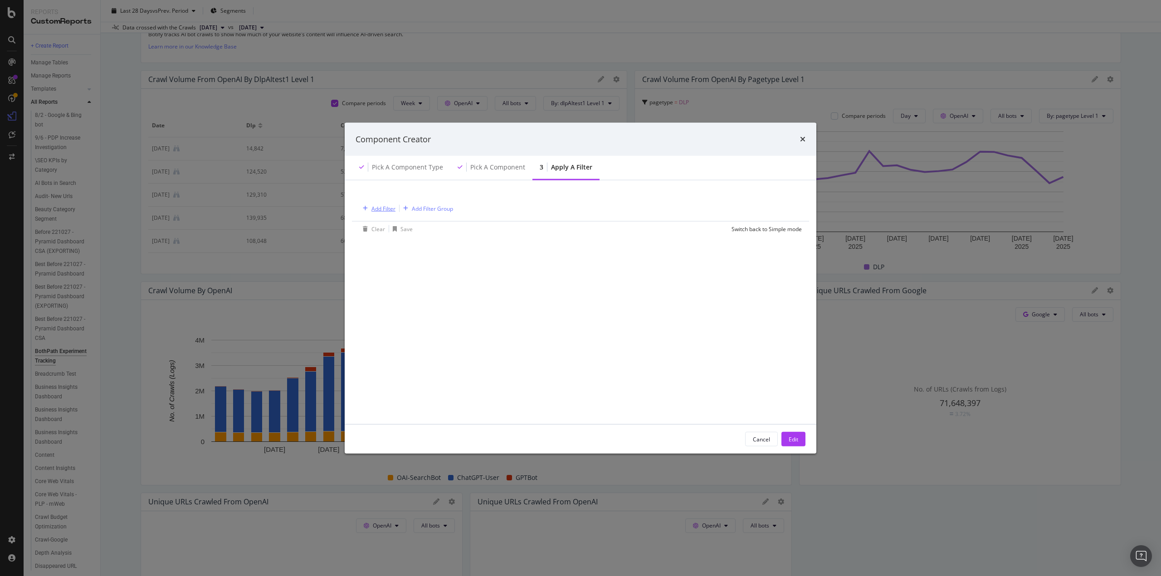
click at [379, 209] on div "Add Filter" at bounding box center [383, 209] width 24 height 8
click at [416, 234] on div "Saved Filters" at bounding box center [426, 230] width 39 height 9
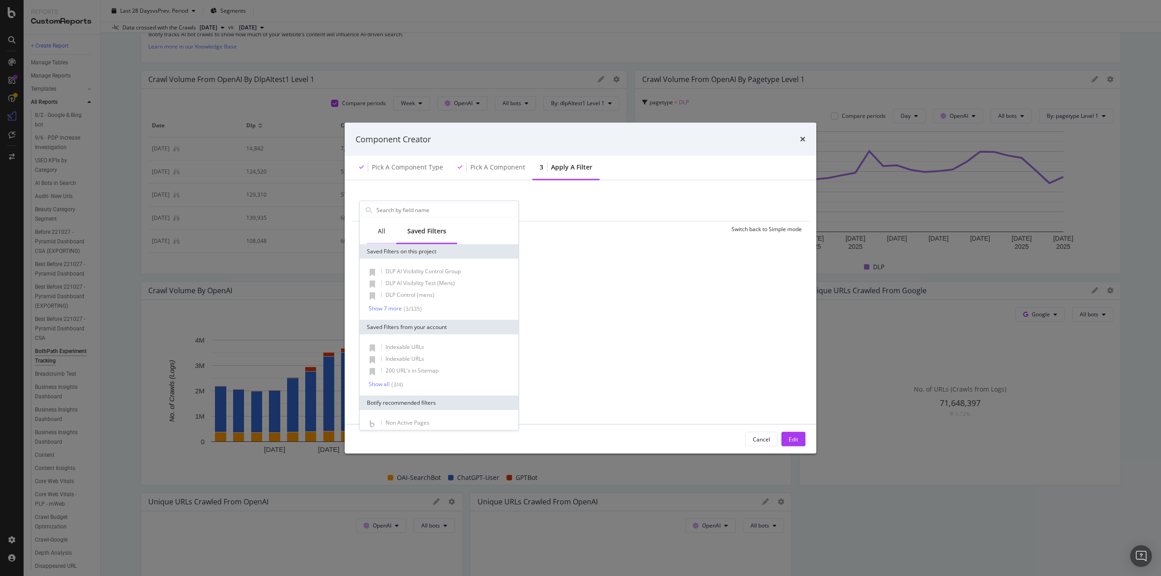
click at [381, 234] on div "All" at bounding box center [382, 230] width 8 height 9
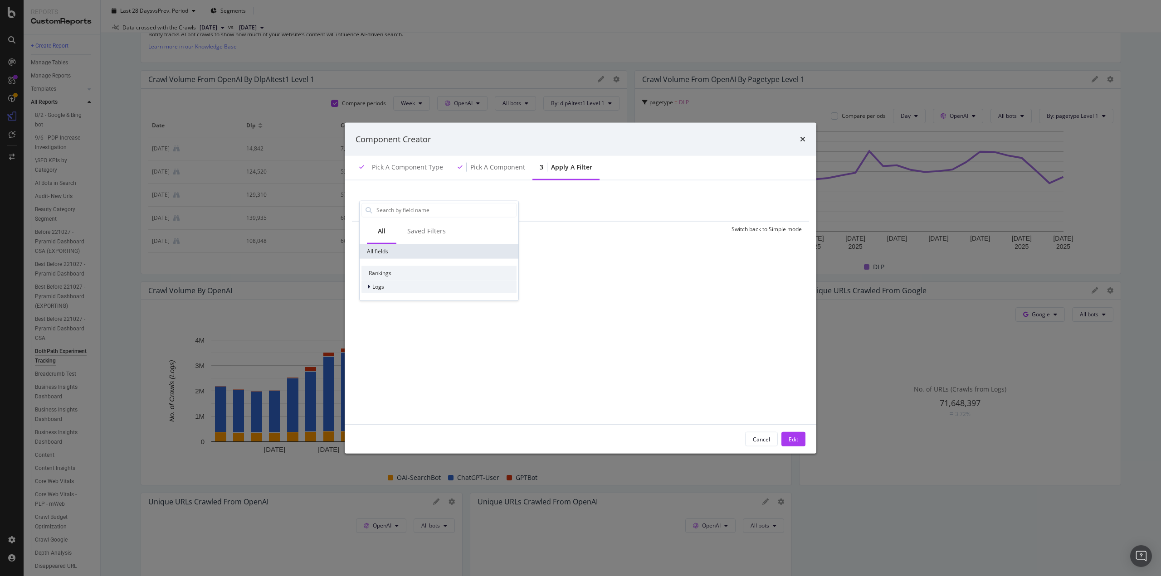
click at [376, 291] on div "Logs" at bounding box center [438, 286] width 155 height 13
click at [378, 302] on span "Segments" at bounding box center [390, 300] width 25 height 8
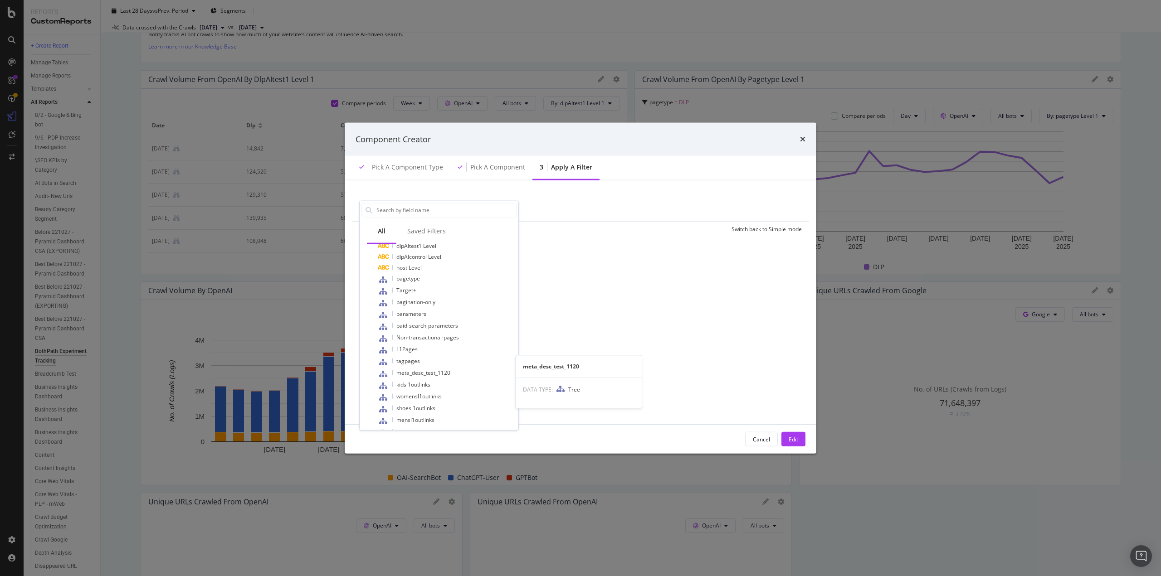
scroll to position [381, 0]
click at [408, 395] on span "dlpAItest1" at bounding box center [408, 394] width 25 height 8
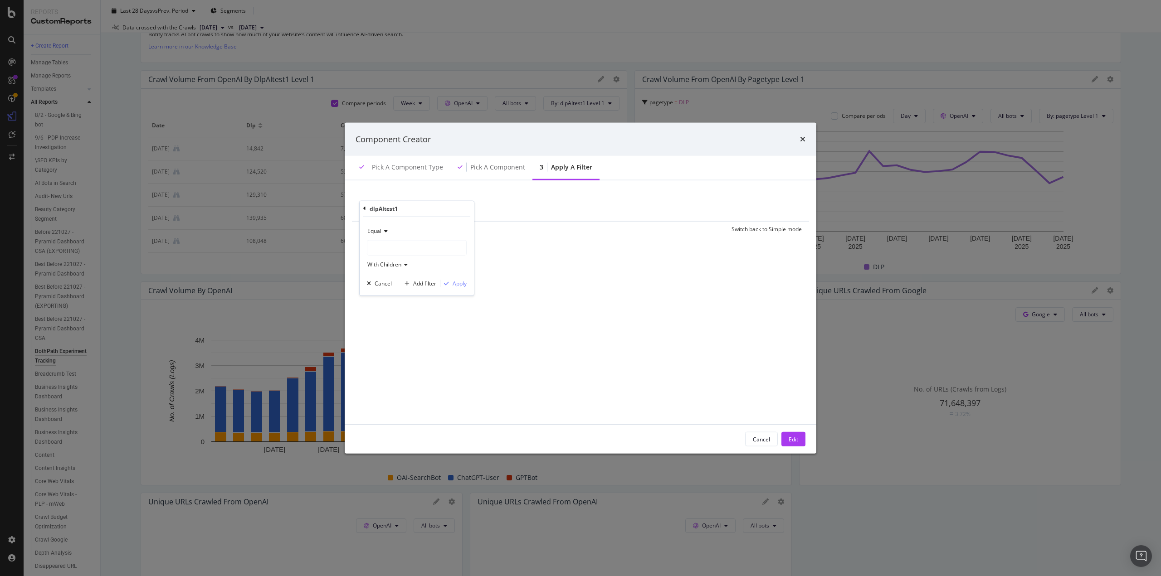
click at [381, 244] on div "modal" at bounding box center [416, 247] width 99 height 15
click at [390, 277] on span "980,338 URLS" at bounding box center [404, 277] width 37 height 8
click at [441, 275] on span "Select" at bounding box center [436, 277] width 16 height 8
click at [452, 282] on div "modal" at bounding box center [446, 283] width 12 height 5
click at [406, 232] on div "Save" at bounding box center [406, 230] width 12 height 8
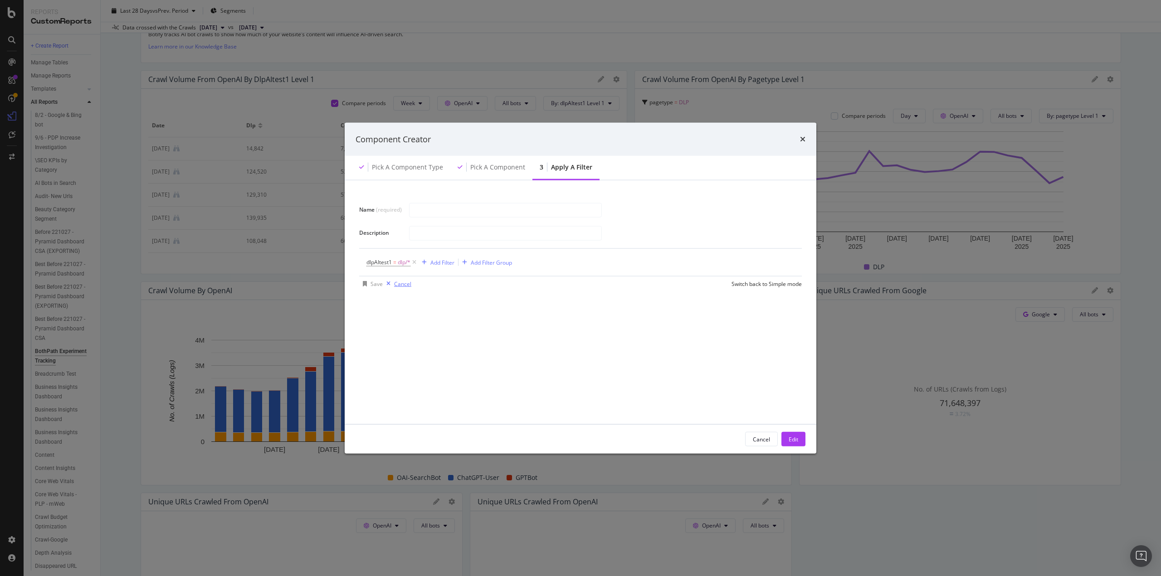
click at [407, 286] on div "Cancel" at bounding box center [402, 284] width 17 height 8
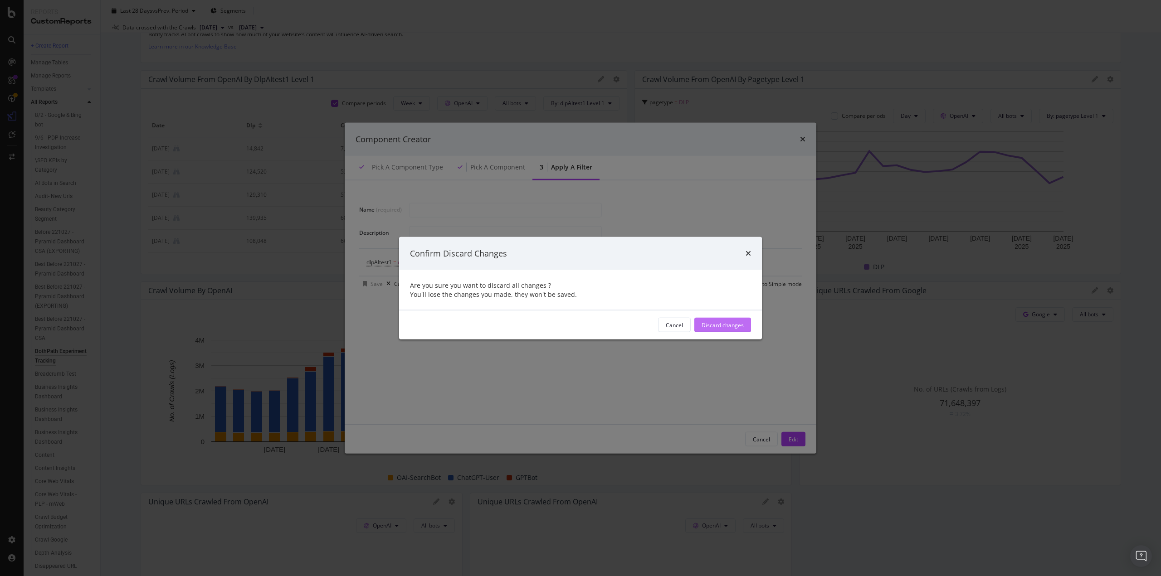
click at [721, 328] on div "Discard changes" at bounding box center [723, 325] width 42 height 8
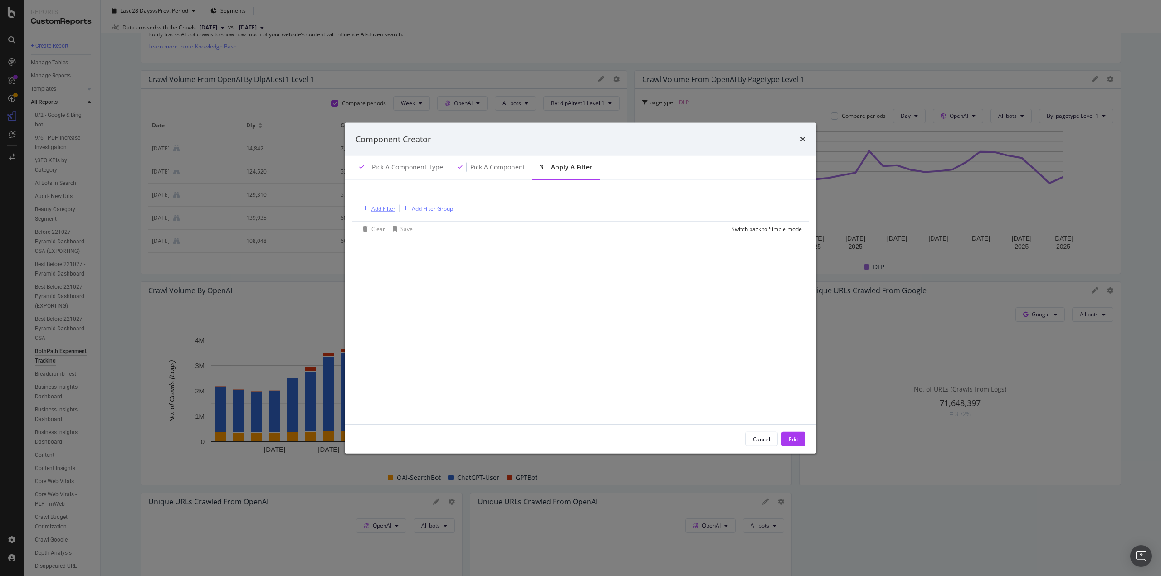
click at [377, 206] on div "Add Filter" at bounding box center [383, 209] width 24 height 8
click at [378, 291] on div "Logs" at bounding box center [372, 286] width 23 height 9
click at [387, 303] on div "Segments" at bounding box center [382, 299] width 42 height 9
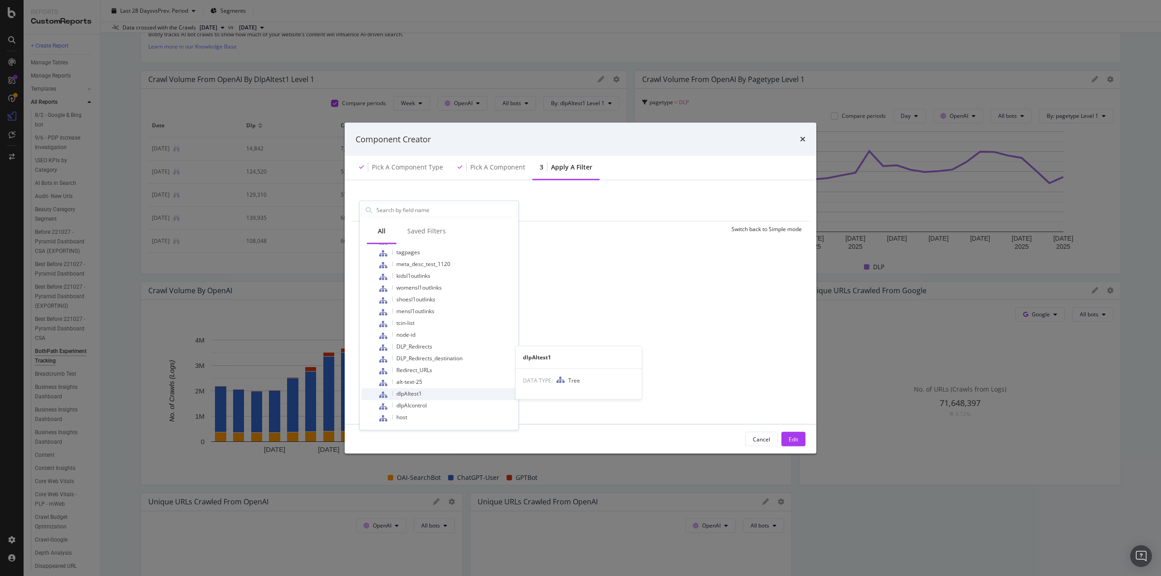
click at [404, 391] on span "dlpAItest1" at bounding box center [408, 394] width 25 height 8
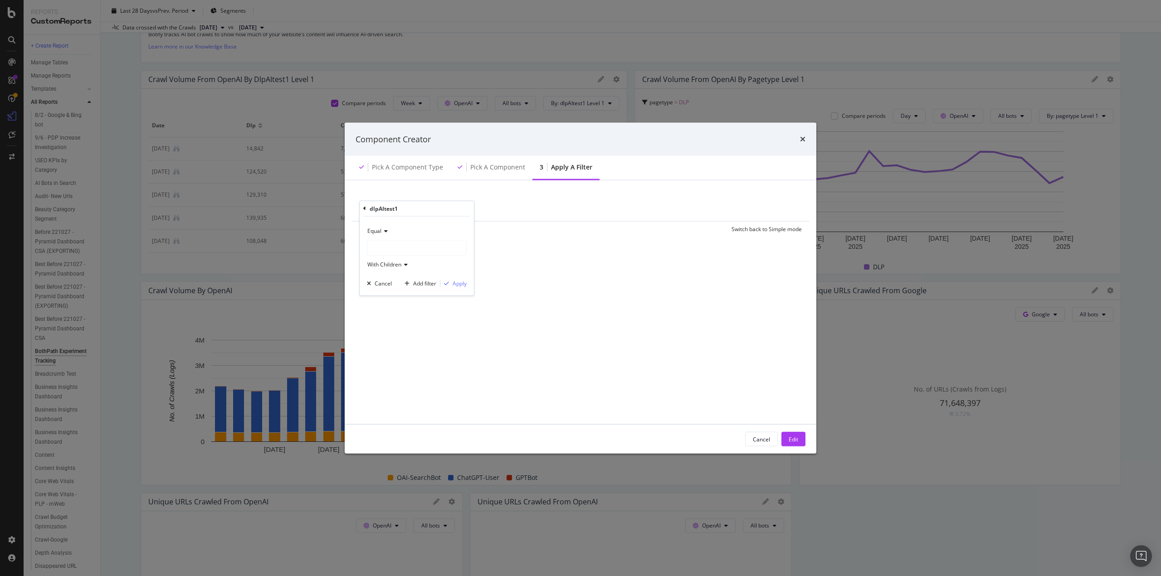
click at [384, 249] on div "modal" at bounding box center [416, 247] width 99 height 15
click at [366, 206] on icon "modal" at bounding box center [364, 208] width 3 height 5
click at [378, 286] on span "Logs" at bounding box center [378, 287] width 12 height 8
click at [388, 298] on span "Segments" at bounding box center [390, 300] width 25 height 8
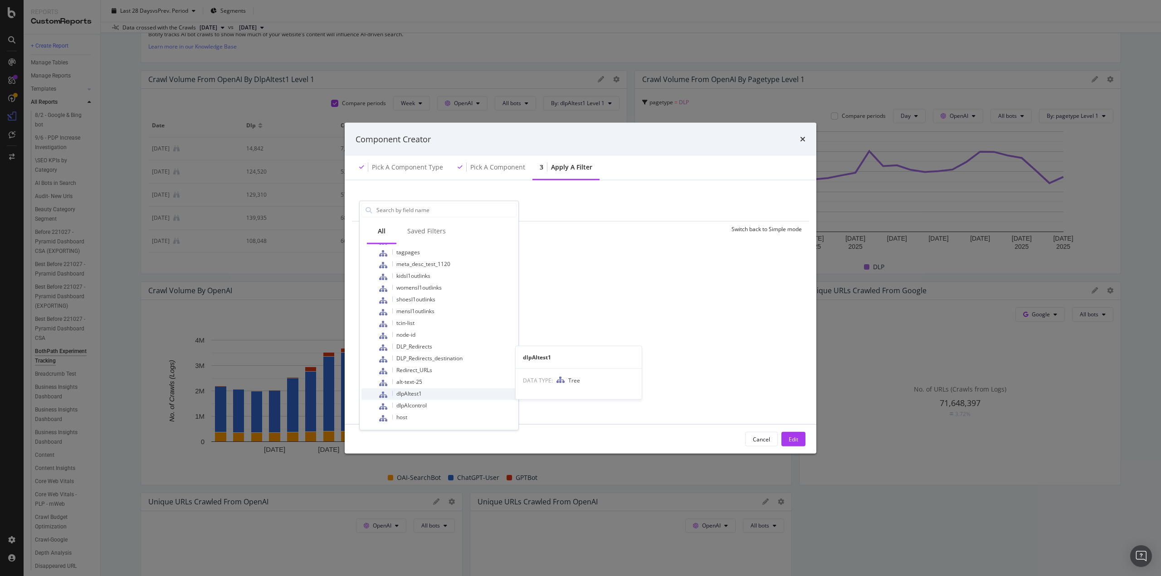
click at [415, 391] on span "dlpAItest1" at bounding box center [408, 394] width 25 height 8
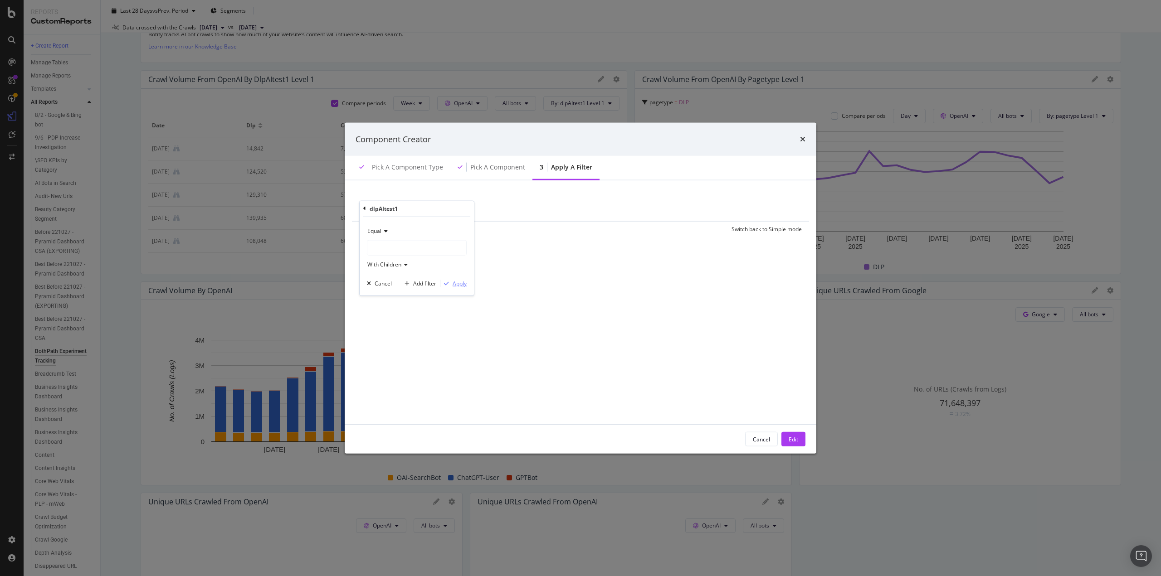
click at [454, 284] on div "Apply" at bounding box center [460, 284] width 14 height 8
click at [790, 437] on div "Edit" at bounding box center [794, 439] width 10 height 8
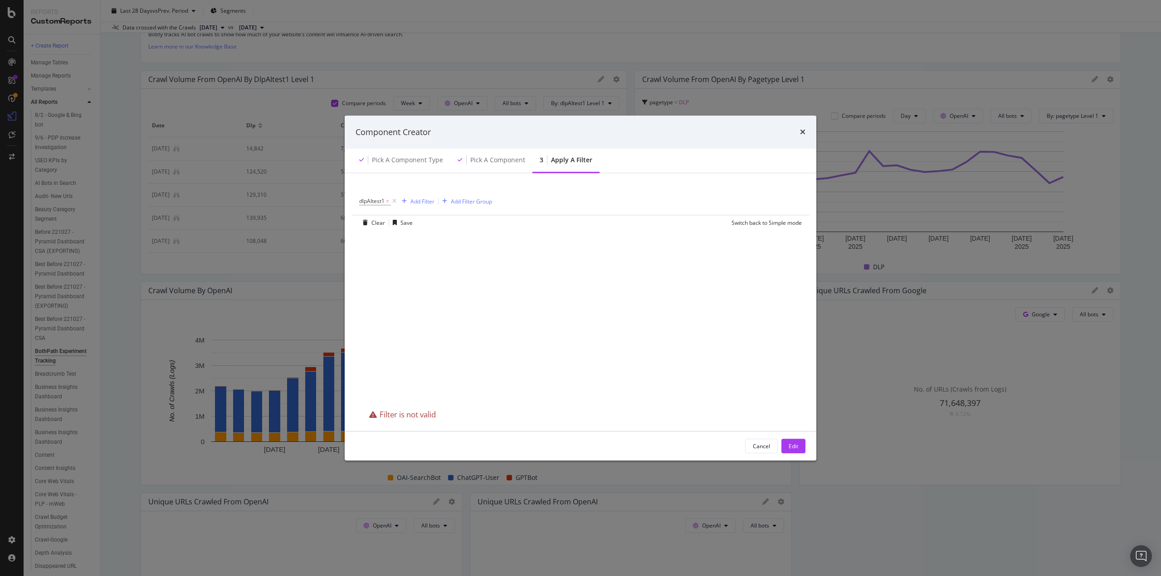
click at [444, 390] on div "dlpAItest1 = Add Filter Add Filter Group Clear Save Switch back to Simple mode" at bounding box center [581, 295] width 450 height 222
click at [377, 200] on span "dlpAItest1" at bounding box center [371, 201] width 25 height 8
click at [388, 241] on div "modal" at bounding box center [416, 239] width 99 height 15
click at [432, 268] on span "Select" at bounding box center [436, 269] width 16 height 8
click at [453, 275] on div "Apply" at bounding box center [460, 276] width 14 height 8
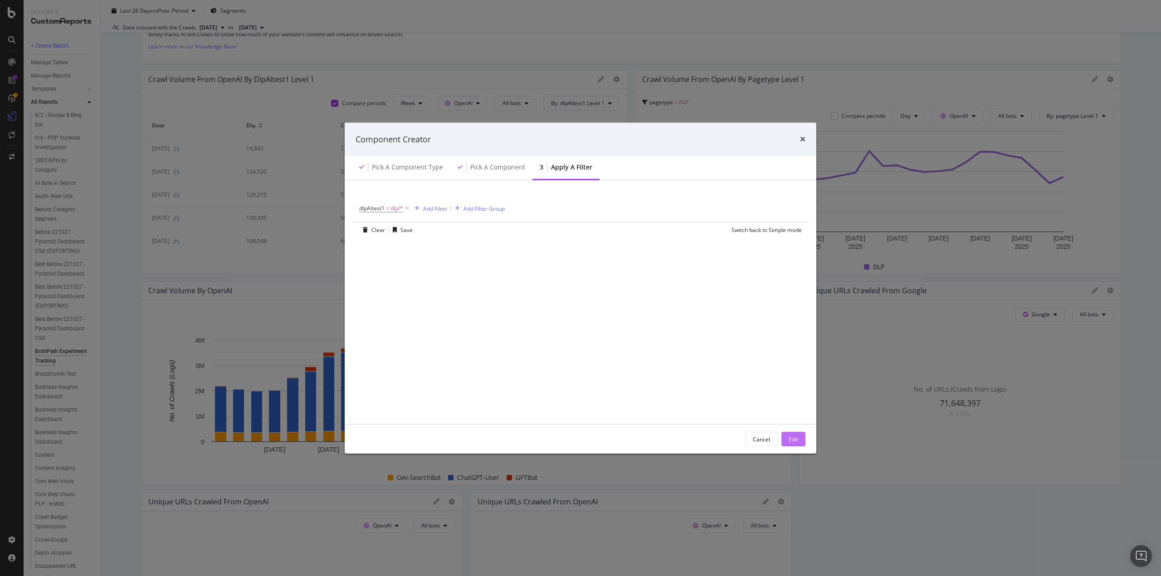
click at [796, 442] on div "Edit" at bounding box center [794, 439] width 10 height 8
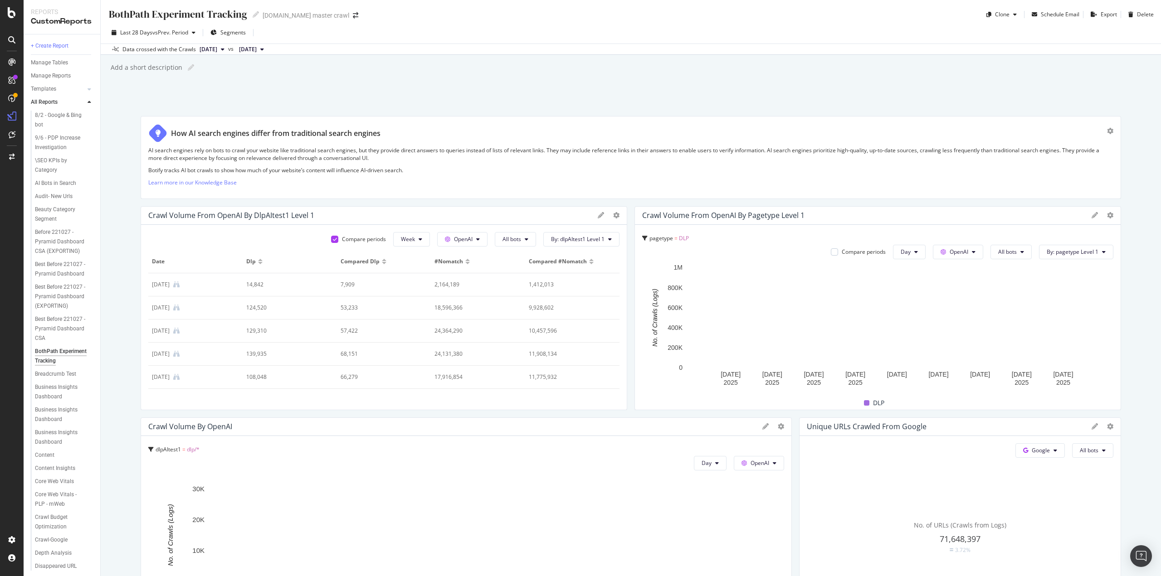
scroll to position [91, 0]
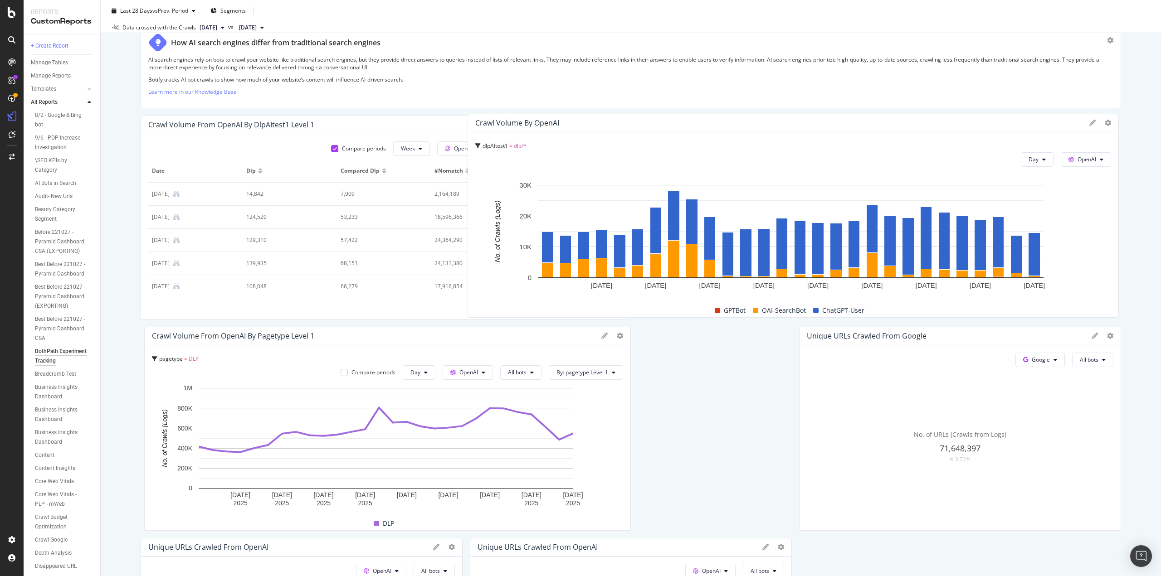
drag, startPoint x: 438, startPoint y: 380, endPoint x: 945, endPoint y: 166, distance: 550.1
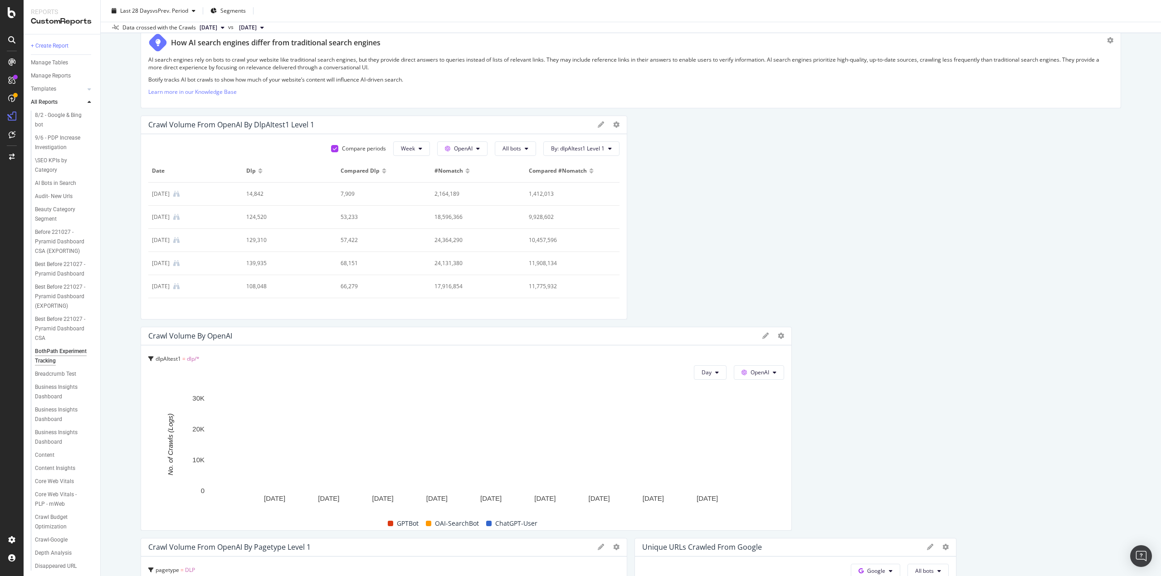
drag, startPoint x: 930, startPoint y: 288, endPoint x: 893, endPoint y: 415, distance: 132.1
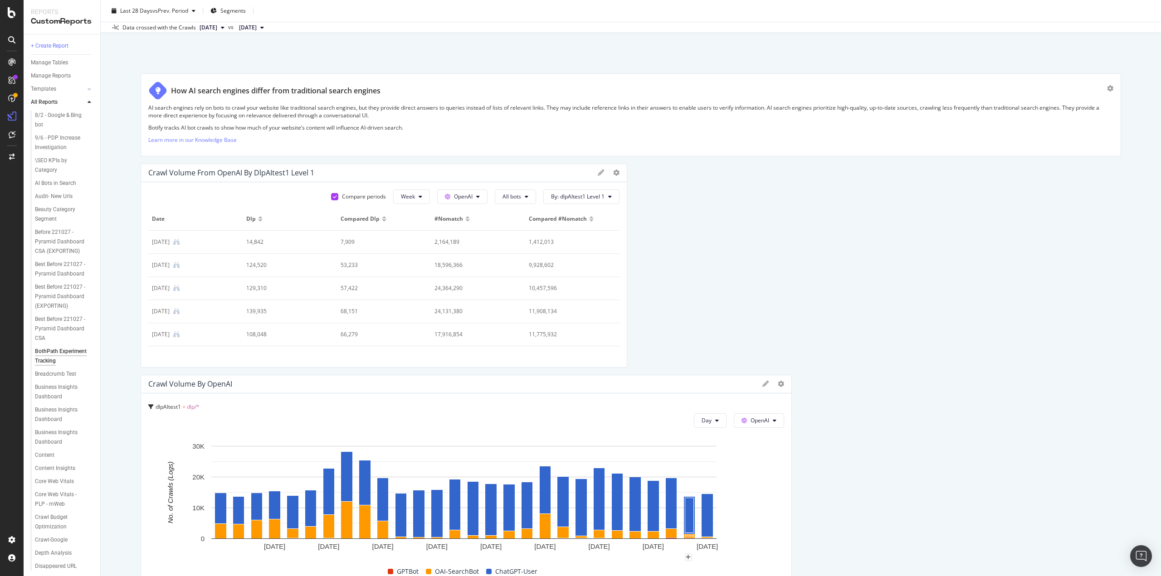
scroll to position [0, 0]
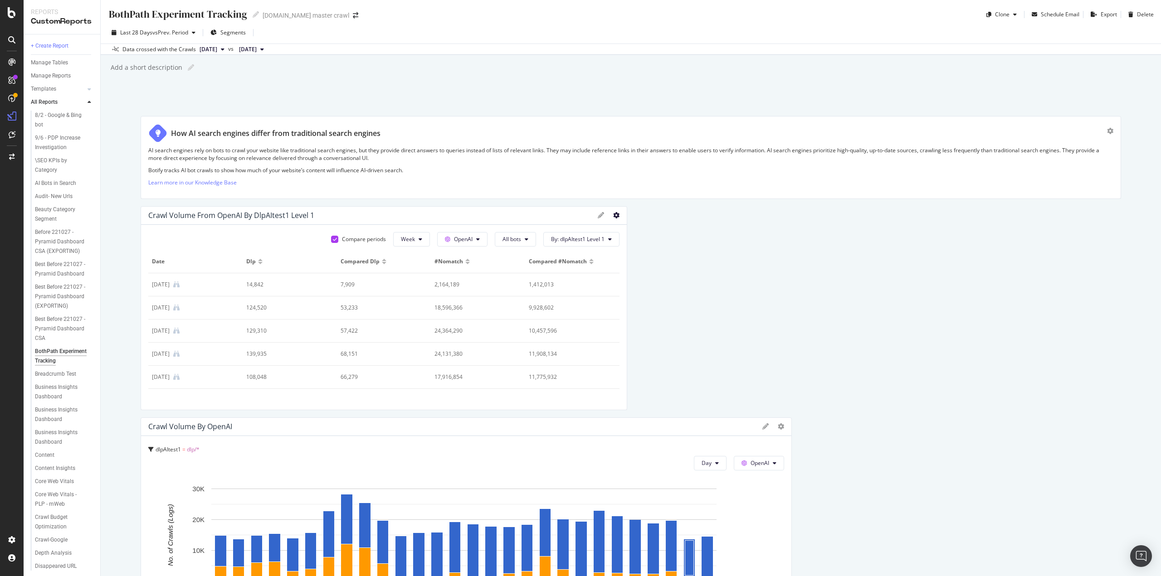
click at [614, 218] on icon at bounding box center [616, 215] width 6 height 6
click at [634, 229] on span "Trend" at bounding box center [666, 229] width 68 height 8
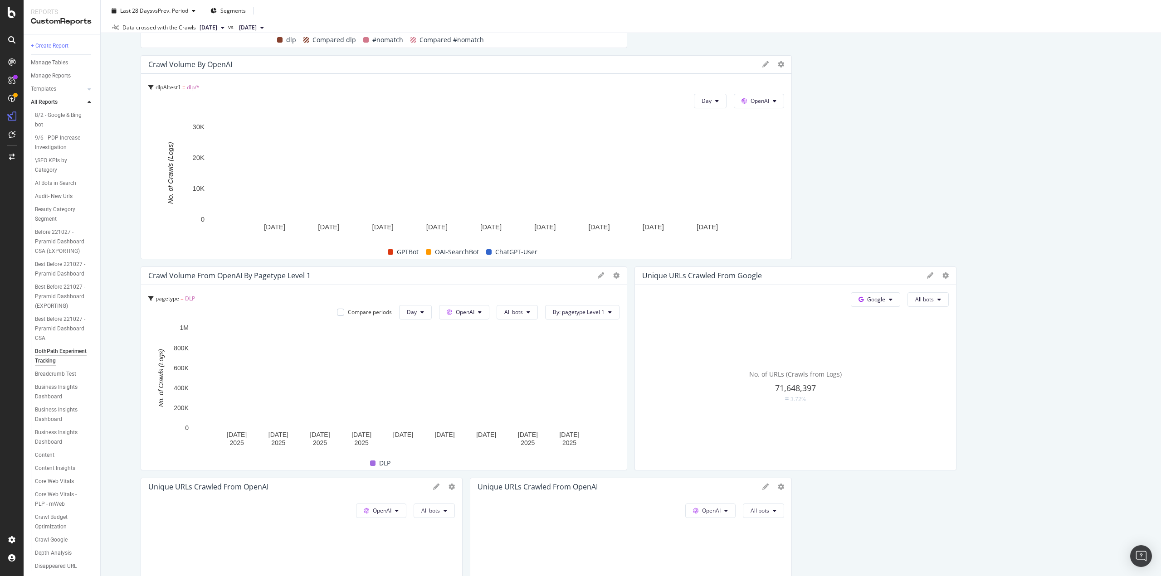
scroll to position [363, 0]
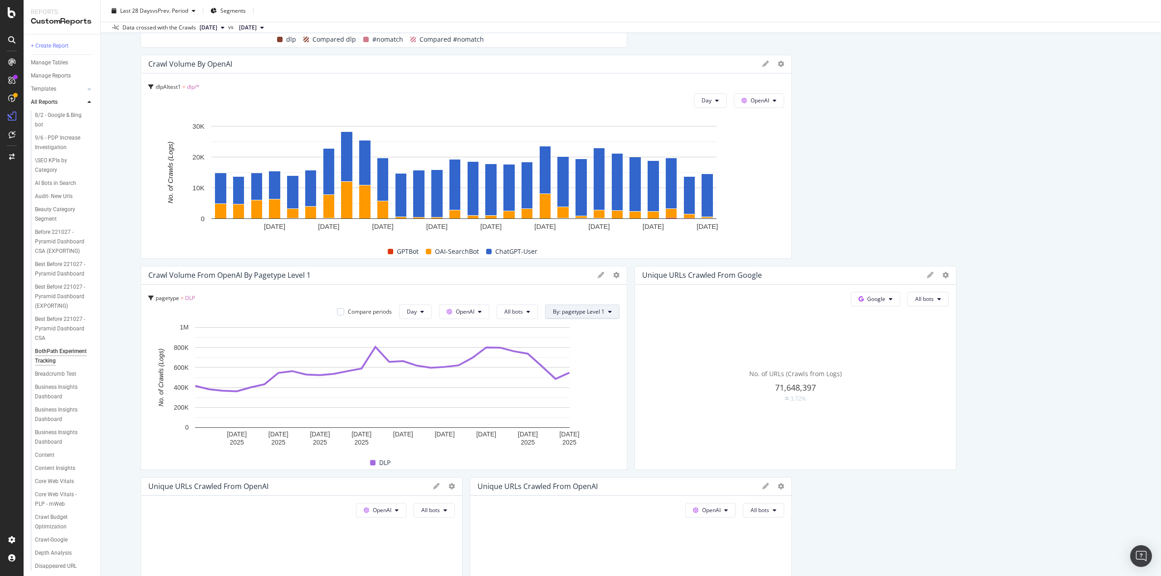
click at [577, 312] on span "By: pagetype Level 1" at bounding box center [579, 312] width 52 height 8
click at [581, 396] on div "Select a Segment" at bounding box center [599, 391] width 112 height 15
click at [567, 362] on span "Segments" at bounding box center [573, 361] width 25 height 8
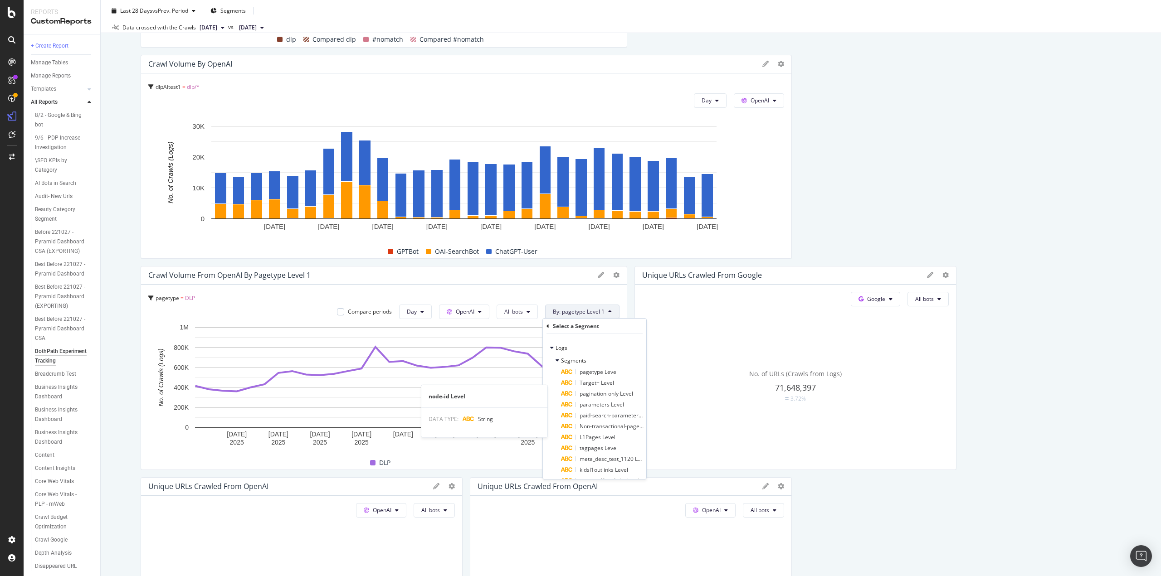
scroll to position [134, 0]
click at [587, 444] on span "dlpAItest1 Level" at bounding box center [600, 445] width 40 height 8
click at [567, 348] on span "Level 1" at bounding box center [560, 349] width 18 height 8
click at [626, 367] on div "Validate" at bounding box center [629, 368] width 20 height 8
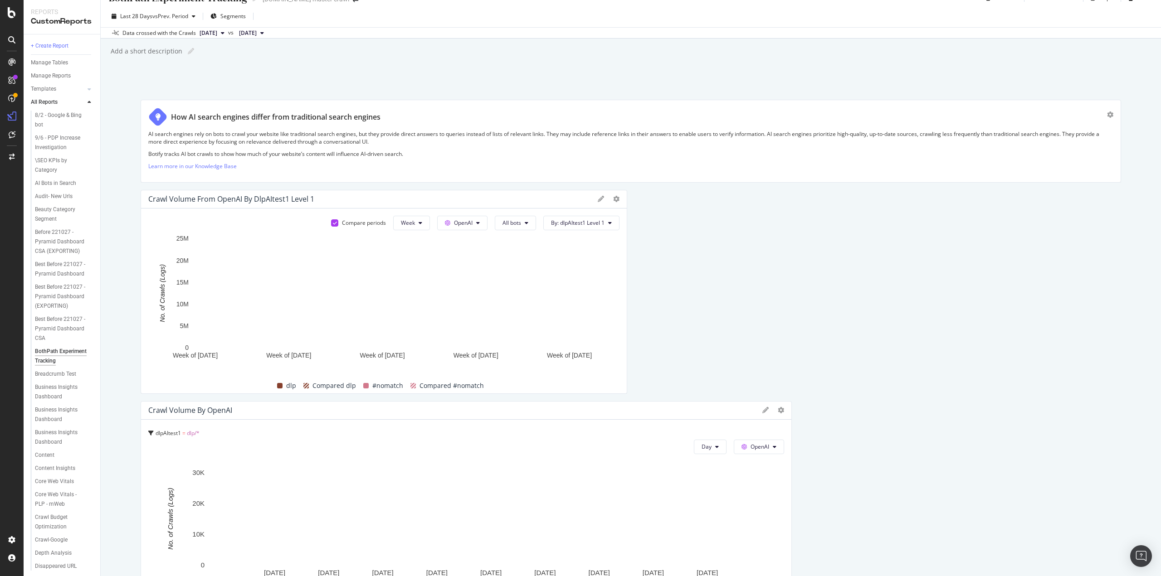
scroll to position [0, 0]
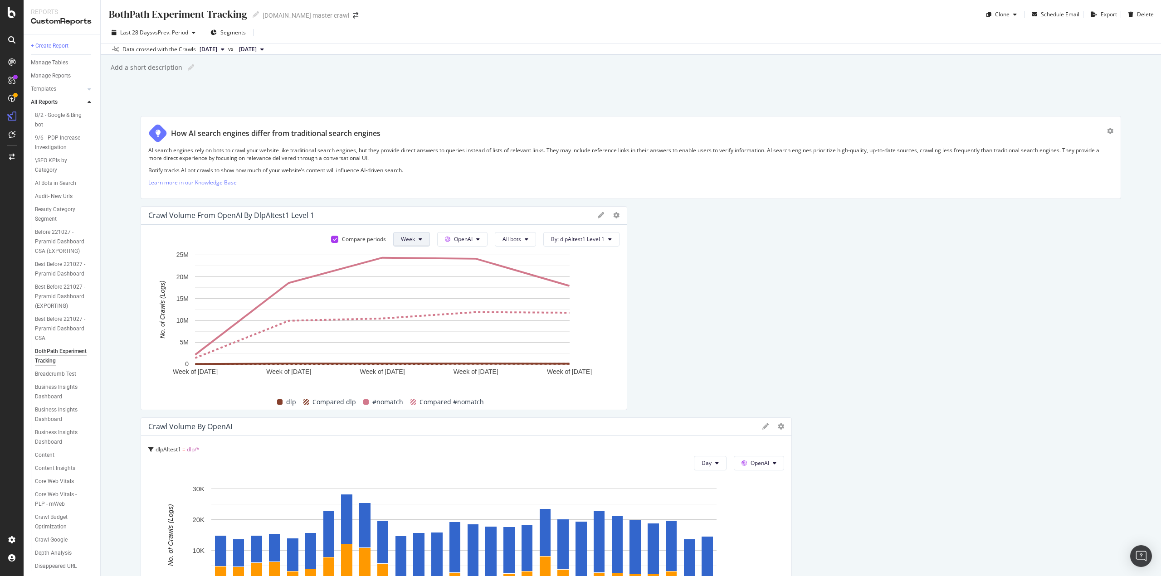
click at [422, 239] on button "Week" at bounding box center [411, 239] width 37 height 15
click at [164, 28] on div "Last 28 Days vs Prev. Period" at bounding box center [153, 33] width 91 height 14
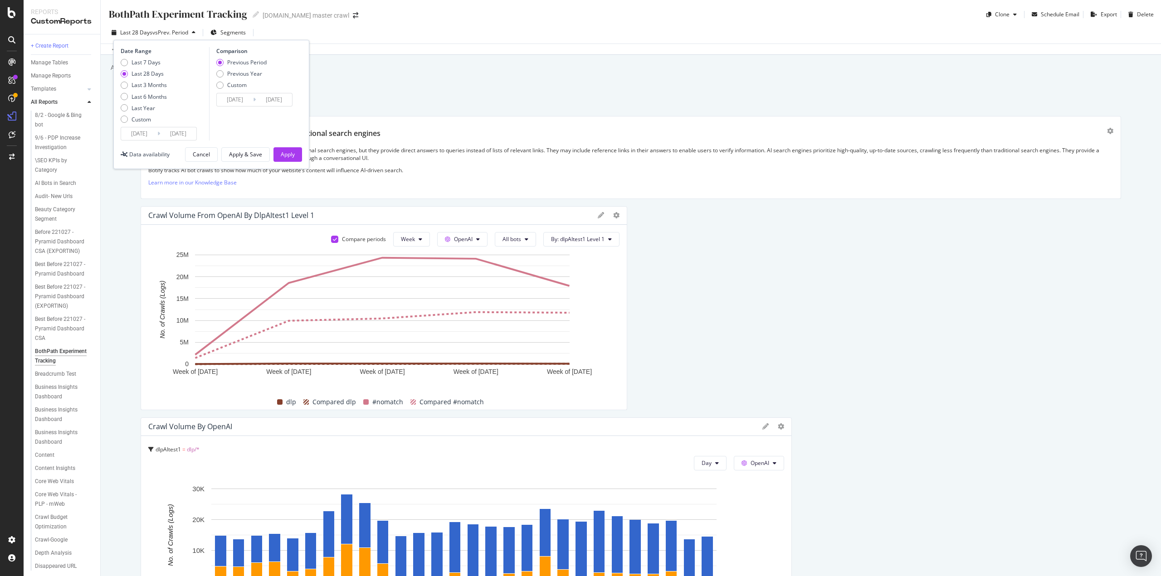
click at [150, 132] on input "2025/08/17" at bounding box center [139, 133] width 36 height 13
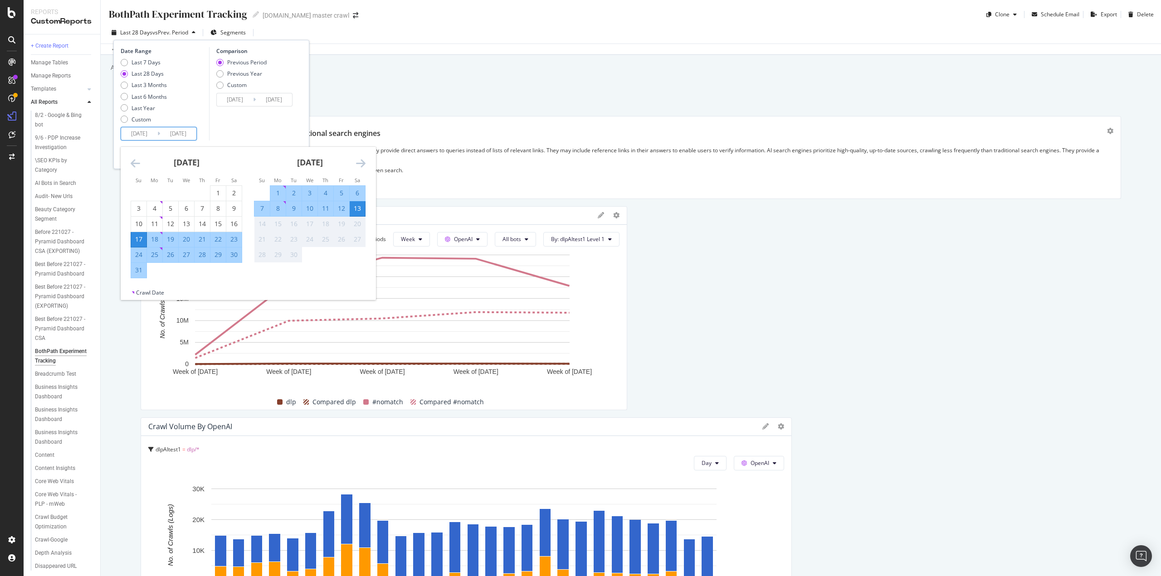
click at [259, 213] on div "7" at bounding box center [261, 208] width 15 height 15
type input "2025/09/07"
type input "2025/08/31"
type input "2025/09/06"
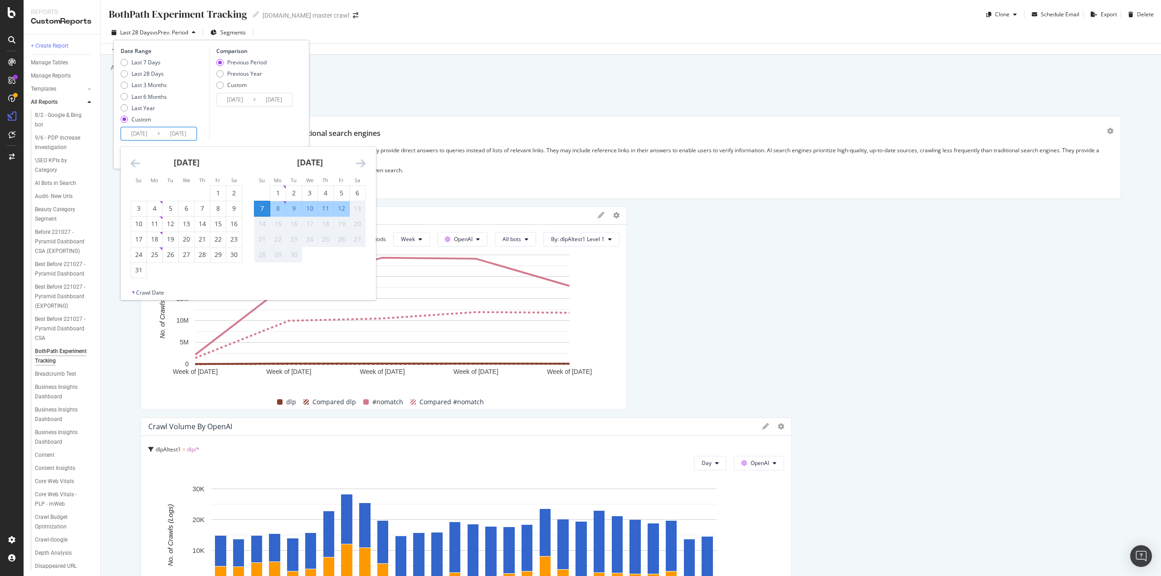
click at [342, 210] on div "12" at bounding box center [341, 208] width 15 height 9
type input "2025/09/12"
type input "2025/09/01"
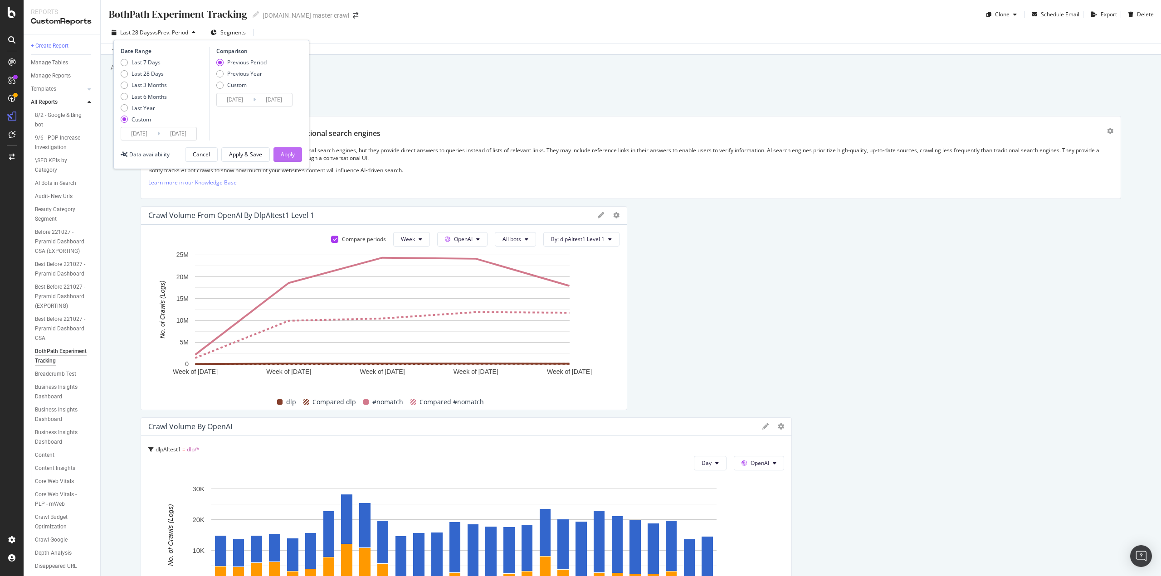
click at [294, 152] on div "Apply" at bounding box center [288, 155] width 14 height 8
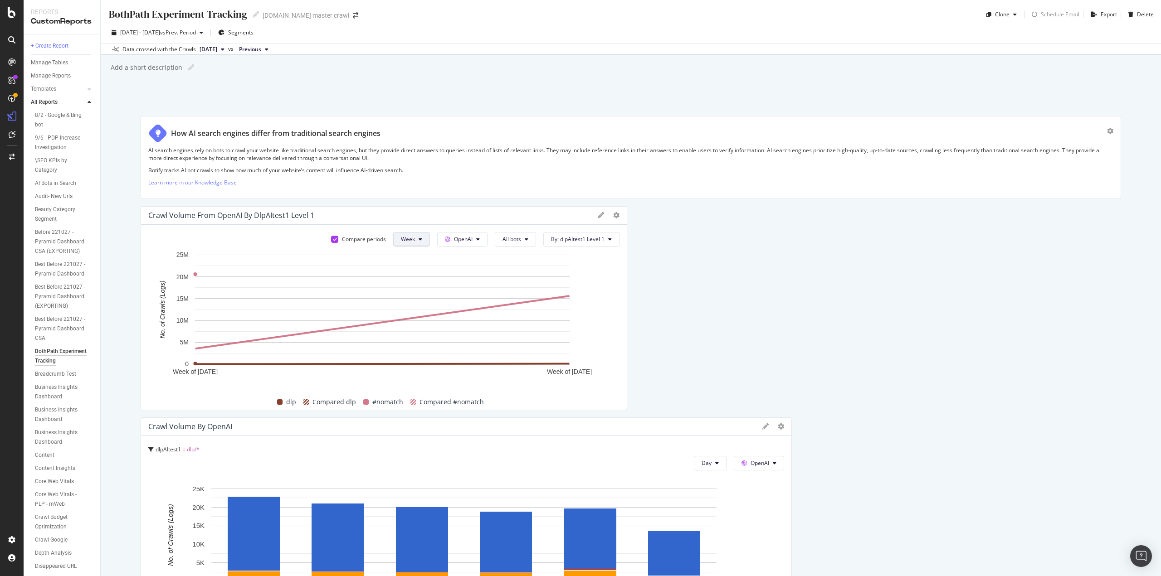
click at [414, 238] on button "Week" at bounding box center [411, 239] width 37 height 15
click at [406, 255] on span "Day" at bounding box center [407, 257] width 16 height 8
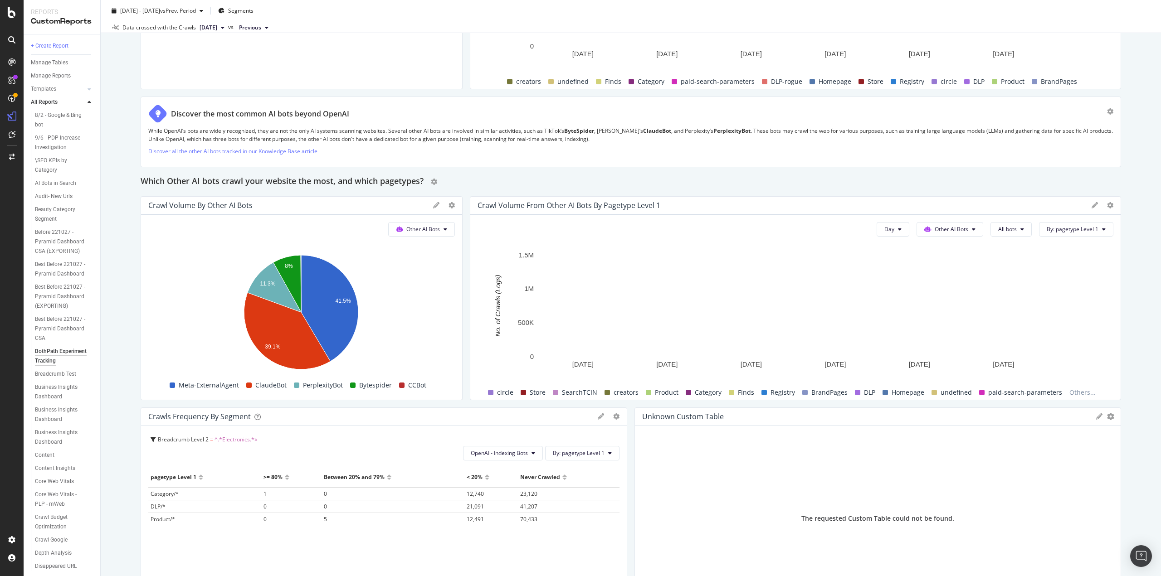
scroll to position [1853, 0]
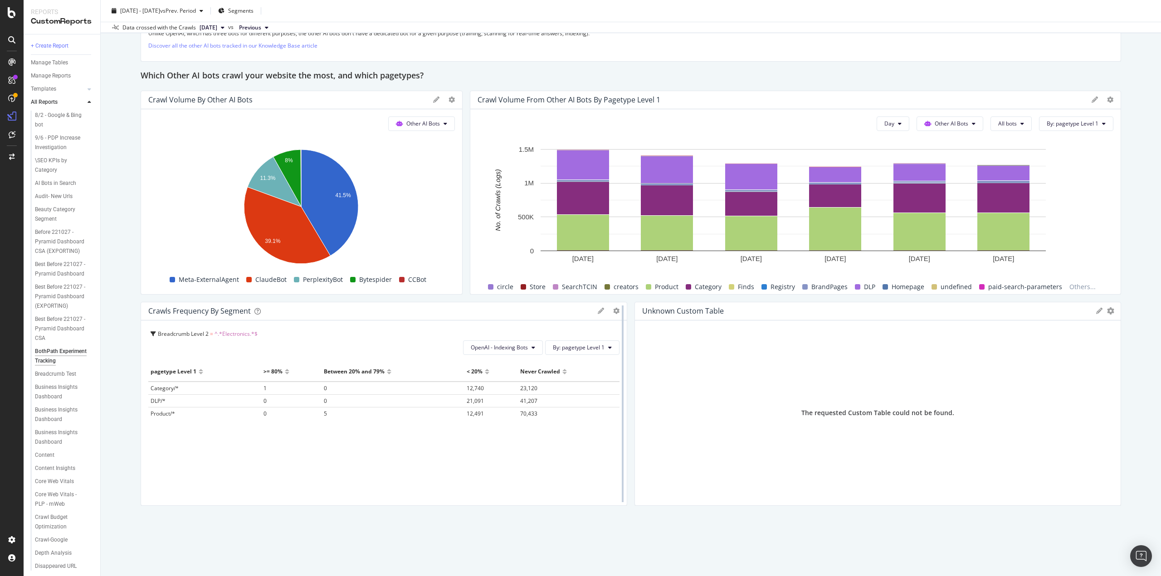
click at [618, 309] on div at bounding box center [622, 404] width 9 height 204
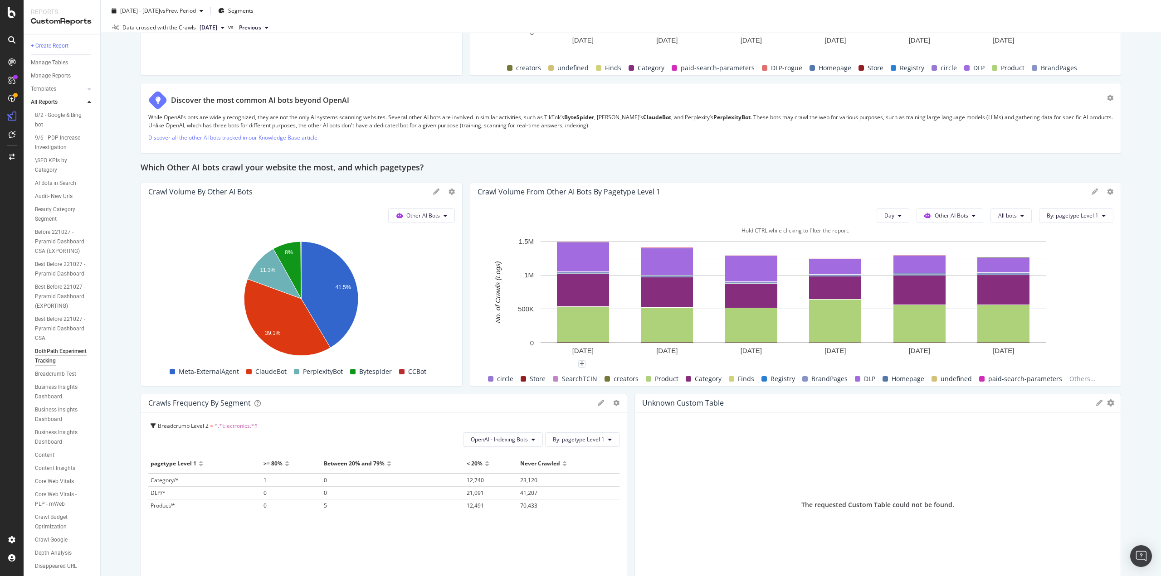
scroll to position [1717, 0]
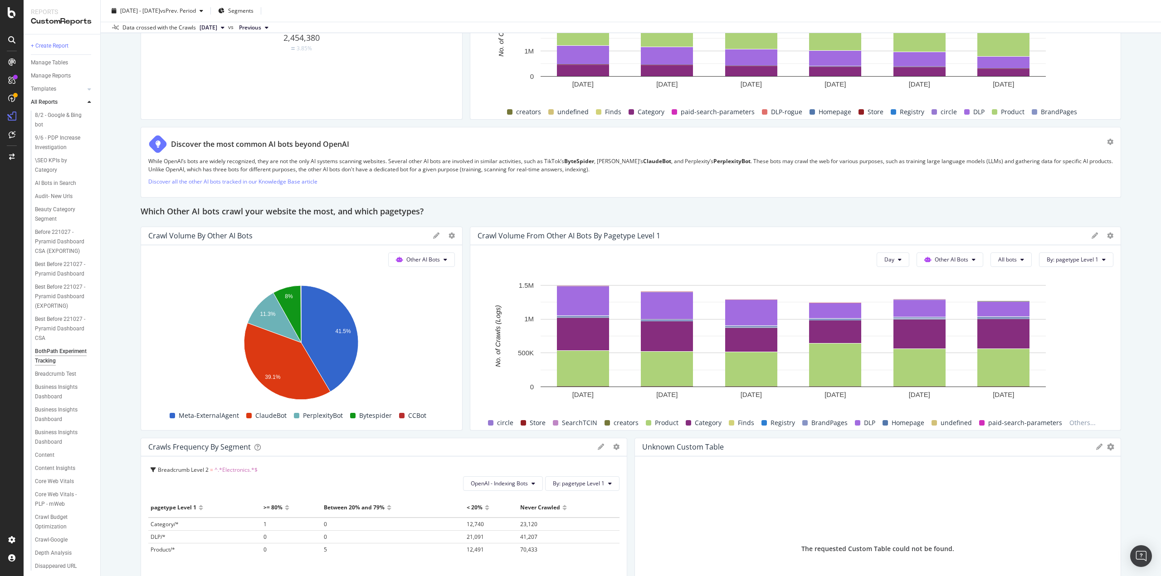
click at [1107, 231] on div at bounding box center [1110, 235] width 6 height 9
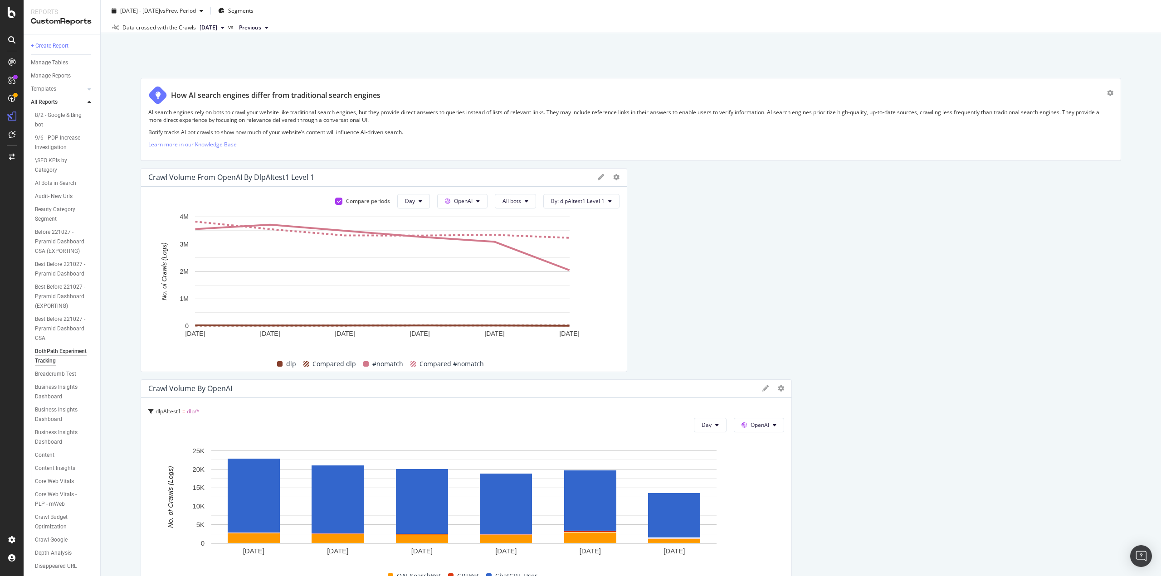
scroll to position [0, 0]
